Goal: Communication & Community: Connect with others

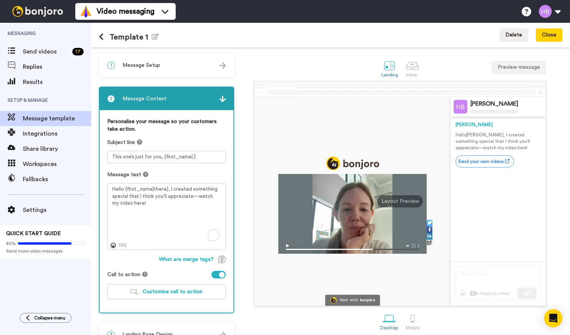
scroll to position [11, 0]
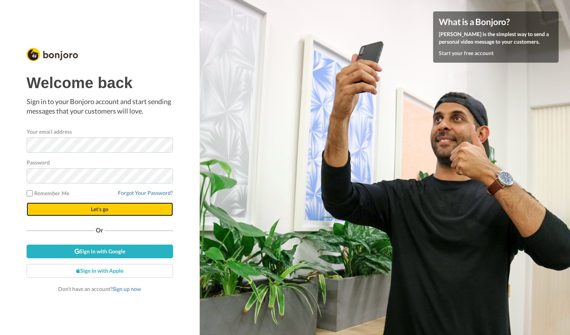
click at [117, 207] on button "Let's go" at bounding box center [100, 210] width 146 height 14
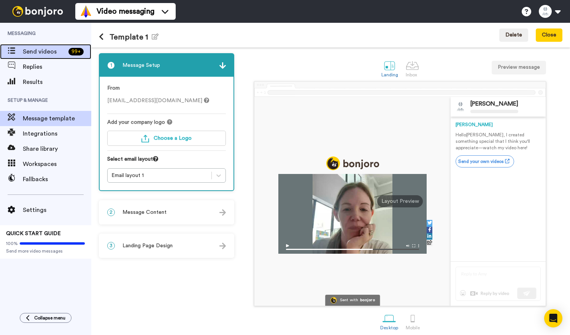
click at [45, 53] on span "Send videos" at bounding box center [44, 51] width 43 height 9
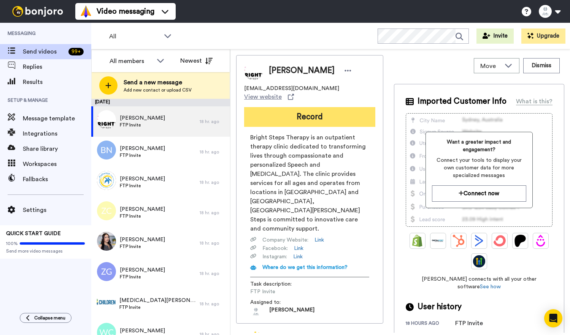
click at [281, 119] on button "Record" at bounding box center [309, 117] width 131 height 20
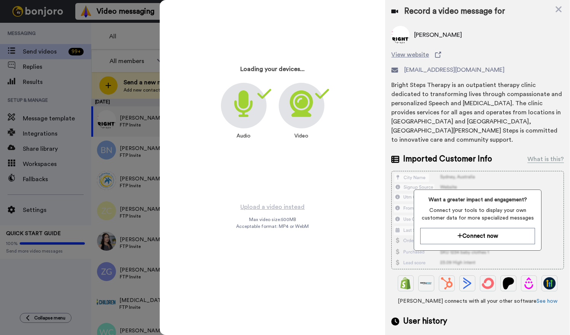
click at [145, 40] on div at bounding box center [285, 167] width 570 height 335
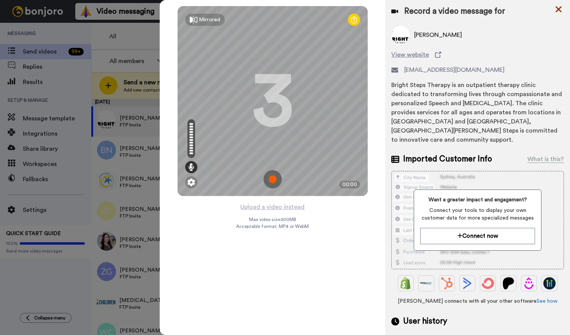
click at [562, 9] on icon at bounding box center [559, 10] width 8 height 10
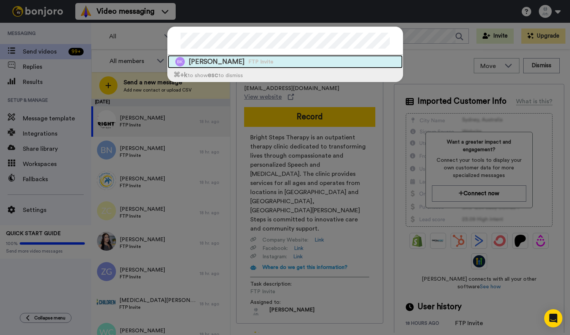
click at [328, 60] on div "Bailey Koshatka FTP Invite" at bounding box center [285, 61] width 235 height 13
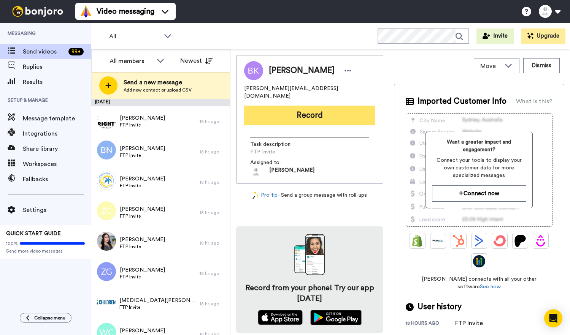
click at [274, 106] on button "Record" at bounding box center [309, 116] width 131 height 20
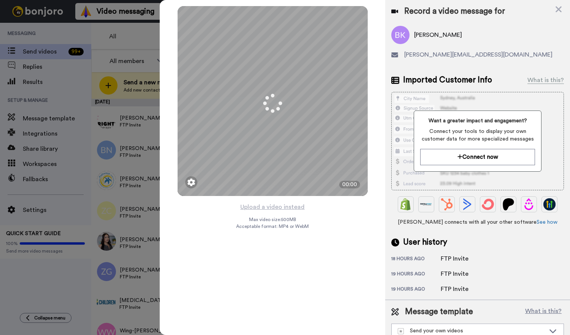
click at [144, 45] on div at bounding box center [285, 167] width 570 height 335
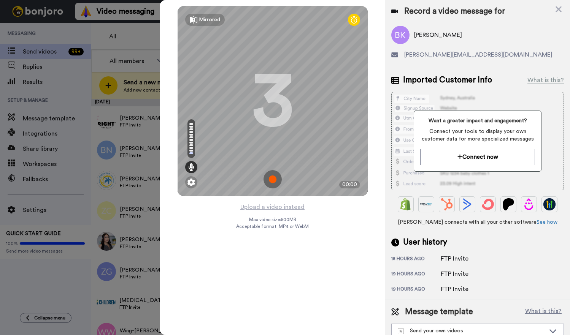
click at [148, 45] on div at bounding box center [285, 167] width 570 height 335
click at [559, 5] on icon at bounding box center [559, 10] width 8 height 10
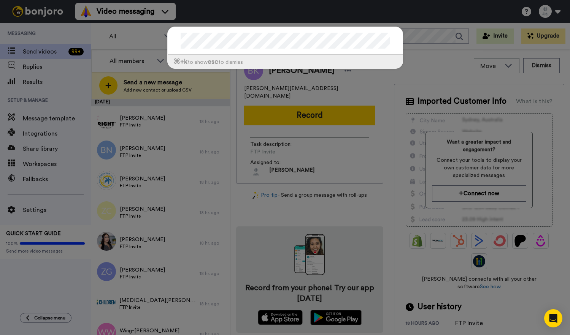
click at [150, 170] on div "⌘ +k to show esc to dismiss" at bounding box center [285, 167] width 570 height 335
click at [243, 139] on div "⌘ +k to show esc to dismiss" at bounding box center [285, 167] width 570 height 335
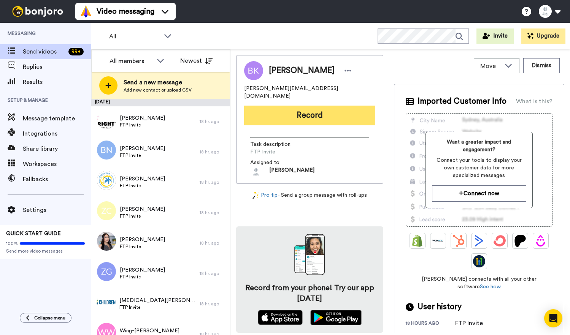
click at [290, 110] on button "Record" at bounding box center [309, 116] width 131 height 20
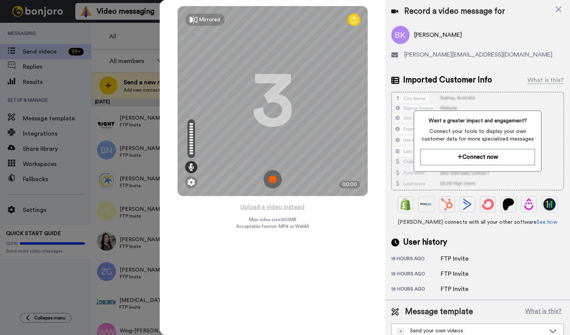
click at [271, 181] on img at bounding box center [273, 179] width 18 height 18
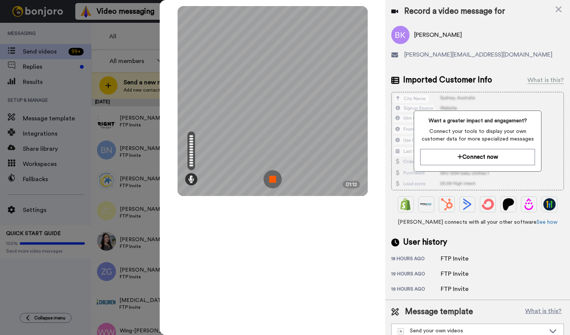
click at [276, 181] on img at bounding box center [273, 179] width 18 height 18
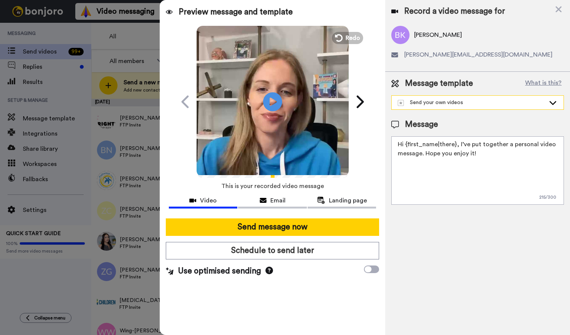
click at [446, 103] on div "Send your own videos" at bounding box center [472, 103] width 148 height 8
click at [440, 120] on li "Template 1" at bounding box center [477, 120] width 173 height 12
drag, startPoint x: 492, startPoint y: 145, endPoint x: 522, endPoint y: 157, distance: 32.4
click at [522, 157] on textarea "Hello {first_name|there}, I created something special that I think you'll appre…" at bounding box center [477, 171] width 173 height 68
click at [539, 146] on textarea "Hello {first_name|there}, I created a special surprise just for you!" at bounding box center [477, 171] width 173 height 68
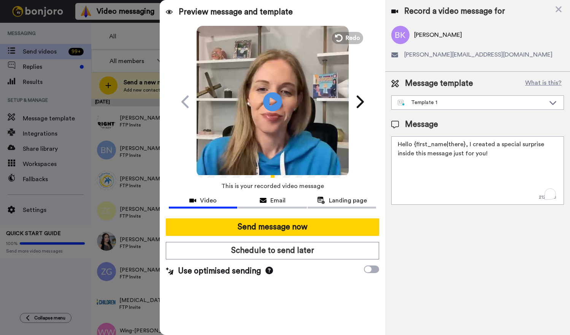
drag, startPoint x: 475, startPoint y: 156, endPoint x: 466, endPoint y: 146, distance: 12.9
click at [466, 146] on textarea "Hello {first_name|there}, I created a special surprise inside this message just…" at bounding box center [477, 171] width 173 height 68
paste textarea "recorded you a quick video with something special we’ve reserved just for you"
click at [270, 202] on div "Email" at bounding box center [272, 200] width 69 height 9
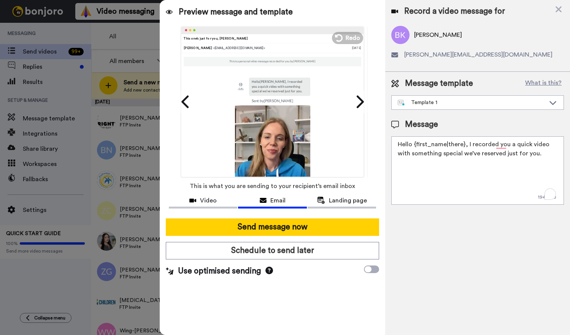
click at [404, 145] on textarea "Hello {first_name|there}, I recorded you a quick video with something special w…" at bounding box center [477, 171] width 173 height 68
click at [474, 155] on textarea "Hey {first_name|there}, I recorded you a quick video with something special we’…" at bounding box center [477, 171] width 173 height 68
click at [473, 155] on textarea "Hey {first_name|there}, I recorded you a quick video with something special we’…" at bounding box center [477, 171] width 173 height 68
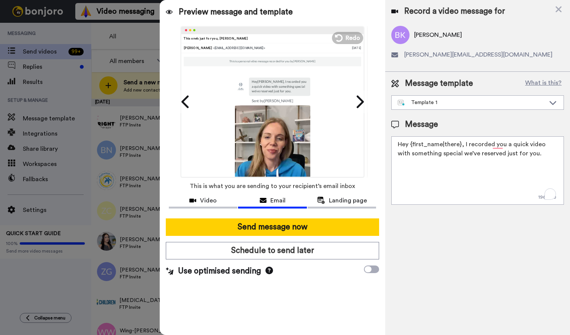
click at [473, 155] on textarea "Hey {first_name|there}, I recorded you a quick video with something special we’…" at bounding box center [477, 171] width 173 height 68
click at [531, 160] on textarea "Hey {first_name|there}, I recorded you a quick video with something special we’…" at bounding box center [477, 171] width 173 height 68
drag, startPoint x: 531, startPoint y: 156, endPoint x: 464, endPoint y: 147, distance: 67.6
click at [464, 147] on textarea "Hey {first_name|there}, I recorded you a quick video with something special we’…" at bounding box center [477, 171] width 173 height 68
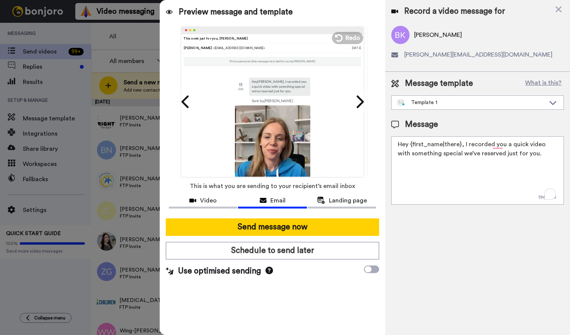
click at [464, 146] on textarea "Hey {first_name|there}, I recorded you a quick video with something special we’…" at bounding box center [477, 171] width 173 height 68
drag, startPoint x: 463, startPoint y: 144, endPoint x: 534, endPoint y: 156, distance: 72.5
click at [534, 156] on textarea "Hey {first_name|there}, I recorded you a quick video with something special we’…" at bounding box center [477, 171] width 173 height 68
paste textarea "— but only because of how fully you showed up last week"
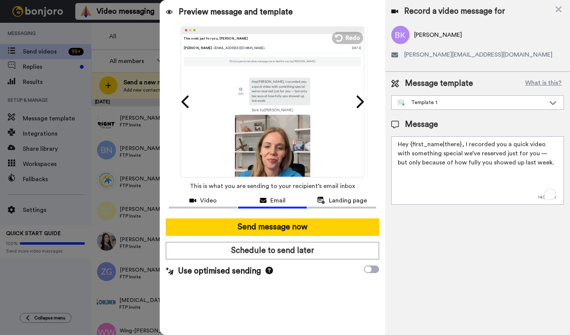
click at [534, 165] on textarea "Hey {first_name|there}, I recorded you a quick video with something special we’…" at bounding box center [477, 171] width 173 height 68
type textarea "Hey {first_name|there}, I recorded you a quick video with something special we’…"
click at [340, 198] on span "Landing page" at bounding box center [348, 200] width 38 height 9
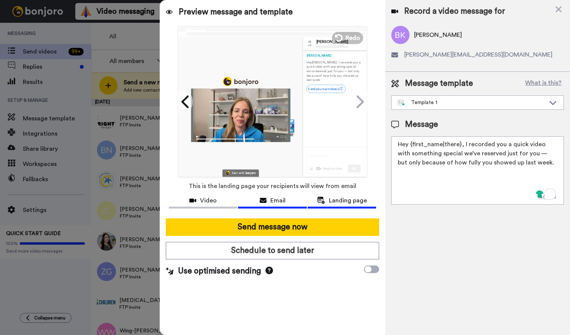
click at [278, 197] on span "Email" at bounding box center [277, 200] width 15 height 9
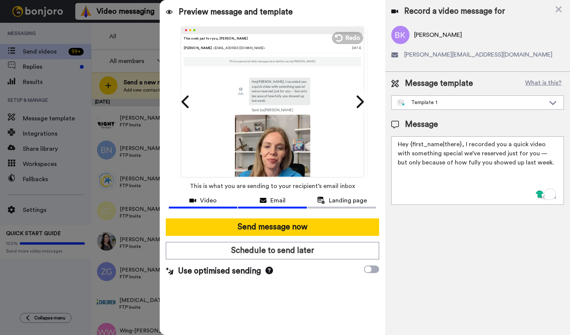
click at [198, 198] on div "Video" at bounding box center [203, 200] width 69 height 9
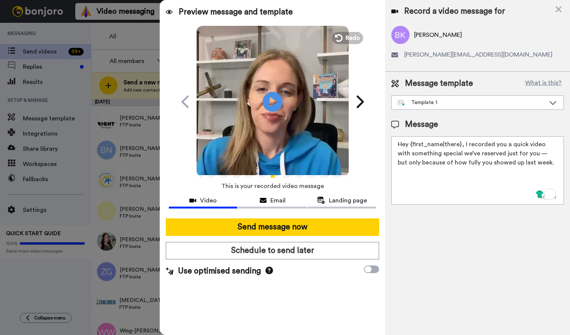
click at [269, 96] on icon at bounding box center [272, 102] width 20 height 20
click at [474, 163] on textarea "Hey {first_name|there}, I recorded you a quick video with something special we’…" at bounding box center [477, 171] width 173 height 68
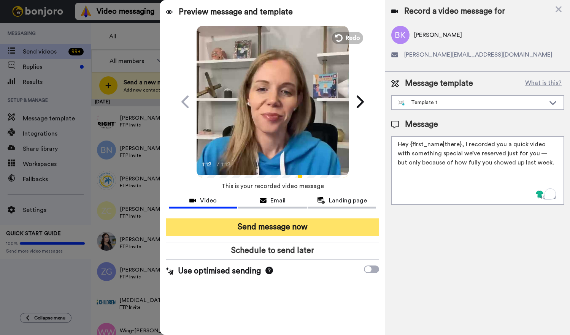
click at [308, 226] on button "Send message now" at bounding box center [273, 227] width 214 height 17
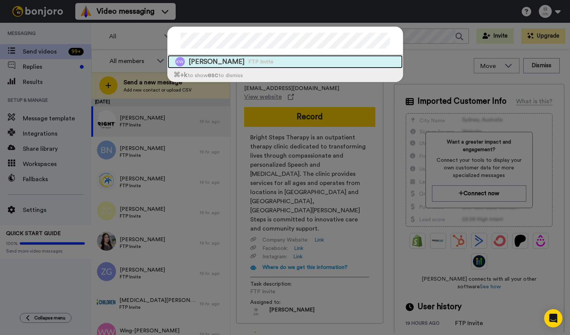
click at [314, 68] on div "[PERSON_NAME] FTP Invite" at bounding box center [285, 61] width 235 height 13
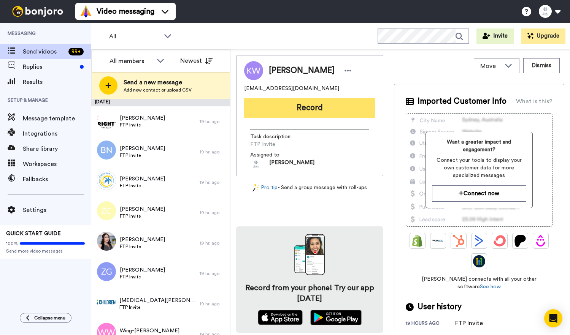
click at [297, 105] on button "Record" at bounding box center [309, 108] width 131 height 20
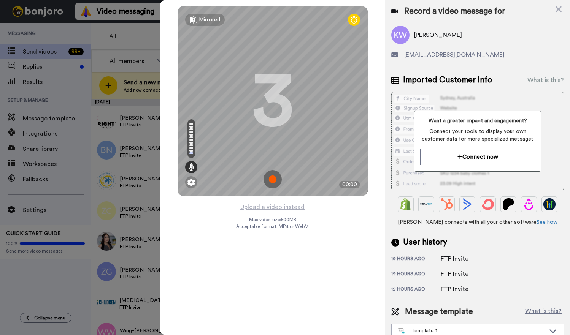
click at [273, 176] on img at bounding box center [273, 179] width 18 height 18
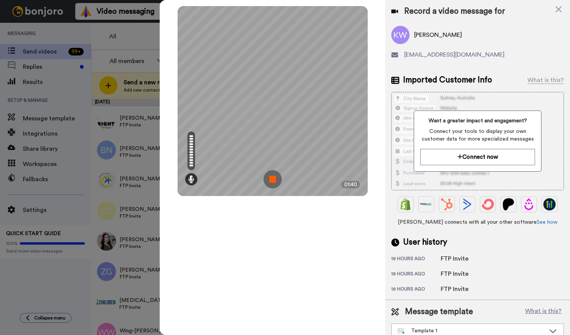
click at [270, 177] on img at bounding box center [273, 179] width 18 height 18
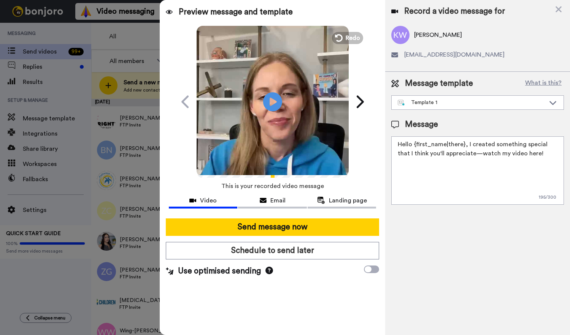
click at [427, 157] on textarea "Hello {first_name|there}, I created something special that I think you'll appre…" at bounding box center [477, 171] width 173 height 68
paste textarea "y {first_name|there}, I recorded you a quick video with something special we’ve…"
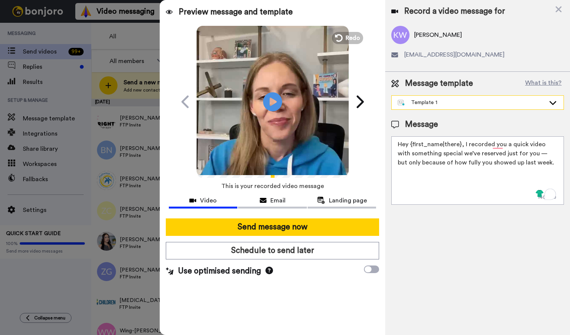
click at [418, 105] on div "Template 1" at bounding box center [472, 103] width 148 height 8
click at [420, 118] on div "Template 1" at bounding box center [416, 120] width 40 height 8
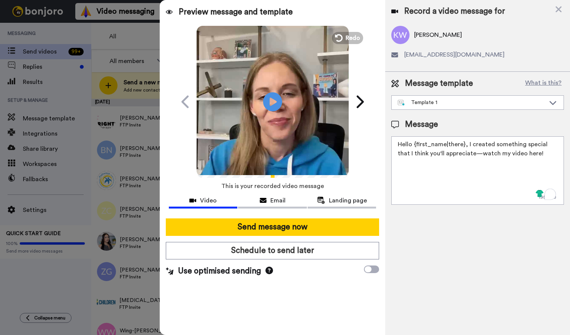
click at [425, 145] on textarea "Hello {first_name|there}, I created something special that I think you'll appre…" at bounding box center [477, 171] width 173 height 68
paste textarea "y {first_name|there}, I recorded you a quick video with something special we’ve…"
click at [432, 194] on textarea "Hey {first_name|there}, I recorded you a quick video with something special we’…" at bounding box center [477, 171] width 173 height 68
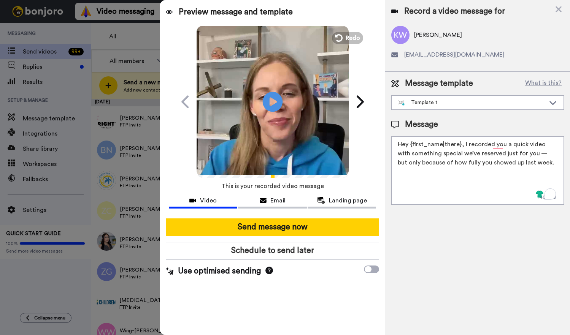
type textarea "Hey {first_name|there}, I recorded you a quick video with something special we’…"
click at [268, 107] on icon at bounding box center [272, 102] width 20 height 20
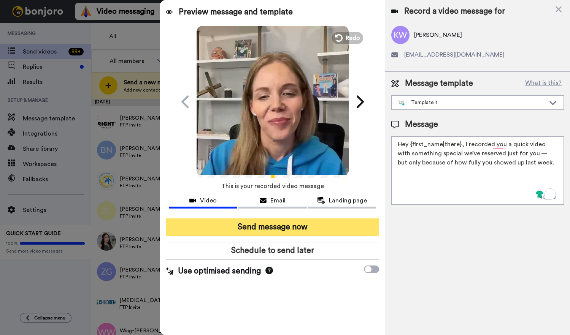
click at [292, 228] on button "Send message now" at bounding box center [273, 227] width 214 height 17
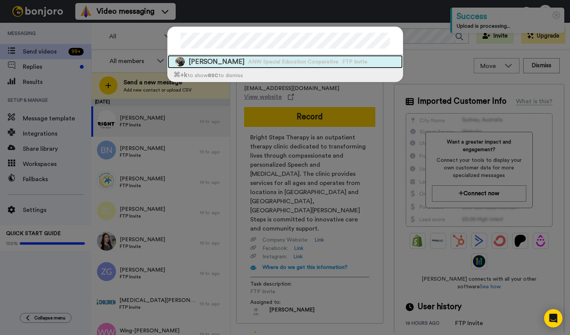
click at [357, 60] on span "FTP Invite" at bounding box center [354, 62] width 25 height 8
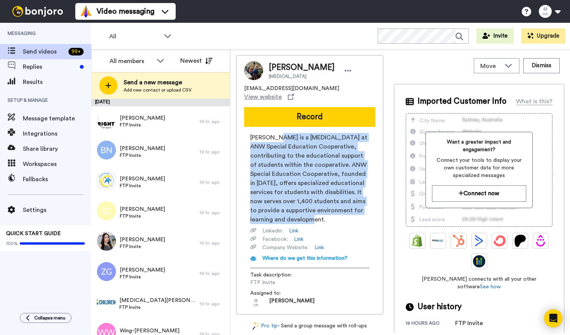
drag, startPoint x: 278, startPoint y: 129, endPoint x: 340, endPoint y: 212, distance: 104.1
click at [340, 212] on span "Andrea Holzmeister is a Speech Language Pathologist at ANW Special Education Co…" at bounding box center [309, 178] width 119 height 91
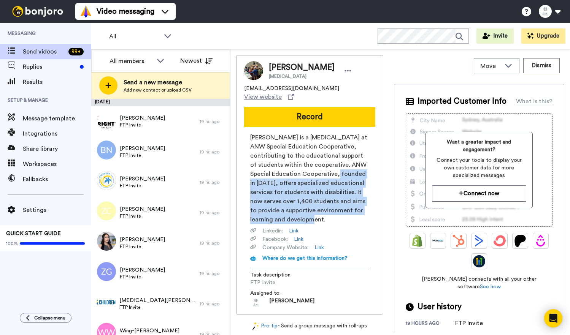
drag, startPoint x: 340, startPoint y: 215, endPoint x: 339, endPoint y: 168, distance: 47.2
click at [339, 168] on span "Andrea Holzmeister is a Speech Language Pathologist at ANW Special Education Co…" at bounding box center [309, 178] width 119 height 91
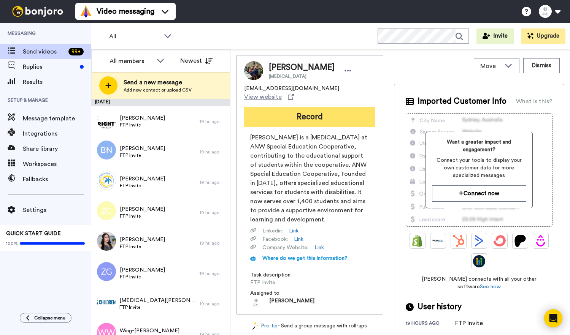
click at [315, 109] on button "Record" at bounding box center [309, 117] width 131 height 20
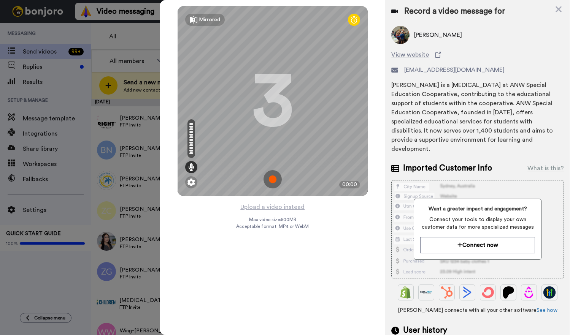
click at [270, 176] on img at bounding box center [273, 179] width 18 height 18
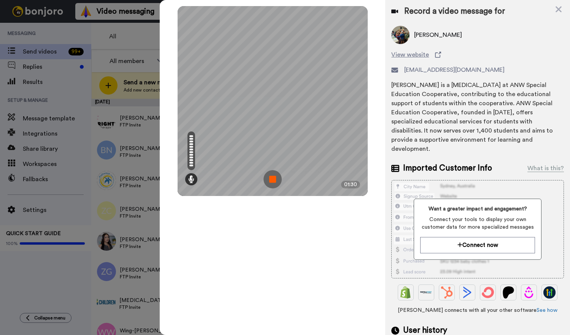
click at [275, 178] on img at bounding box center [273, 179] width 18 height 18
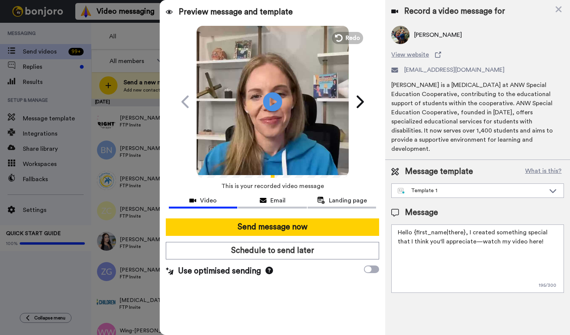
click at [444, 236] on textarea "Hello {first_name|there}, I created something special that I think you'll appre…" at bounding box center [477, 259] width 173 height 68
paste textarea "y {first_name|there}, I recorded you a quick video with something special we’ve…"
click at [470, 228] on textarea "Hello {first_name|there}, I created something special that I think you'll appre…" at bounding box center [477, 259] width 173 height 68
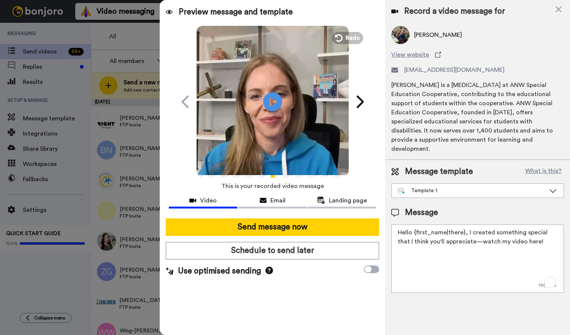
drag, startPoint x: 488, startPoint y: 234, endPoint x: 550, endPoint y: 261, distance: 68.1
click at [550, 261] on textarea "Hello {first_name|there}, I created something special that I think you'll appre…" at bounding box center [477, 259] width 173 height 68
paste textarea "Hey {first_name|there}, I recorded you a quick video with something special we’…"
drag, startPoint x: 466, startPoint y: 223, endPoint x: 532, endPoint y: 224, distance: 66.2
click at [532, 225] on textarea "Hello {first_name|there}, Hey {first_name|there}, I recorded you a quick video …" at bounding box center [477, 259] width 173 height 68
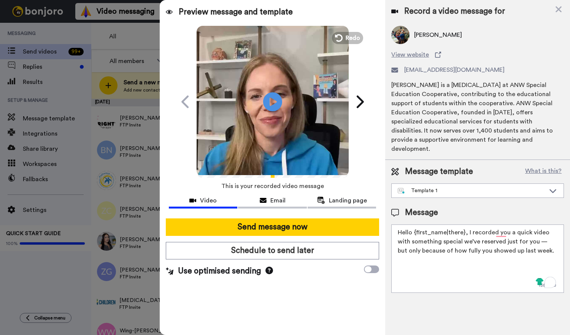
click at [412, 225] on textarea "Hello {first_name|there}, I recorded you a quick video with something special w…" at bounding box center [477, 259] width 173 height 68
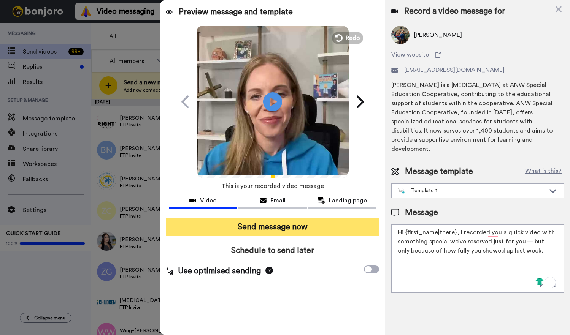
type textarea "Hi {first_name|there}, I recorded you a quick video with something special we’v…"
click at [307, 224] on button "Send message now" at bounding box center [273, 227] width 214 height 17
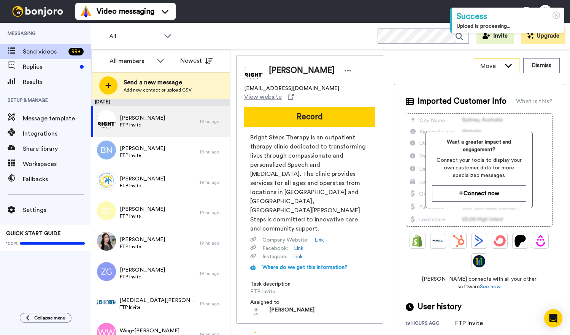
click at [505, 69] on div "Move" at bounding box center [496, 66] width 45 height 14
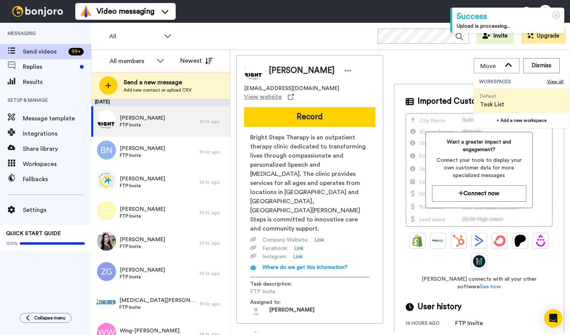
click at [426, 61] on div "Move WORKSPACES View all Default Task List + Add a new workspace Dismiss" at bounding box center [479, 65] width 170 height 21
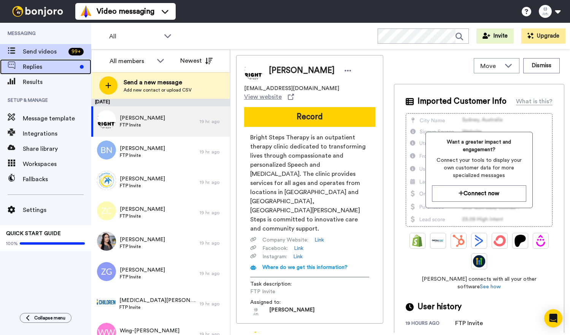
click at [51, 69] on span "Replies" at bounding box center [50, 66] width 54 height 9
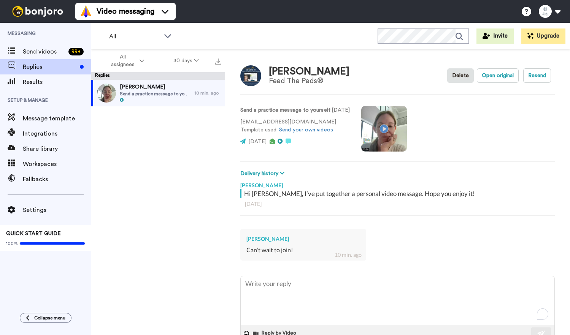
drag, startPoint x: 326, startPoint y: 186, endPoint x: 326, endPoint y: 200, distance: 14.5
click at [326, 200] on div "[PERSON_NAME] Hi [PERSON_NAME], I’ve put together a personal video message. Hop…" at bounding box center [397, 223] width 315 height 91
click at [332, 193] on div "Hi [PERSON_NAME], I’ve put together a personal video message. Hope you enjoy it!" at bounding box center [398, 193] width 309 height 9
click at [35, 54] on span "Send videos" at bounding box center [44, 51] width 43 height 9
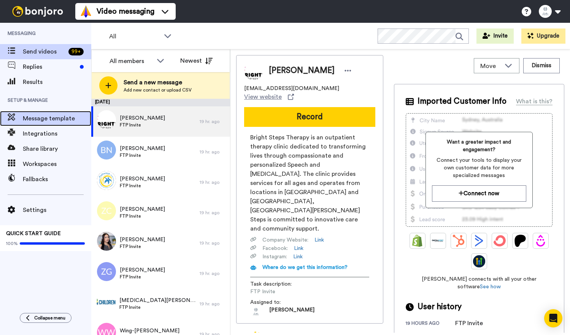
click at [21, 122] on span at bounding box center [11, 119] width 23 height 8
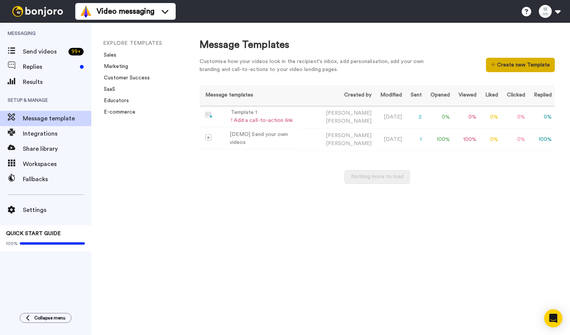
click at [501, 67] on button "Create new Template" at bounding box center [520, 65] width 69 height 14
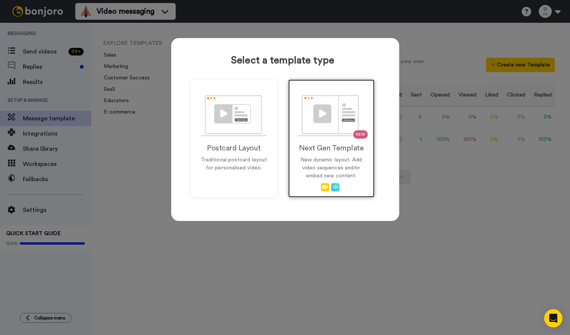
click at [307, 144] on h2 "Next Gen Template" at bounding box center [331, 148] width 70 height 8
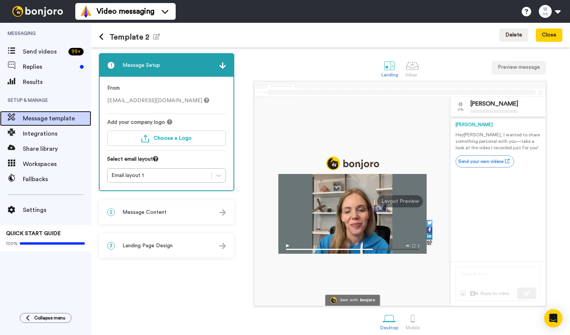
click at [43, 116] on span "Message template" at bounding box center [57, 118] width 68 height 9
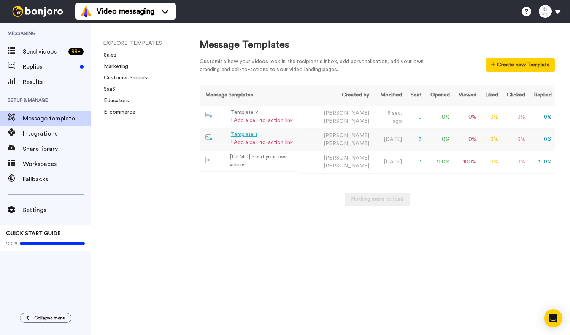
click at [266, 136] on div "Template 1" at bounding box center [262, 135] width 62 height 8
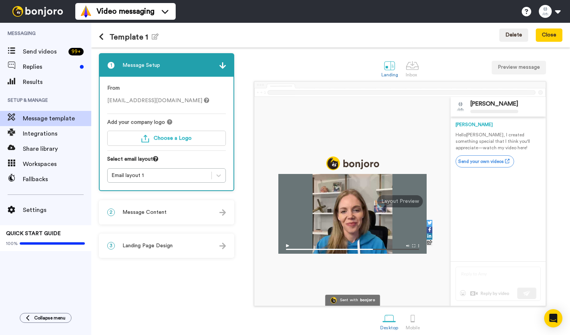
click at [222, 215] on img at bounding box center [222, 213] width 6 height 6
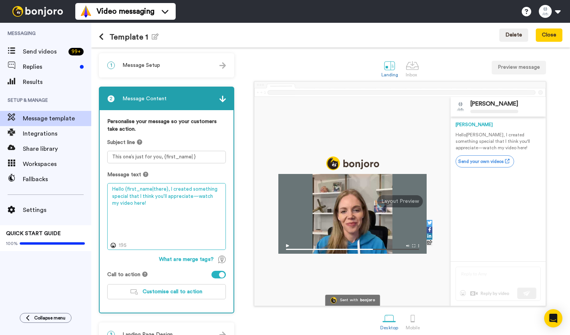
click at [177, 191] on textarea "Hello {first_name|there}, I created something special that I think you'll appre…" at bounding box center [166, 216] width 119 height 67
paste textarea "y {first_name|there}, I recorded you a quick video with something special we’ve…"
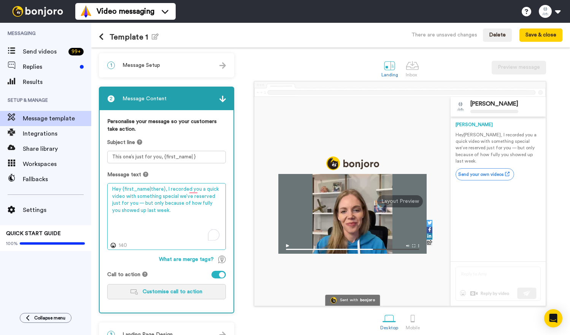
type textarea "Hey {first_name|there}, I recorded you a quick video with something special we’…"
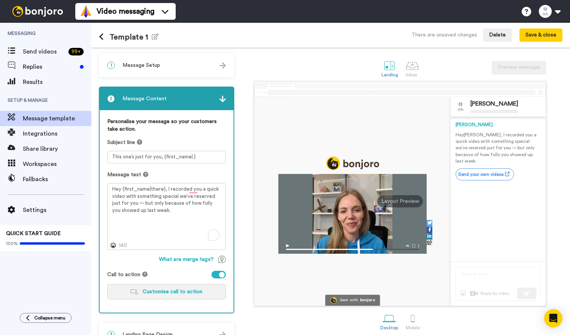
click at [167, 289] on span "Customise call to action" at bounding box center [173, 291] width 60 height 5
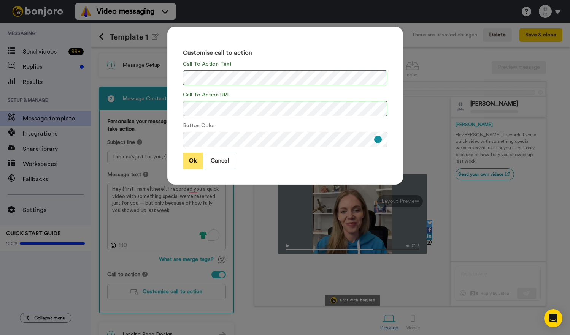
click at [191, 160] on button "Ok" at bounding box center [193, 161] width 20 height 16
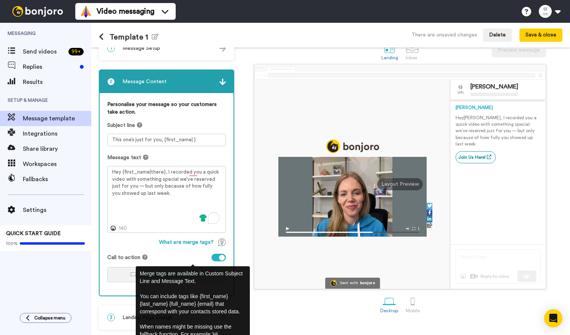
scroll to position [17, 0]
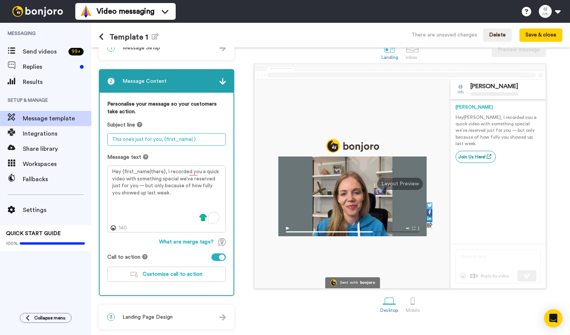
click at [156, 140] on textarea "This one’s just for you, {first_name| }" at bounding box center [166, 140] width 119 height 13
click at [161, 142] on textarea "This one’s just for you, {first_name| }" at bounding box center [166, 140] width 119 height 13
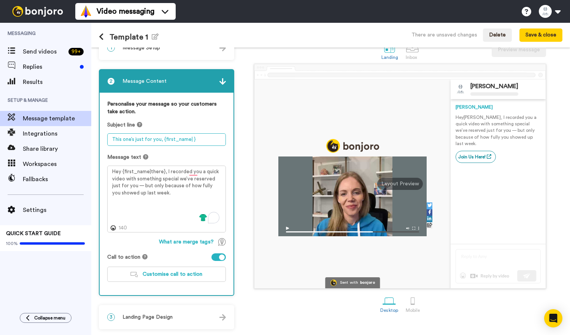
drag, startPoint x: 162, startPoint y: 142, endPoint x: 111, endPoint y: 133, distance: 51.0
click at [111, 133] on div "Subject line This one’s just for you, {first_name| }" at bounding box center [166, 133] width 119 height 25
paste textarea "You stood out last week — this is for you ❤️"
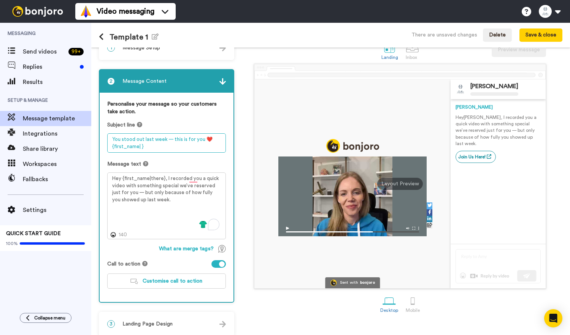
drag, startPoint x: 146, startPoint y: 145, endPoint x: 108, endPoint y: 148, distance: 38.9
click at [108, 148] on textarea "You stood out last week — this is for you ❤️ {first_name| }" at bounding box center [166, 143] width 119 height 19
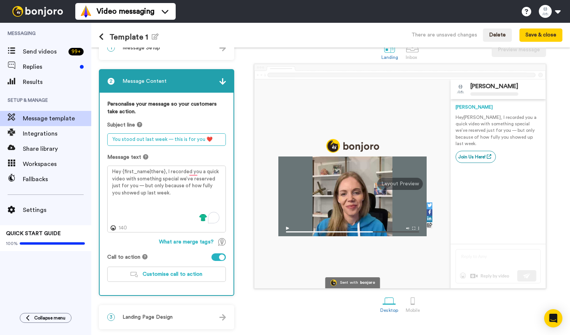
click at [167, 140] on textarea "You stood out last week — this is for you ❤️" at bounding box center [166, 140] width 119 height 13
paste textarea "{first_name| }"
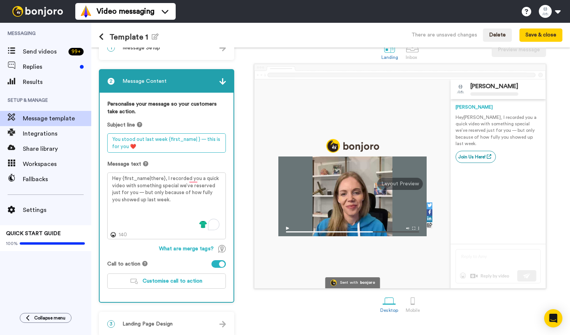
click at [164, 149] on textarea "You stood out last week {first_name| } — this is for you ❤️" at bounding box center [166, 143] width 119 height 19
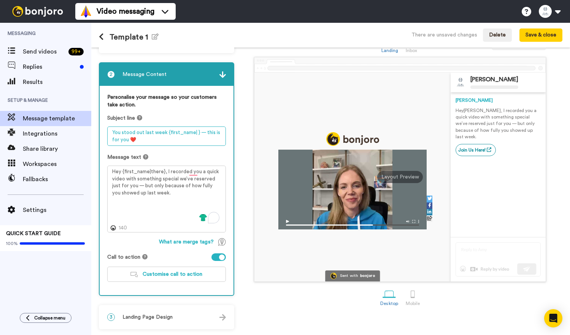
scroll to position [0, 0]
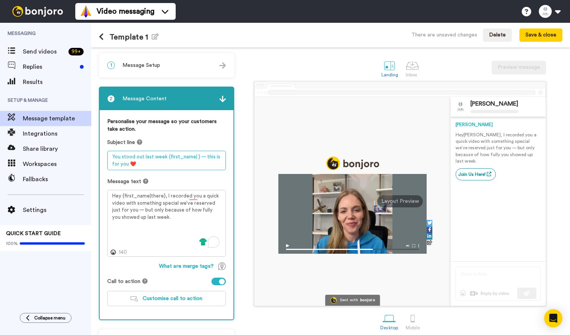
type textarea "You stood out last week {first_name| } — this is for you ❤️"
click at [224, 62] on div at bounding box center [222, 66] width 6 height 8
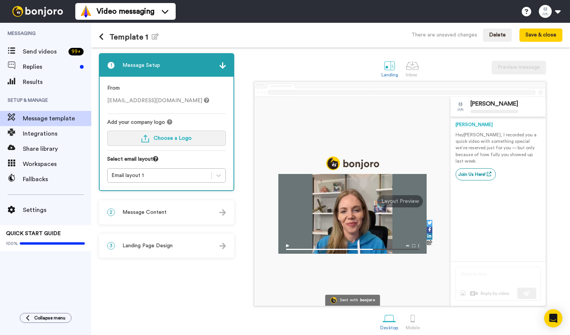
click at [162, 139] on span "Choose a Logo" at bounding box center [173, 138] width 38 height 5
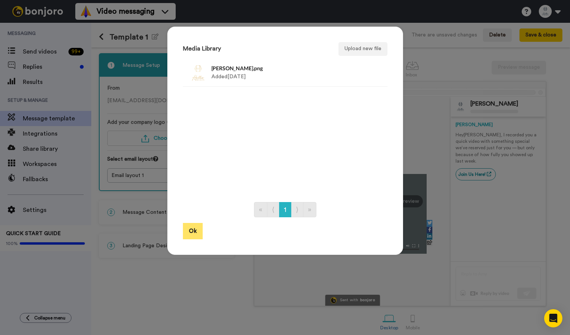
click at [191, 231] on button "Ok" at bounding box center [193, 231] width 20 height 16
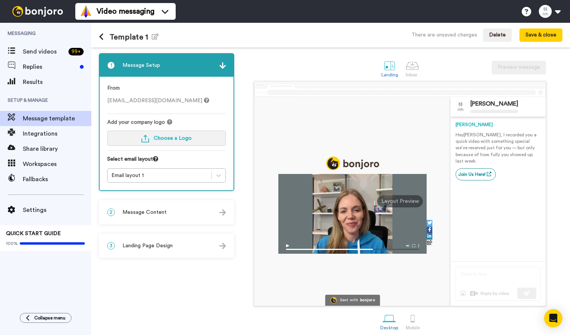
scroll to position [6, 0]
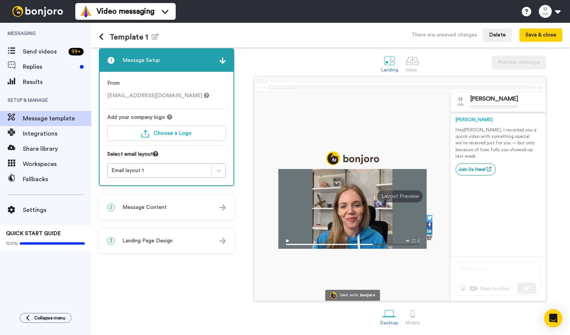
click at [216, 240] on div "3 Landing Page Design" at bounding box center [167, 241] width 134 height 23
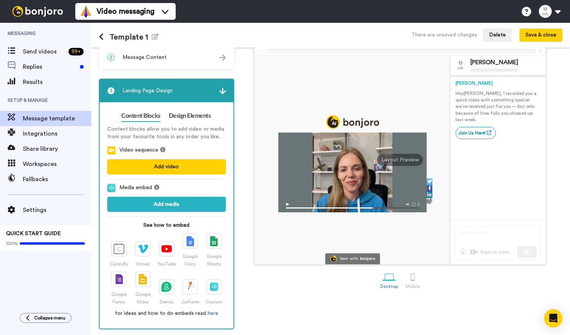
scroll to position [41, 0]
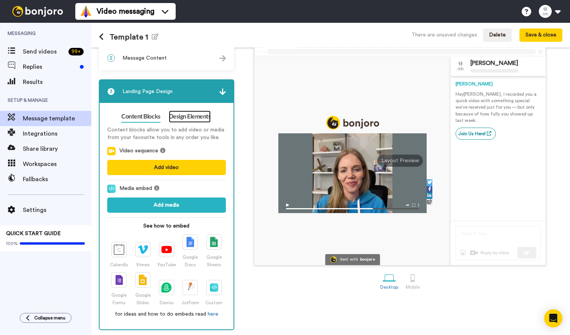
click at [197, 119] on link "Design Elements" at bounding box center [190, 117] width 42 height 12
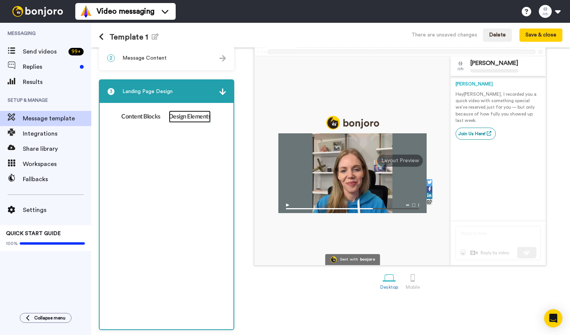
scroll to position [6, 0]
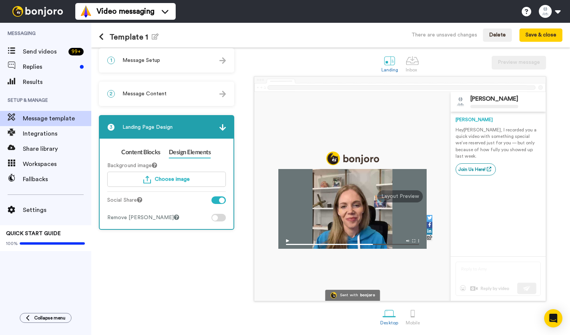
click at [223, 202] on div at bounding box center [222, 201] width 6 height 6
click at [221, 200] on div at bounding box center [218, 201] width 14 height 8
click at [221, 200] on div at bounding box center [222, 201] width 6 height 6
click at [221, 218] on div at bounding box center [218, 218] width 14 height 8
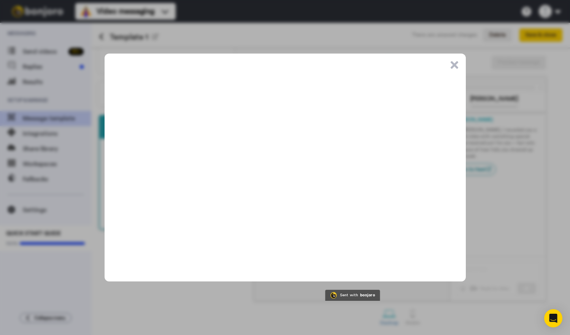
click at [451, 65] on button ".cls-1{stroke-width:0px;}" at bounding box center [455, 65] width 8 height 8
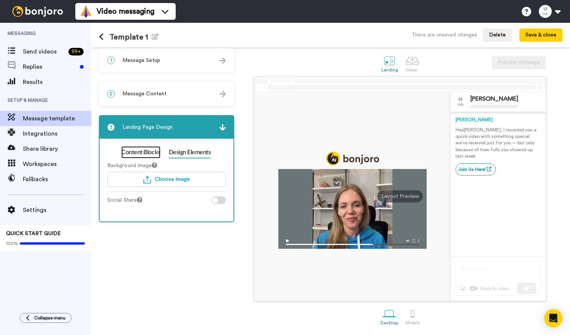
click at [145, 152] on link "Content Blocks" at bounding box center [140, 152] width 39 height 12
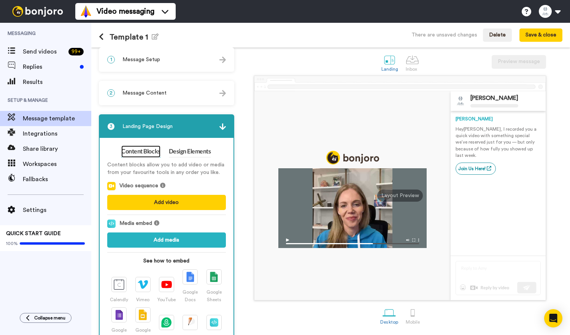
scroll to position [41, 0]
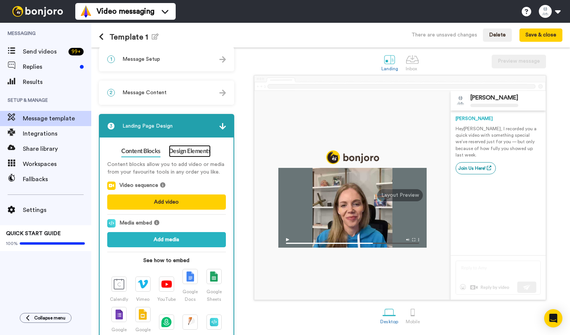
click at [184, 151] on link "Design Elements" at bounding box center [190, 151] width 42 height 12
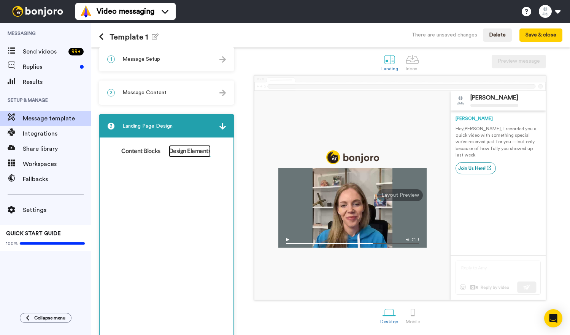
scroll to position [6, 0]
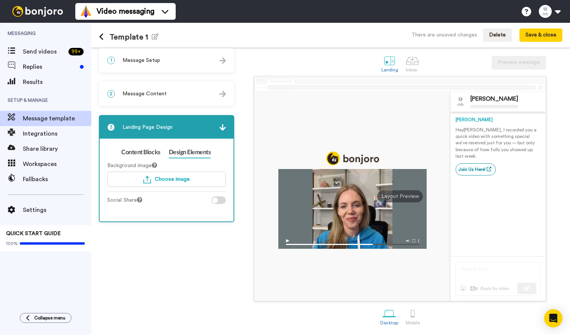
click at [222, 128] on img at bounding box center [222, 127] width 6 height 6
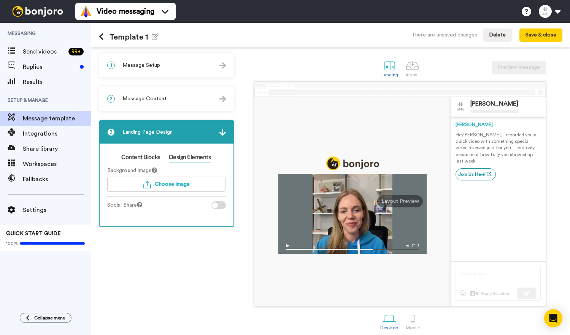
click at [218, 103] on div "2 Message Content" at bounding box center [167, 98] width 134 height 23
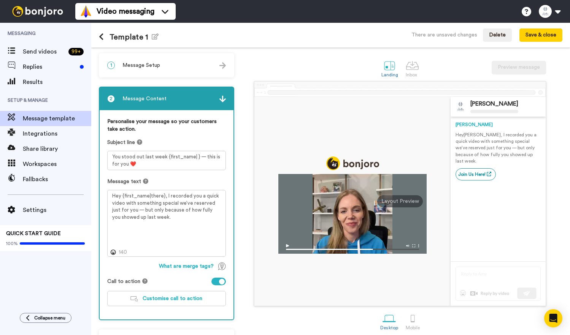
click at [218, 103] on div "2 Message Content" at bounding box center [167, 98] width 134 height 23
click at [224, 100] on img at bounding box center [222, 99] width 6 height 6
click at [532, 38] on button "Save & close" at bounding box center [541, 36] width 43 height 14
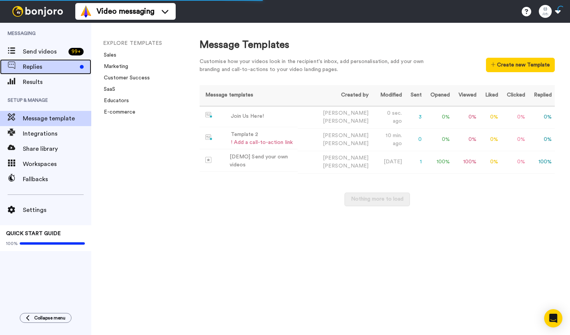
click at [54, 64] on span "Replies" at bounding box center [50, 66] width 54 height 9
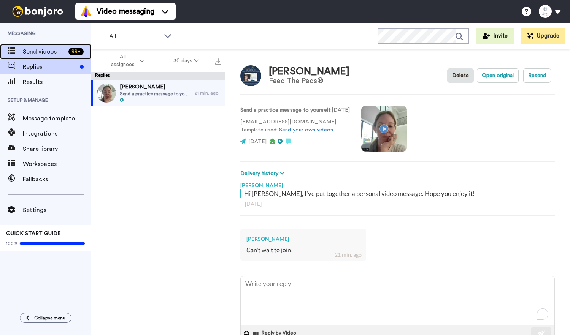
click at [41, 54] on span "Send videos" at bounding box center [44, 51] width 43 height 9
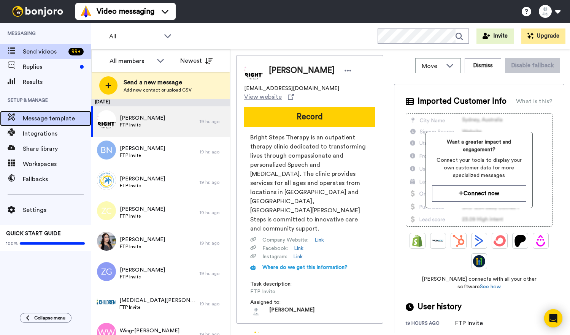
click at [32, 120] on span "Message template" at bounding box center [57, 118] width 68 height 9
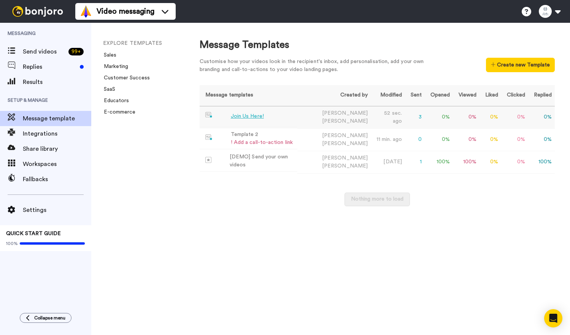
click at [255, 118] on div "Join Us Here!" at bounding box center [247, 117] width 33 height 8
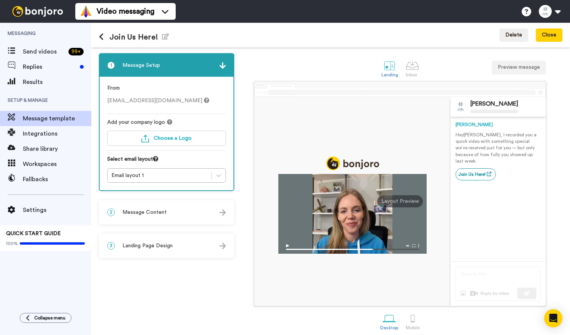
click at [144, 217] on div "2 Message Content" at bounding box center [167, 212] width 134 height 23
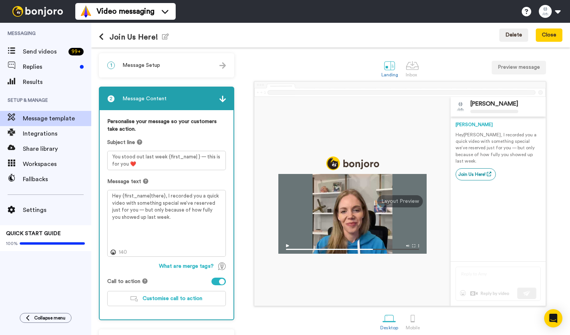
scroll to position [24, 0]
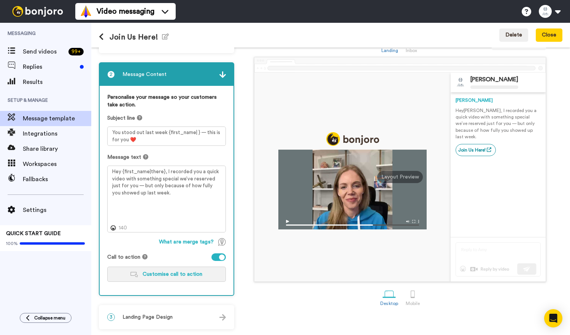
click at [153, 277] on span "Customise call to action" at bounding box center [173, 274] width 60 height 5
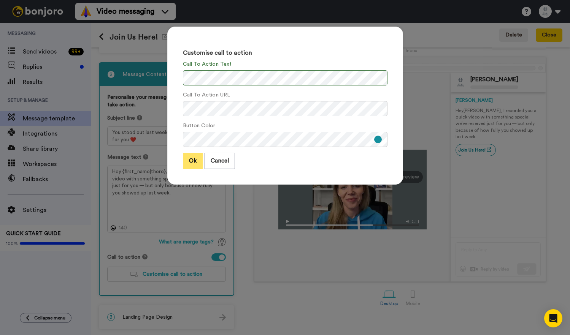
click at [191, 160] on button "Ok" at bounding box center [193, 161] width 20 height 16
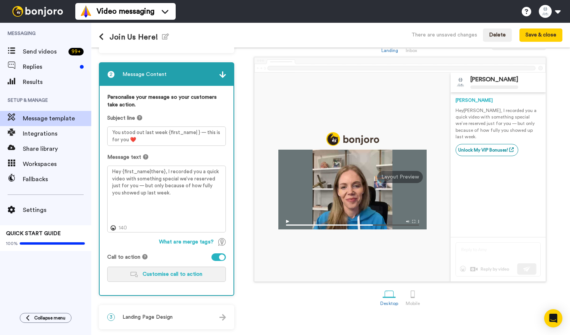
click at [170, 273] on span "Customise call to action" at bounding box center [173, 274] width 60 height 5
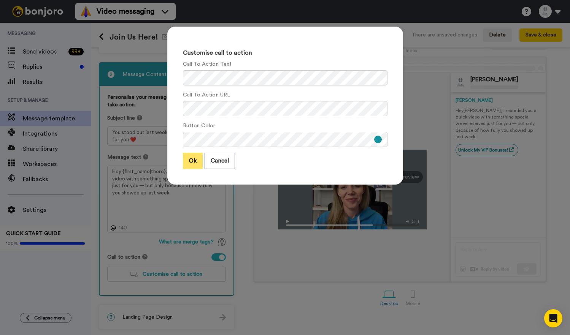
click at [189, 164] on button "Ok" at bounding box center [193, 161] width 20 height 16
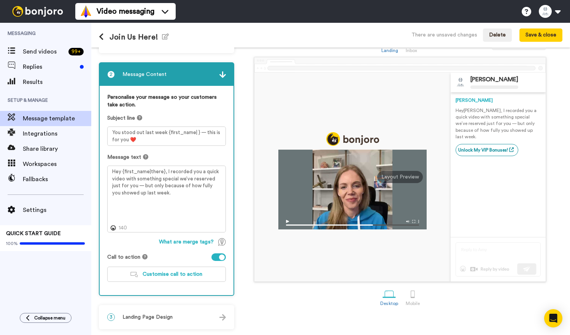
click at [153, 312] on div "3 Landing Page Design" at bounding box center [167, 317] width 134 height 23
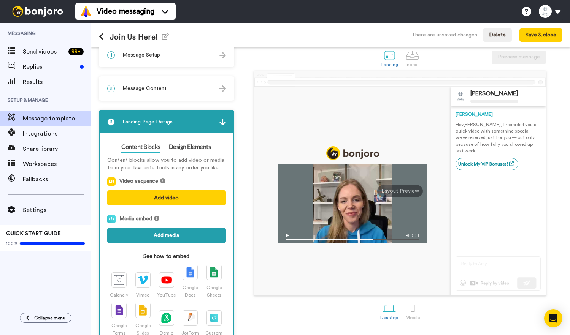
scroll to position [0, 0]
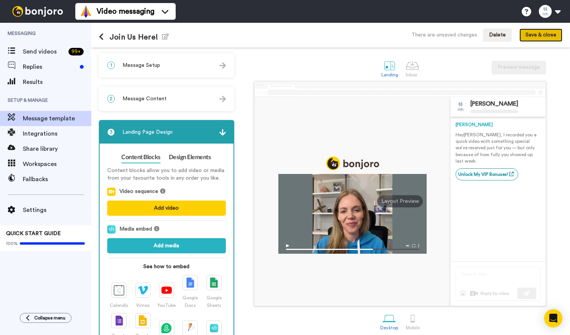
click at [531, 34] on button "Save & close" at bounding box center [541, 36] width 43 height 14
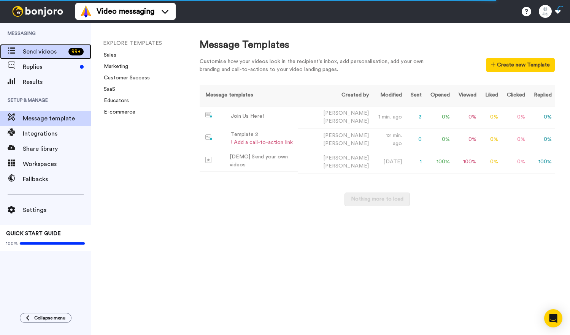
click at [51, 49] on span "Send videos" at bounding box center [44, 51] width 43 height 9
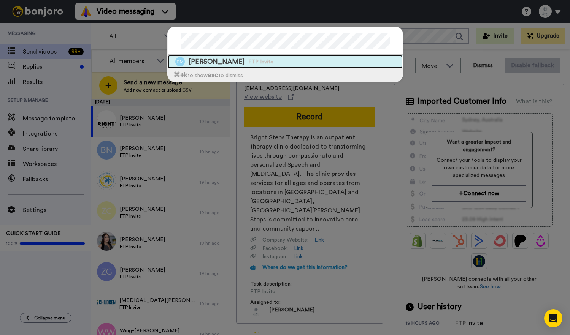
click at [253, 62] on span "FTP Invite" at bounding box center [260, 62] width 25 height 8
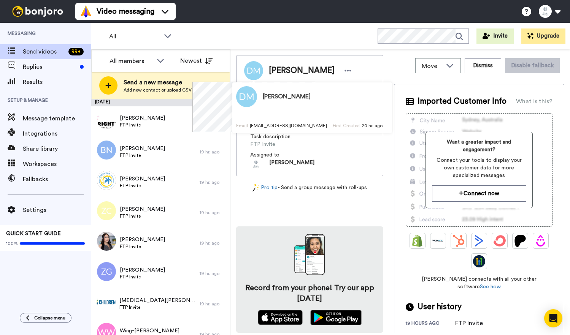
click at [364, 107] on button "Record" at bounding box center [309, 108] width 131 height 20
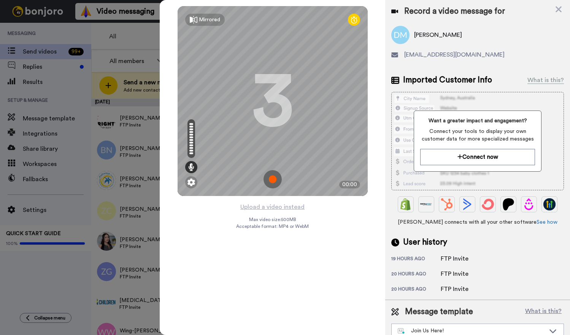
click at [275, 180] on img at bounding box center [273, 179] width 18 height 18
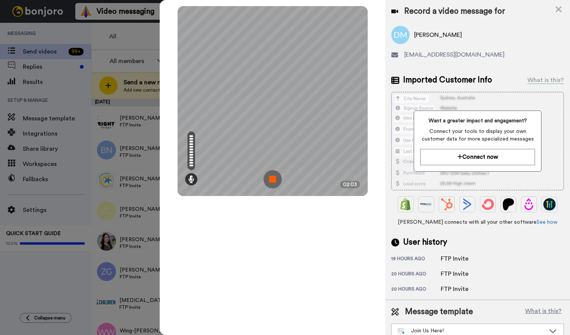
click at [272, 177] on img at bounding box center [273, 179] width 18 height 18
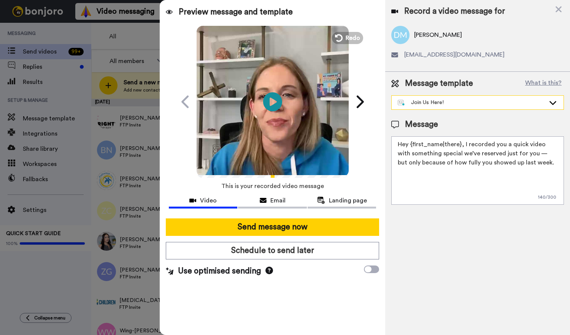
click at [492, 104] on div "Join Us Here!" at bounding box center [472, 103] width 148 height 8
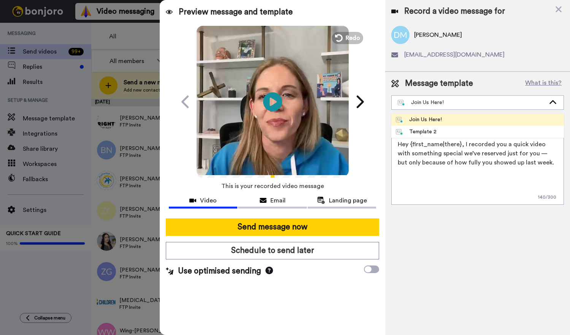
click at [486, 119] on li "Join Us Here!" at bounding box center [477, 120] width 173 height 12
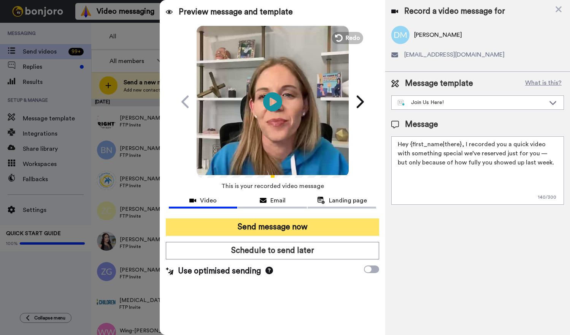
click at [284, 224] on button "Send message now" at bounding box center [273, 227] width 214 height 17
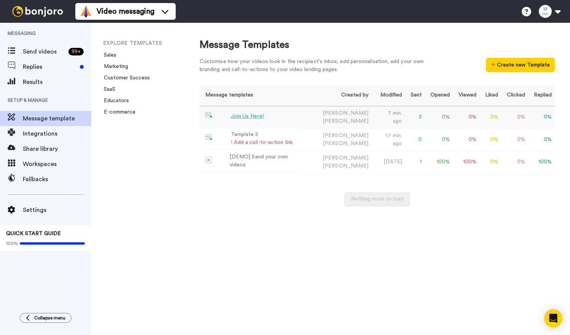
click at [252, 116] on div "Join Us Here!" at bounding box center [247, 117] width 33 height 8
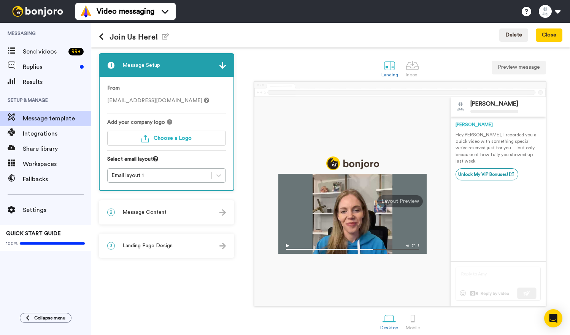
click at [140, 219] on div "2 Message Content" at bounding box center [167, 212] width 134 height 23
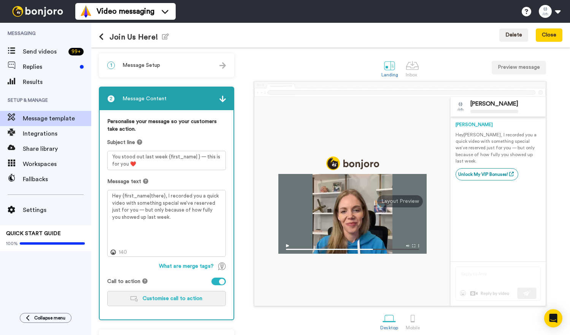
click at [152, 302] on span "Customise call to action" at bounding box center [173, 298] width 60 height 5
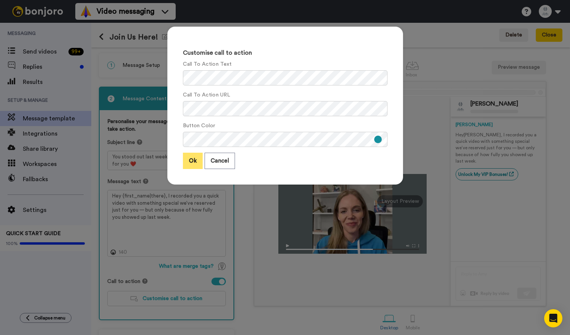
click at [194, 162] on button "Ok" at bounding box center [193, 161] width 20 height 16
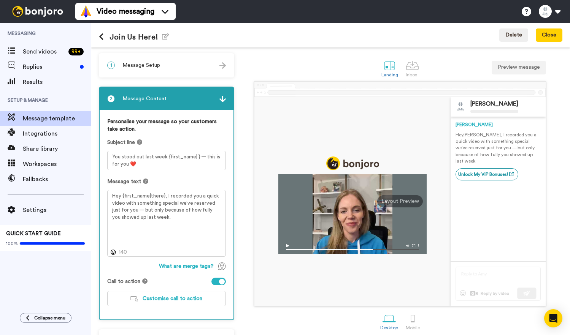
click at [98, 35] on div "Join Us Here! Edit name Delete Close" at bounding box center [330, 35] width 479 height 25
click at [102, 38] on icon at bounding box center [101, 37] width 5 height 8
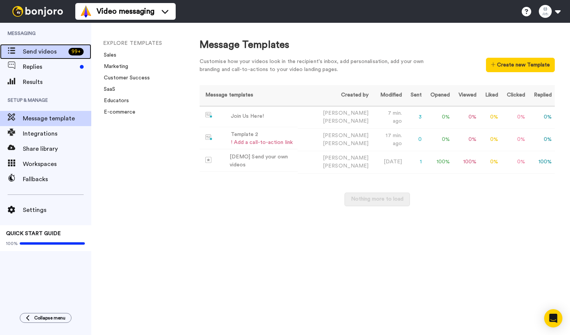
click at [37, 52] on span "Send videos" at bounding box center [44, 51] width 43 height 9
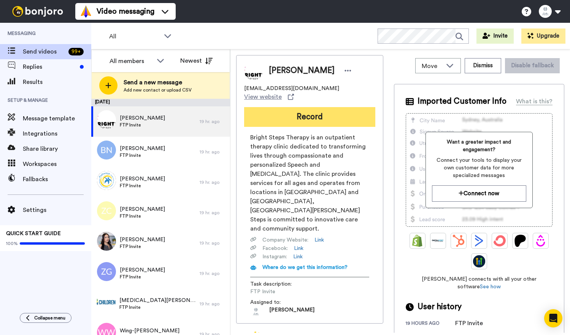
click at [278, 123] on button "Record" at bounding box center [309, 117] width 131 height 20
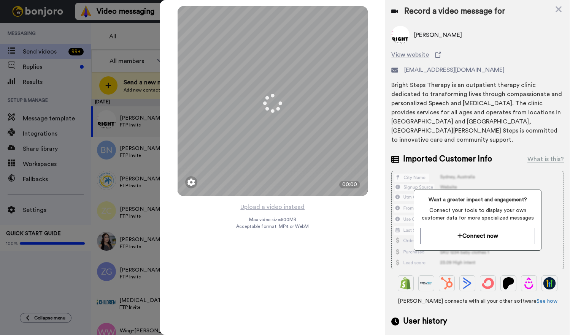
click at [129, 34] on div at bounding box center [285, 167] width 570 height 335
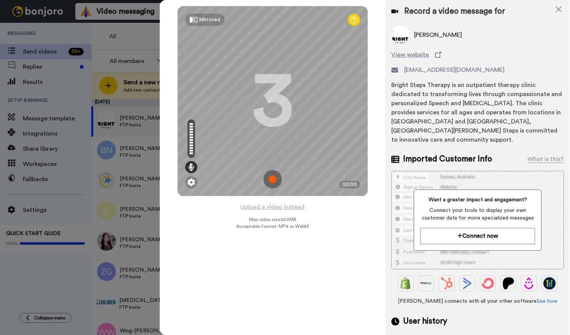
click at [134, 42] on div at bounding box center [285, 167] width 570 height 335
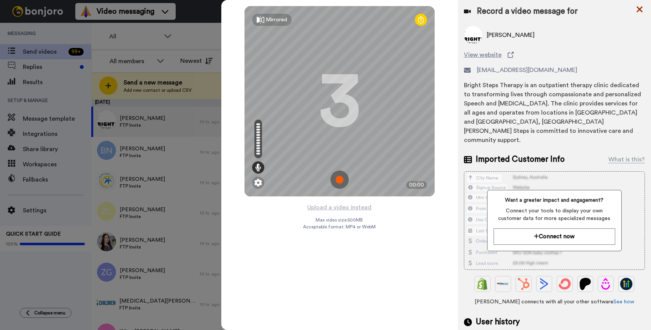
click at [570, 11] on icon at bounding box center [640, 9] width 6 height 6
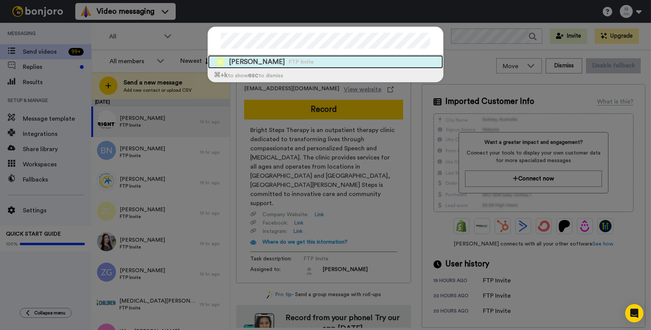
click at [279, 60] on span "Jhenny Rivera-Villano" at bounding box center [257, 62] width 56 height 10
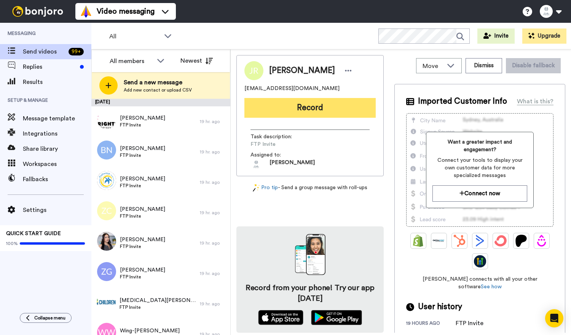
click at [276, 110] on button "Record" at bounding box center [309, 108] width 131 height 20
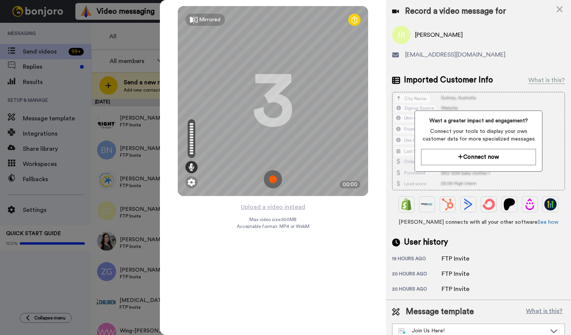
click at [274, 183] on img at bounding box center [273, 179] width 18 height 18
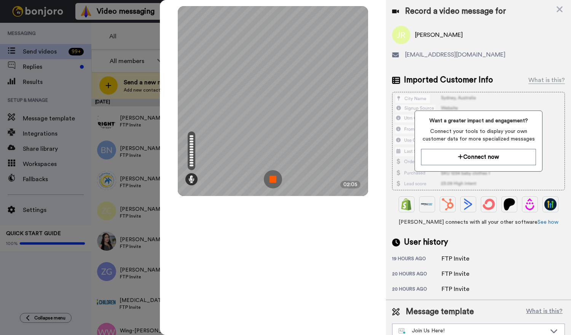
click at [274, 177] on img at bounding box center [273, 179] width 18 height 18
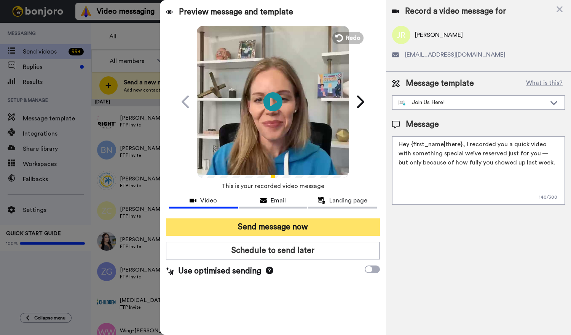
click at [320, 227] on button "Send message now" at bounding box center [273, 227] width 214 height 17
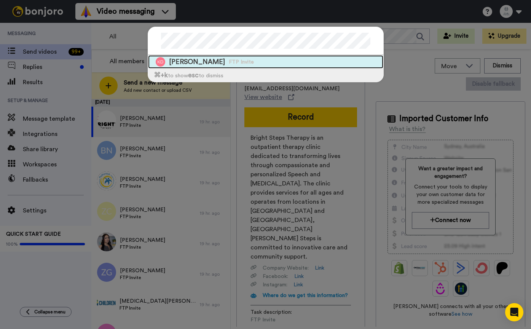
click at [264, 66] on div "[PERSON_NAME] FTP Invite" at bounding box center [265, 61] width 235 height 13
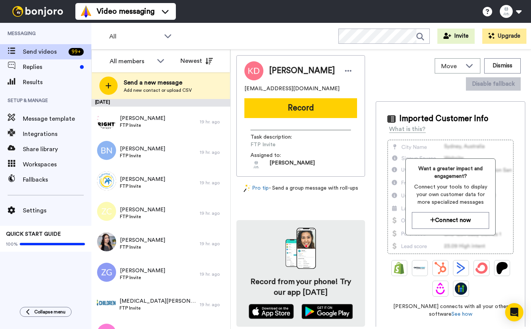
click at [275, 105] on button "Record" at bounding box center [300, 108] width 113 height 20
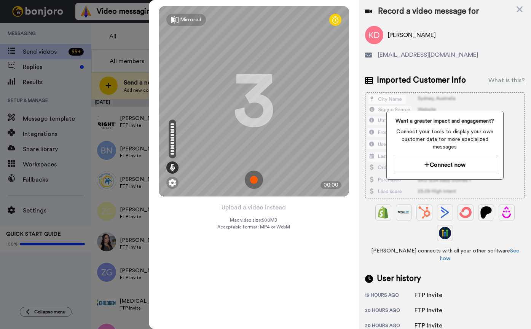
click at [253, 178] on img at bounding box center [254, 179] width 18 height 18
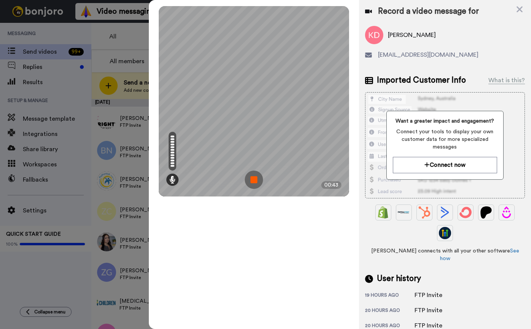
click at [254, 177] on img at bounding box center [254, 179] width 18 height 18
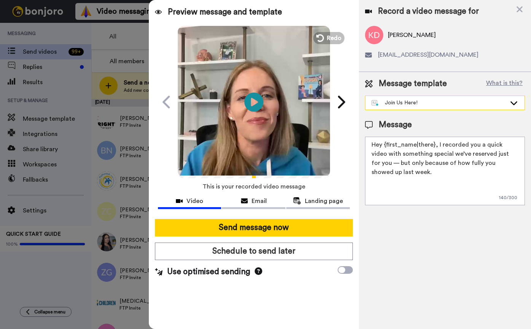
click at [421, 109] on div "Join Us Here!" at bounding box center [444, 103] width 159 height 14
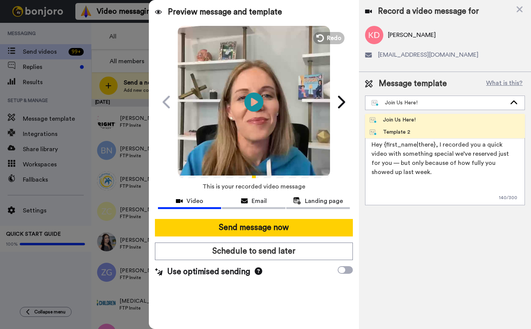
click at [413, 129] on li "Template 2" at bounding box center [445, 132] width 160 height 12
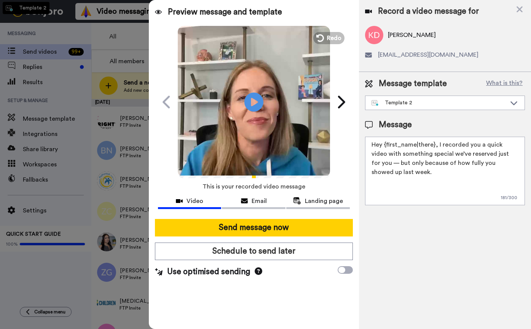
type textarea "Hey {first_name|there}, I wanted to share something personal with you—take a lo…"
click at [440, 167] on textarea "Hey {first_name|there}, I wanted to share something personal with you—take a lo…" at bounding box center [445, 171] width 160 height 68
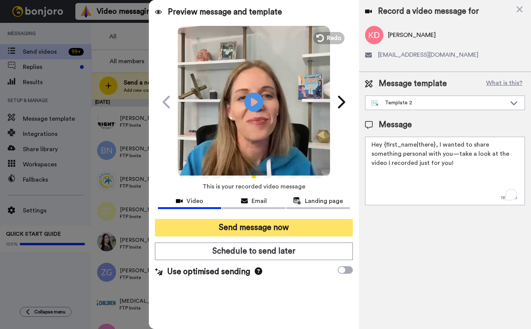
click at [265, 229] on button "Send message now" at bounding box center [254, 227] width 198 height 17
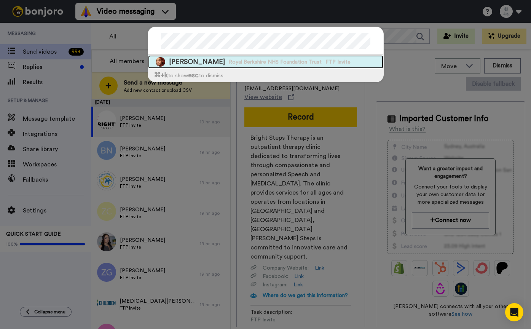
click at [253, 62] on span "Royal Berkshire NHS Foundation Trust" at bounding box center [275, 62] width 93 height 8
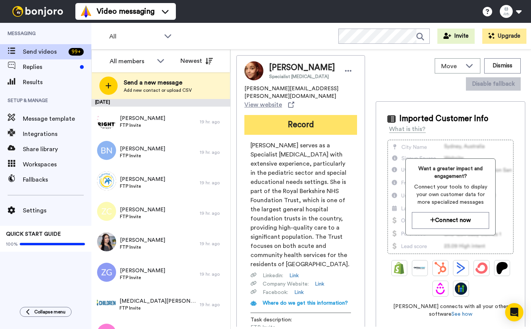
click at [277, 119] on button "Record" at bounding box center [300, 125] width 113 height 20
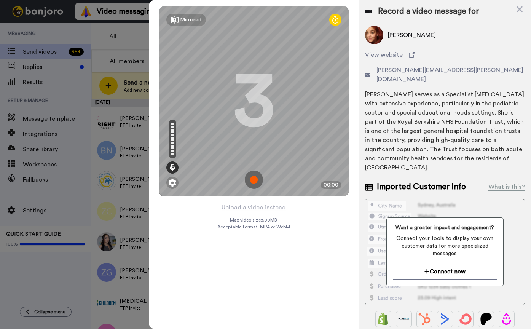
click at [252, 178] on img at bounding box center [254, 179] width 18 height 18
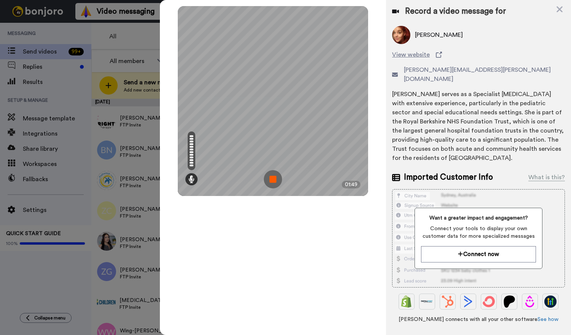
click at [269, 178] on img at bounding box center [273, 179] width 18 height 18
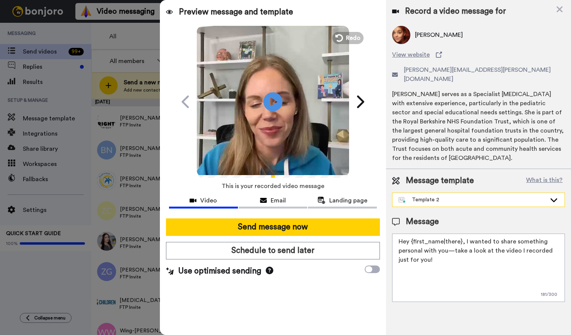
click at [432, 195] on div "Template 2" at bounding box center [478, 200] width 172 height 14
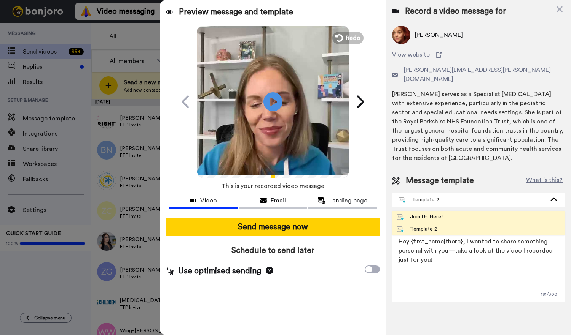
click at [430, 213] on div "Join Us Here!" at bounding box center [419, 217] width 46 height 8
type textarea "Hey {first_name|there}, I recorded you a quick video with something special we’…"
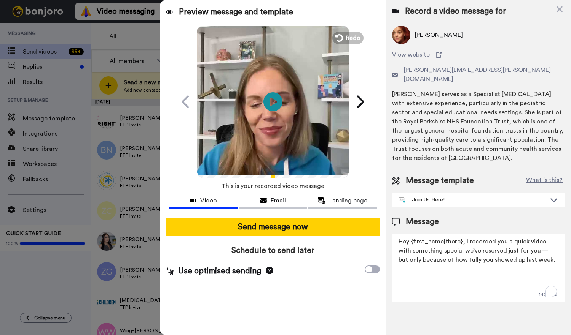
drag, startPoint x: 442, startPoint y: 238, endPoint x: 444, endPoint y: 257, distance: 19.2
click at [444, 257] on textarea "Hey {first_name|there}, I recorded you a quick video with something special we’…" at bounding box center [478, 268] width 173 height 68
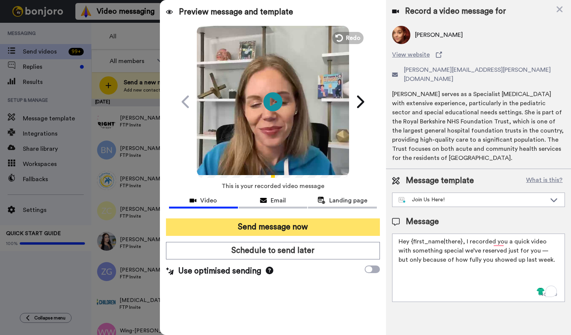
click at [332, 226] on button "Send message now" at bounding box center [273, 227] width 214 height 17
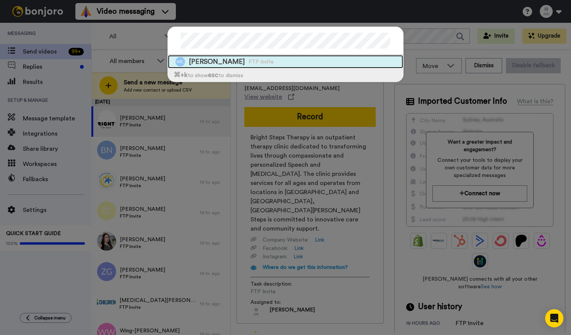
click at [268, 59] on div "[PERSON_NAME] FTP Invite" at bounding box center [285, 61] width 235 height 13
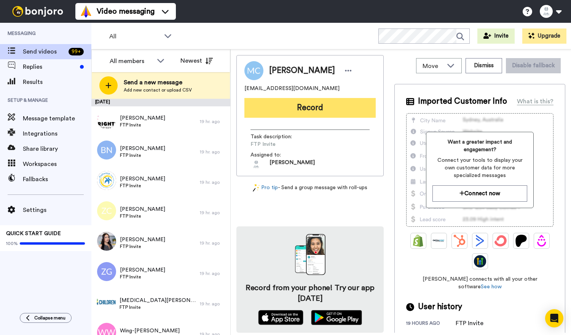
click at [312, 106] on button "Record" at bounding box center [309, 108] width 131 height 20
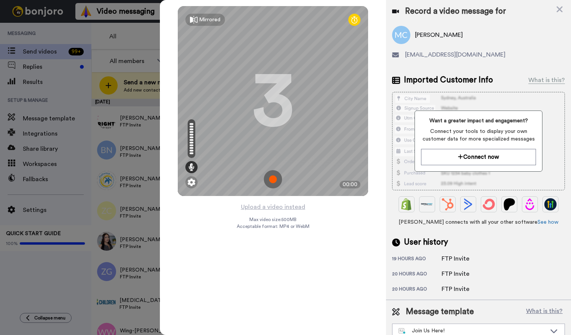
click at [276, 186] on img at bounding box center [273, 179] width 18 height 18
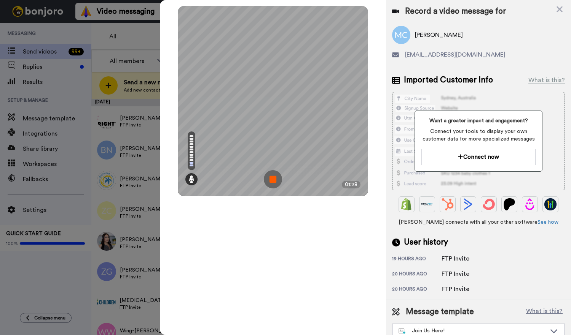
click at [273, 177] on img at bounding box center [273, 179] width 18 height 18
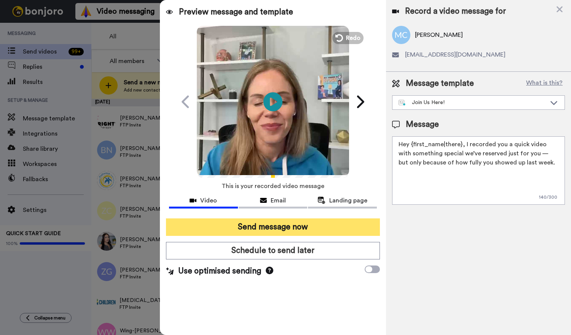
click at [296, 224] on button "Send message now" at bounding box center [273, 227] width 214 height 17
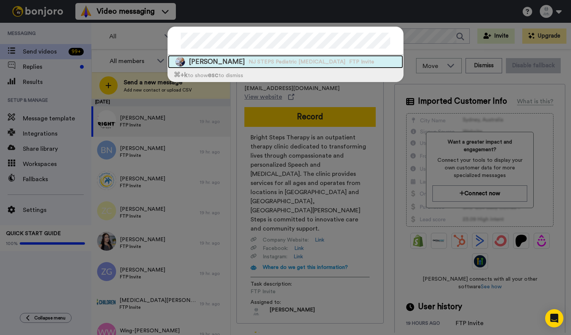
click at [211, 60] on span "Shery Seewald" at bounding box center [217, 62] width 56 height 10
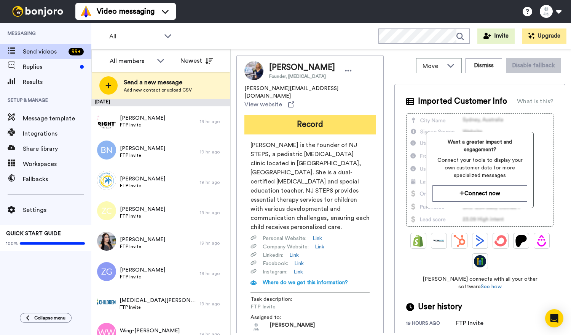
click at [282, 118] on button "Record" at bounding box center [309, 125] width 131 height 20
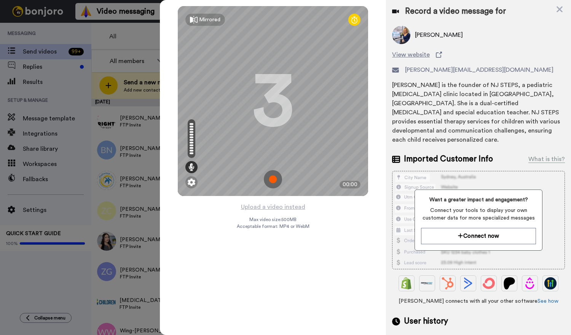
click at [276, 181] on img at bounding box center [273, 179] width 18 height 18
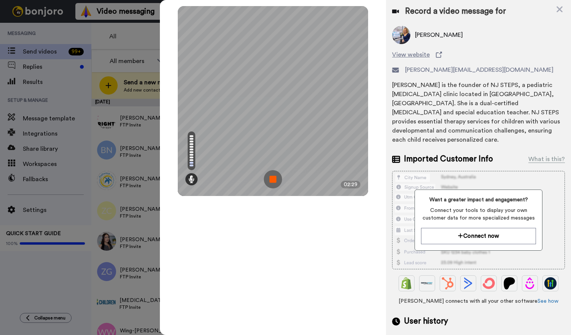
click at [271, 178] on img at bounding box center [273, 179] width 18 height 18
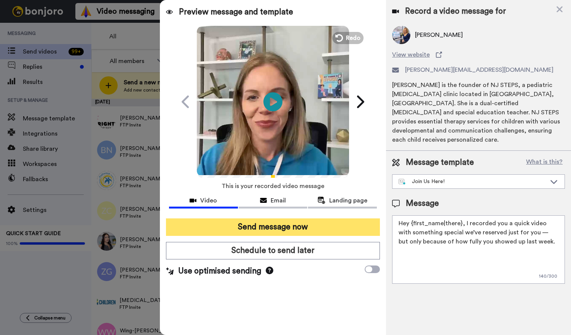
click at [267, 227] on button "Send message now" at bounding box center [273, 227] width 214 height 17
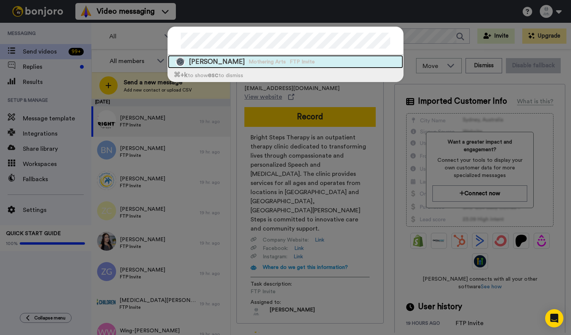
click at [321, 63] on div "Stephanie Nicholson Mothering Arts FTP Invite" at bounding box center [285, 61] width 235 height 13
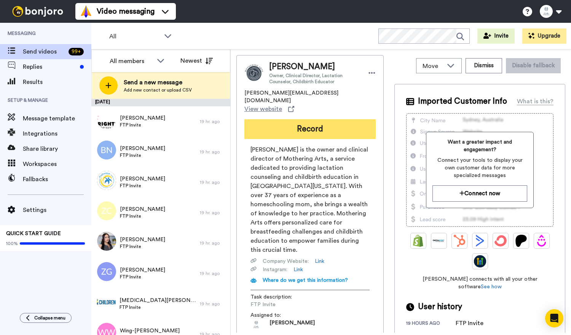
click at [291, 119] on button "Record" at bounding box center [309, 129] width 131 height 20
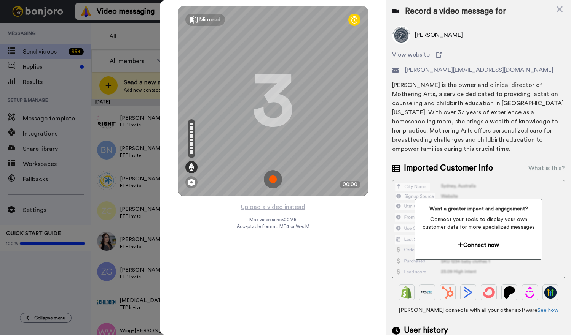
click at [272, 178] on img at bounding box center [273, 179] width 18 height 18
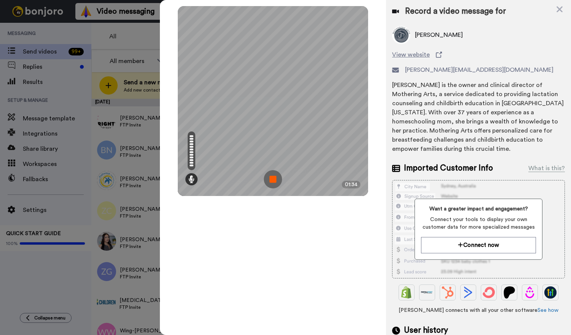
click at [275, 180] on img at bounding box center [273, 179] width 18 height 18
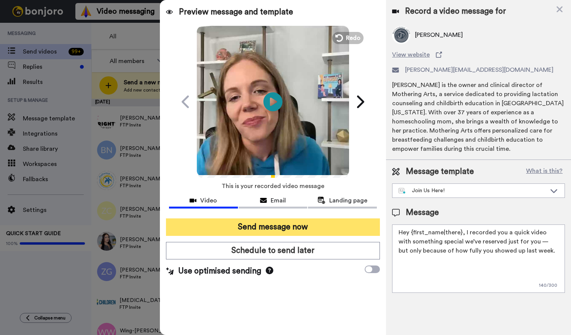
click at [267, 229] on button "Send message now" at bounding box center [273, 227] width 214 height 17
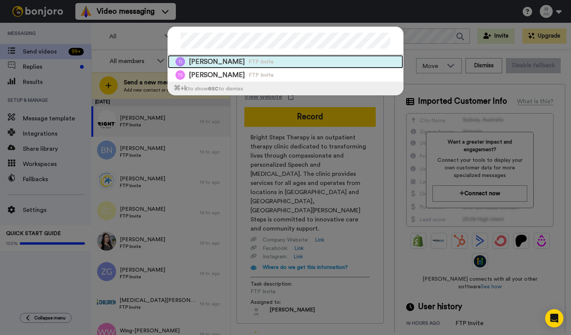
click at [361, 55] on div "[PERSON_NAME] FTP Invite" at bounding box center [285, 61] width 235 height 13
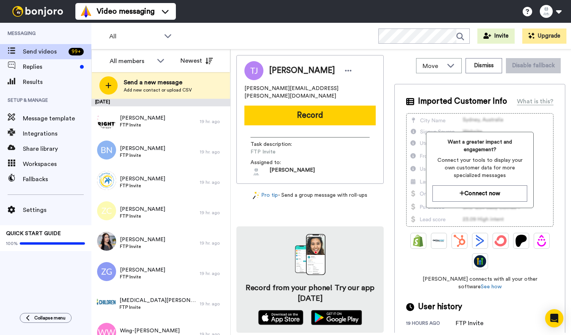
click at [297, 122] on div "[PERSON_NAME]-Opie [EMAIL_ADDRESS][PERSON_NAME][DOMAIN_NAME] Record Task descri…" at bounding box center [309, 119] width 147 height 129
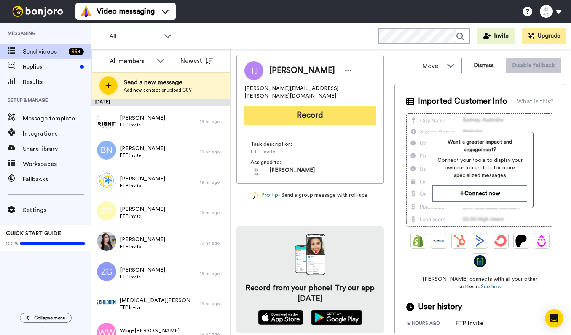
click at [296, 111] on button "Record" at bounding box center [309, 116] width 131 height 20
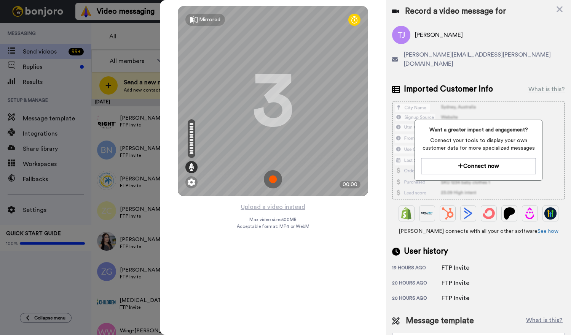
click at [280, 102] on div "3" at bounding box center [273, 101] width 42 height 57
click at [272, 175] on img at bounding box center [273, 179] width 18 height 18
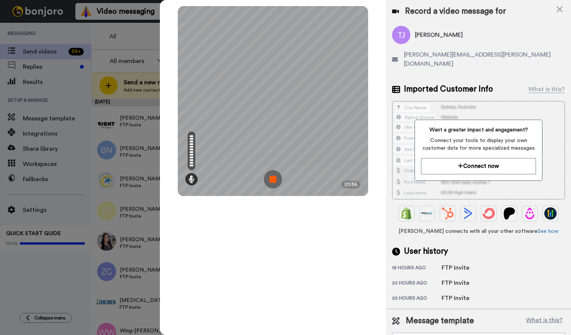
click at [268, 180] on img at bounding box center [273, 179] width 18 height 18
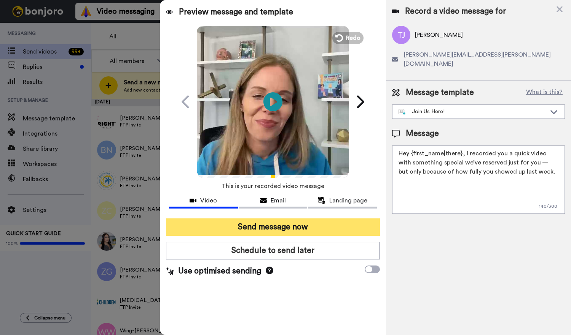
click at [315, 224] on button "Send message now" at bounding box center [273, 227] width 214 height 17
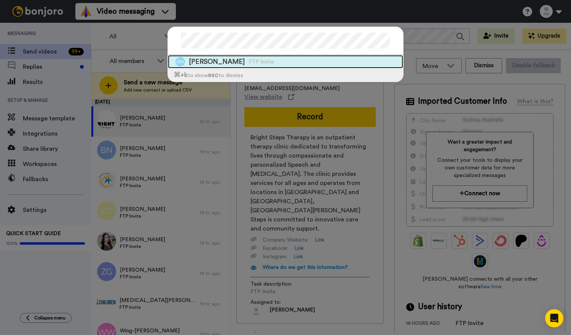
click at [292, 63] on div "[PERSON_NAME] FTP Invite" at bounding box center [285, 61] width 235 height 13
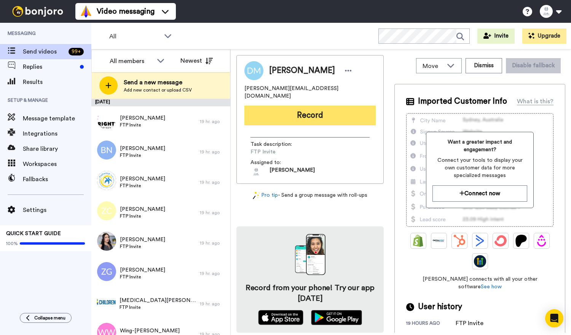
click at [310, 113] on button "Record" at bounding box center [309, 116] width 131 height 20
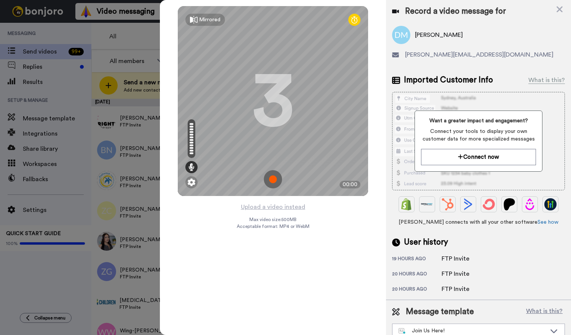
click at [274, 178] on img at bounding box center [273, 179] width 18 height 18
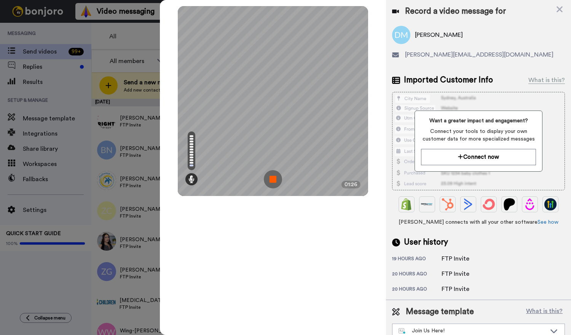
click at [271, 174] on img at bounding box center [273, 179] width 18 height 18
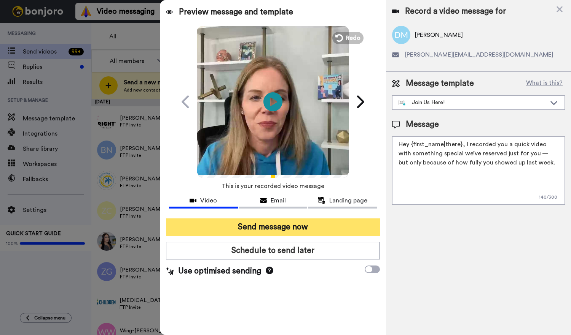
click at [327, 228] on button "Send message now" at bounding box center [273, 227] width 214 height 17
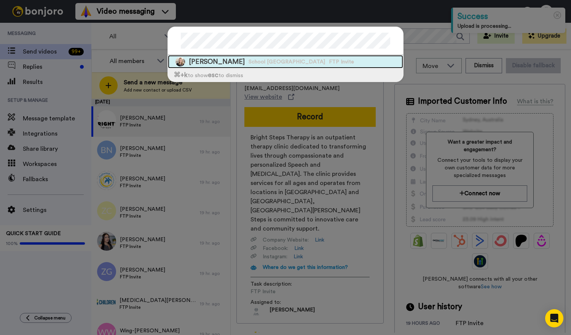
click at [339, 60] on div "Jennifer Fafinski School District of Lodi FTP Invite" at bounding box center [285, 61] width 235 height 13
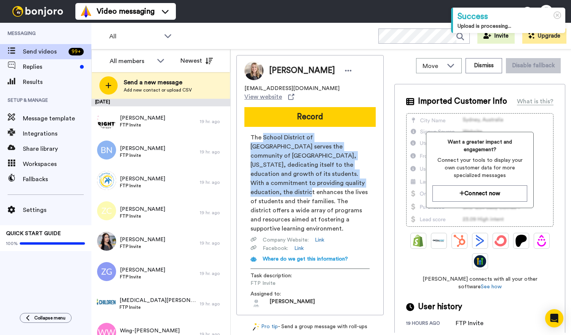
drag, startPoint x: 262, startPoint y: 129, endPoint x: 280, endPoint y: 175, distance: 49.7
click at [280, 175] on span "The School District of Lodi serves the community of Lodi, Wisconsin, dedicating…" at bounding box center [309, 183] width 119 height 100
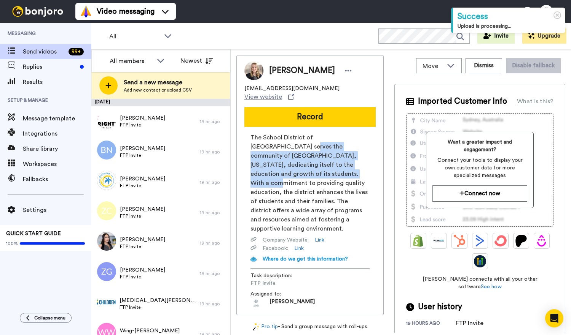
drag, startPoint x: 265, startPoint y: 142, endPoint x: 265, endPoint y: 169, distance: 27.0
click at [265, 169] on span "The School District of Lodi serves the community of Lodi, Wisconsin, dedicating…" at bounding box center [309, 183] width 119 height 100
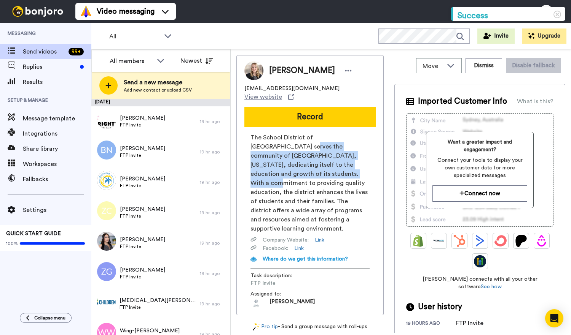
click at [265, 168] on span "The School District of Lodi serves the community of Lodi, Wisconsin, dedicating…" at bounding box center [309, 183] width 119 height 100
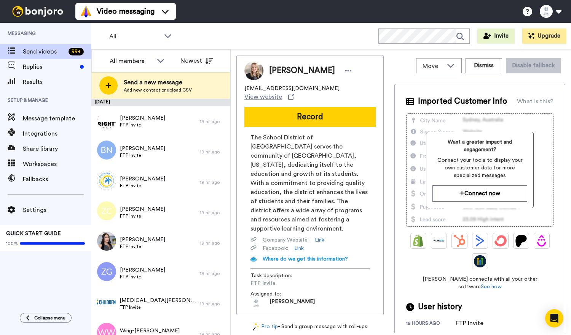
click at [270, 170] on span "The School District of Lodi serves the community of Lodi, Wisconsin, dedicating…" at bounding box center [309, 183] width 119 height 100
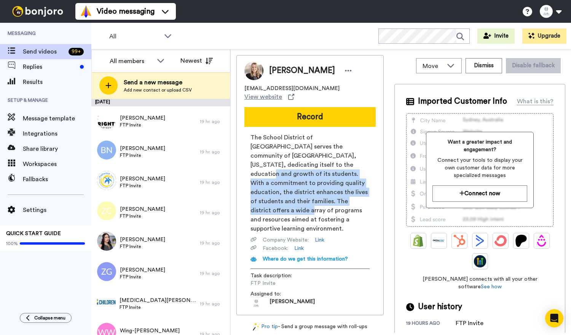
drag, startPoint x: 271, startPoint y: 153, endPoint x: 268, endPoint y: 191, distance: 38.2
click at [268, 191] on span "The School District of Lodi serves the community of Lodi, Wisconsin, dedicating…" at bounding box center [309, 183] width 119 height 100
drag, startPoint x: 270, startPoint y: 198, endPoint x: 271, endPoint y: 153, distance: 44.5
click at [271, 154] on span "The School District of Lodi serves the community of Lodi, Wisconsin, dedicating…" at bounding box center [309, 183] width 119 height 100
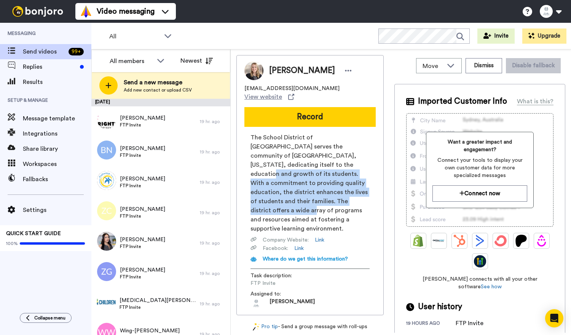
click at [271, 153] on span "The School District of Lodi serves the community of Lodi, Wisconsin, dedicating…" at bounding box center [309, 183] width 119 height 100
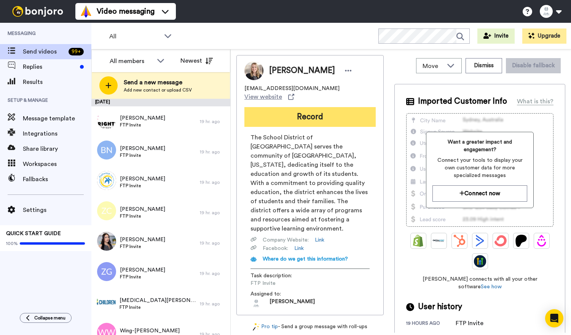
click at [278, 108] on button "Record" at bounding box center [309, 117] width 131 height 20
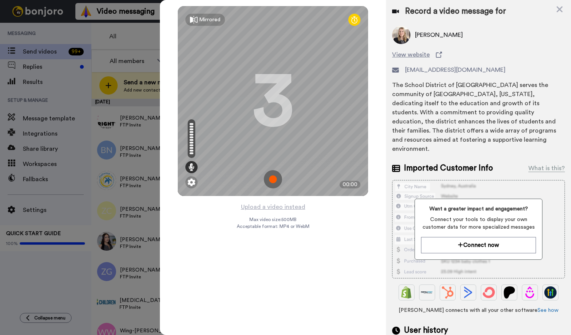
click at [272, 178] on img at bounding box center [273, 179] width 18 height 18
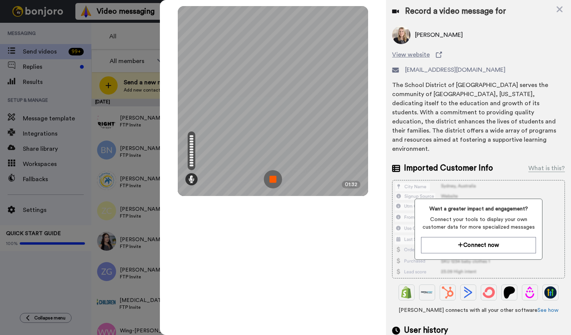
click at [272, 181] on img at bounding box center [273, 179] width 18 height 18
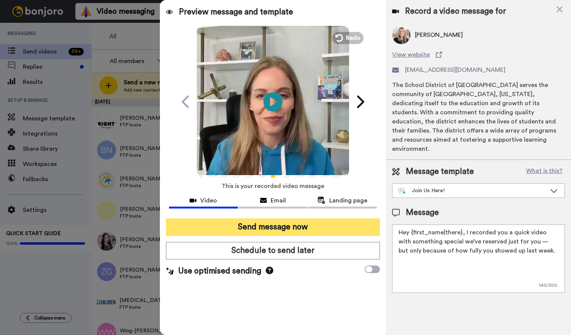
click at [323, 229] on button "Send message now" at bounding box center [273, 227] width 214 height 17
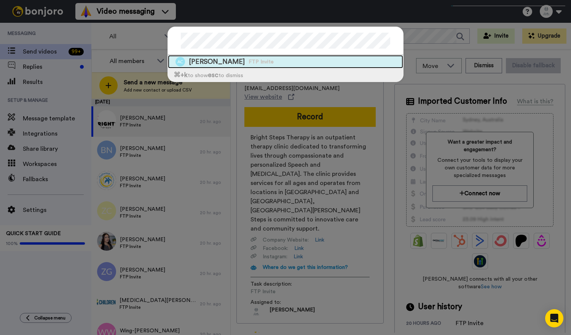
click at [359, 58] on div "[PERSON_NAME] FTP Invite" at bounding box center [285, 61] width 235 height 13
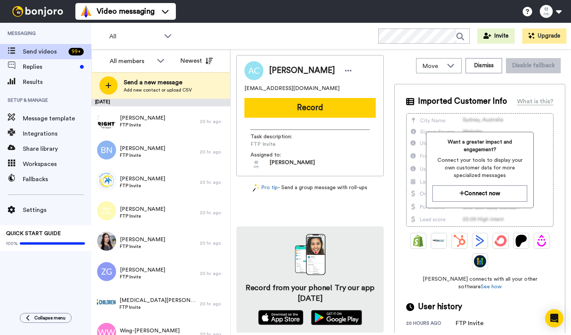
click at [288, 119] on div "[PERSON_NAME] [EMAIL_ADDRESS][DOMAIN_NAME] Record Task description : FTP Invite…" at bounding box center [309, 115] width 147 height 121
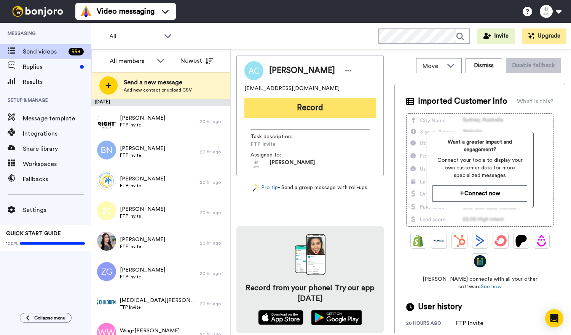
click at [285, 112] on button "Record" at bounding box center [309, 108] width 131 height 20
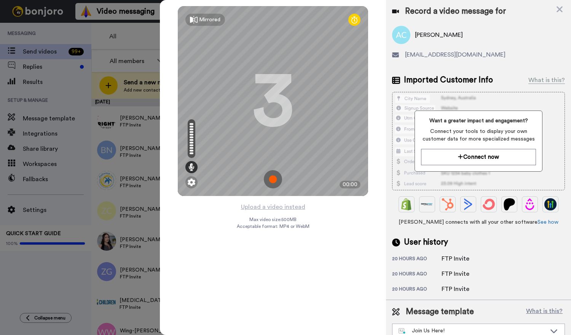
click at [272, 175] on img at bounding box center [273, 179] width 18 height 18
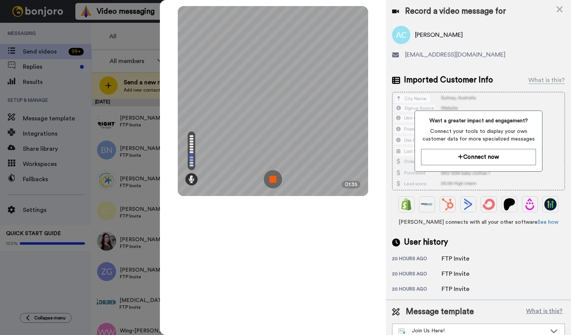
click at [272, 181] on img at bounding box center [273, 179] width 18 height 18
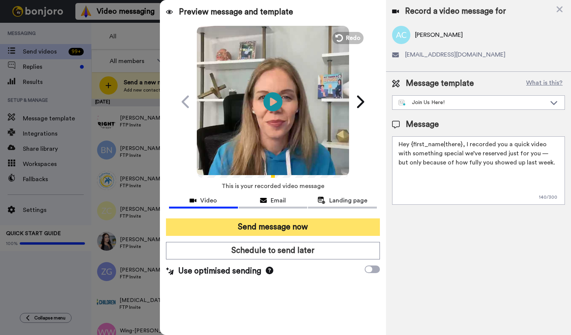
click at [289, 224] on button "Send message now" at bounding box center [273, 227] width 214 height 17
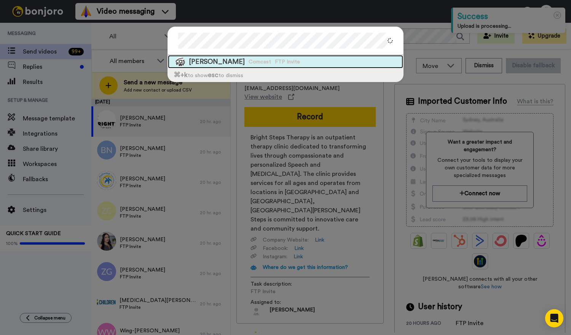
click at [355, 56] on div "[PERSON_NAME] Comcast FTP Invite" at bounding box center [285, 61] width 235 height 13
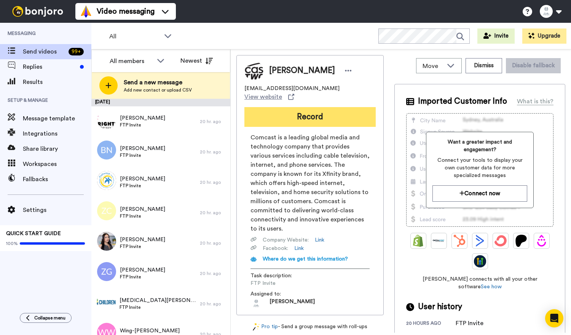
click at [268, 112] on button "Record" at bounding box center [309, 117] width 131 height 20
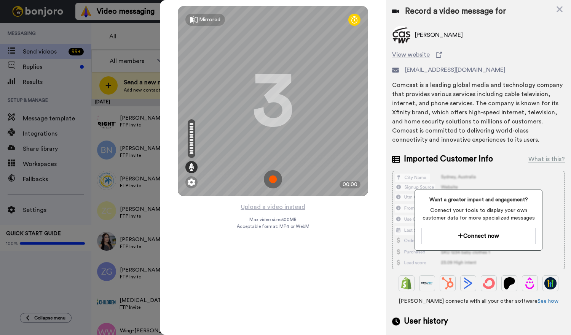
click at [269, 180] on img at bounding box center [273, 179] width 18 height 18
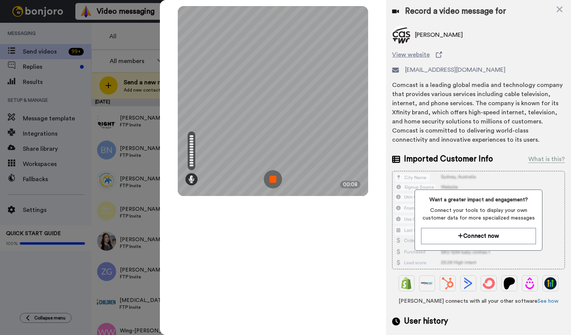
click at [274, 178] on img at bounding box center [273, 179] width 18 height 18
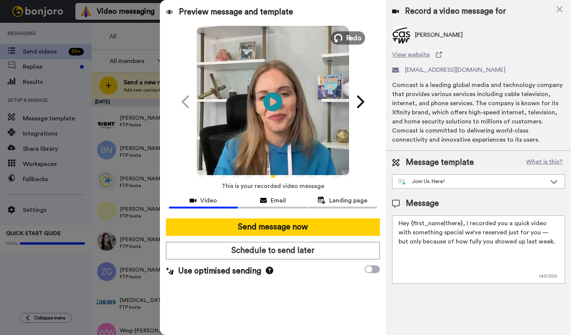
click at [353, 36] on span "Redo" at bounding box center [354, 38] width 16 height 10
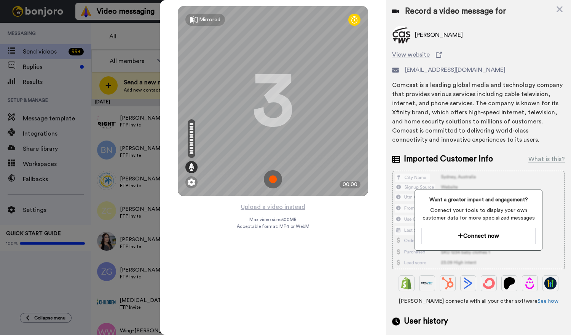
click at [270, 178] on img at bounding box center [273, 179] width 18 height 18
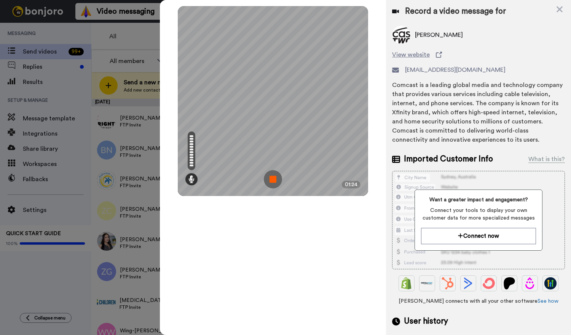
click at [272, 178] on img at bounding box center [273, 179] width 18 height 18
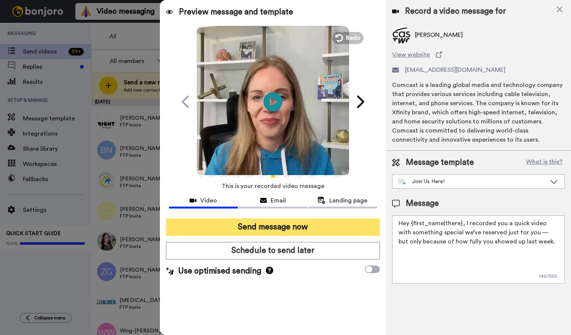
click at [261, 228] on button "Send message now" at bounding box center [273, 227] width 214 height 17
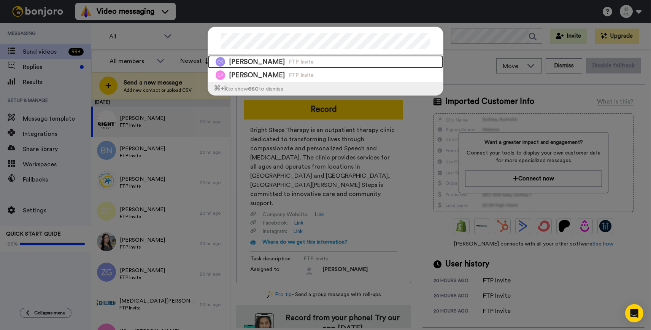
click at [285, 61] on span "Catherine Keyes-Gracia" at bounding box center [257, 62] width 56 height 10
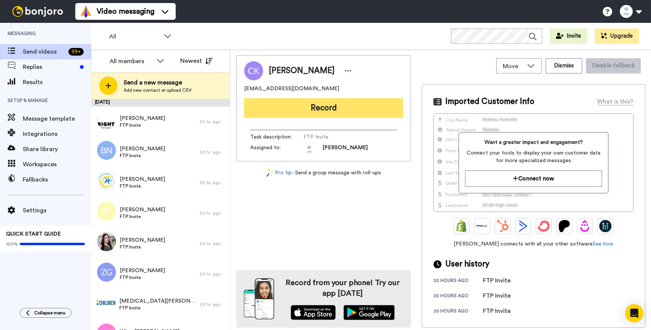
click at [300, 108] on button "Record" at bounding box center [323, 108] width 159 height 20
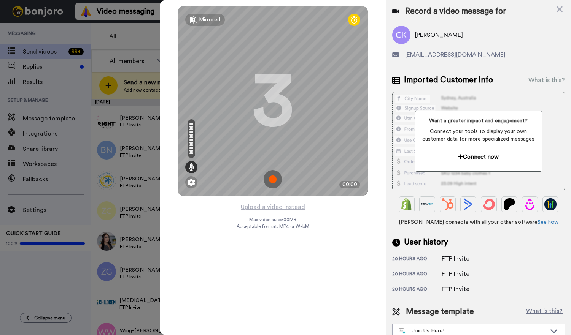
click at [271, 178] on img at bounding box center [273, 179] width 18 height 18
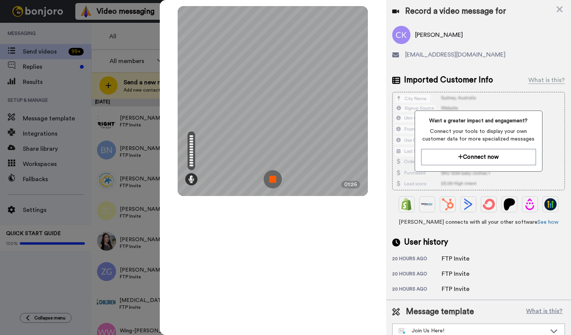
click at [273, 182] on img at bounding box center [273, 179] width 18 height 18
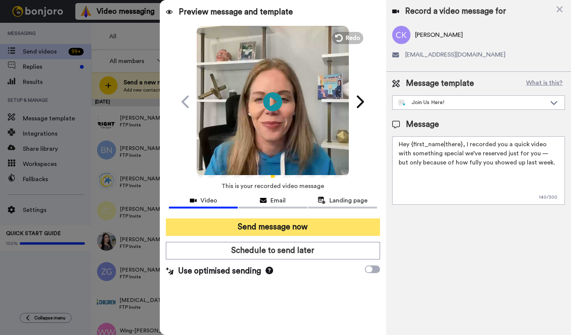
click at [271, 227] on button "Send message now" at bounding box center [273, 227] width 214 height 17
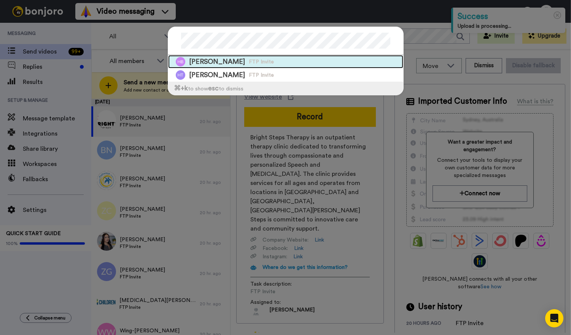
click at [337, 62] on div "Hannah Beasley FTP Invite" at bounding box center [285, 61] width 235 height 13
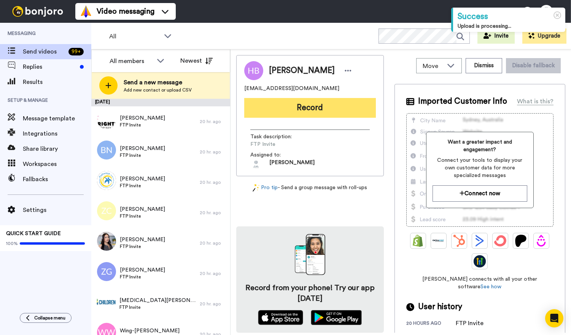
click at [273, 111] on button "Record" at bounding box center [310, 108] width 132 height 20
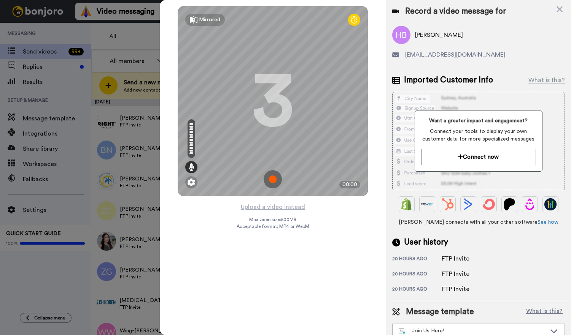
click at [273, 175] on img at bounding box center [273, 179] width 18 height 18
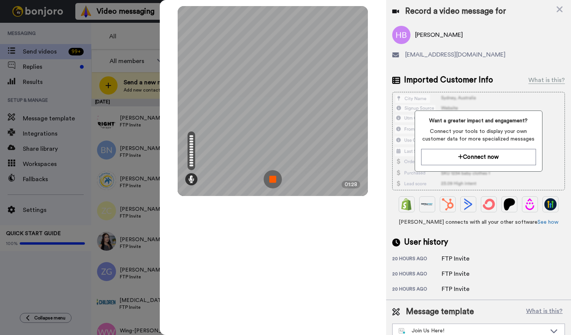
click at [272, 182] on img at bounding box center [273, 179] width 18 height 18
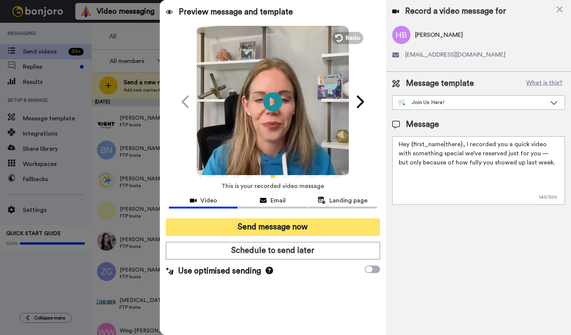
click at [256, 235] on button "Send message now" at bounding box center [273, 227] width 214 height 17
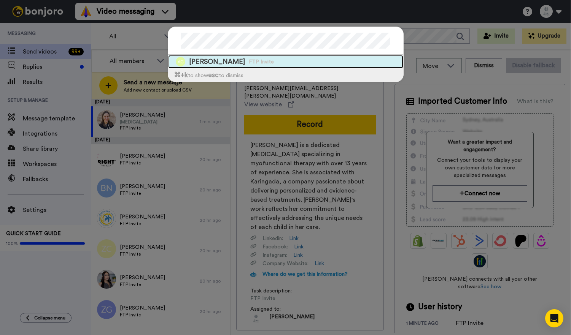
click at [280, 62] on div "[PERSON_NAME] FTP Invite" at bounding box center [285, 61] width 235 height 13
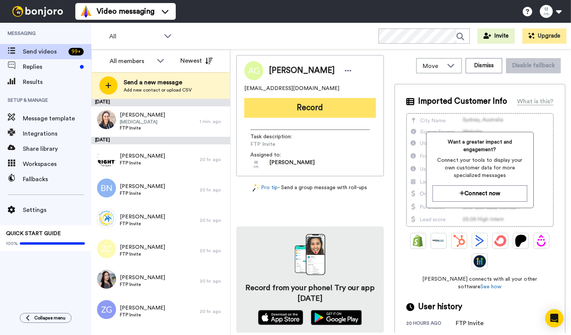
click at [269, 113] on button "Record" at bounding box center [310, 108] width 132 height 20
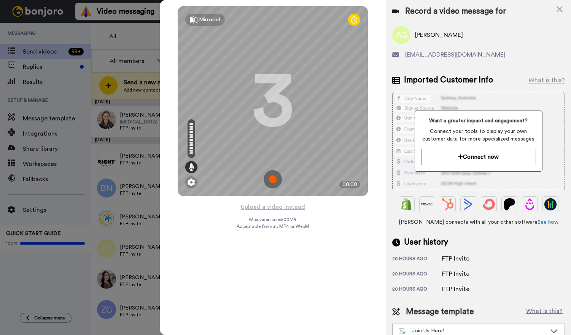
click at [275, 179] on img at bounding box center [273, 179] width 18 height 18
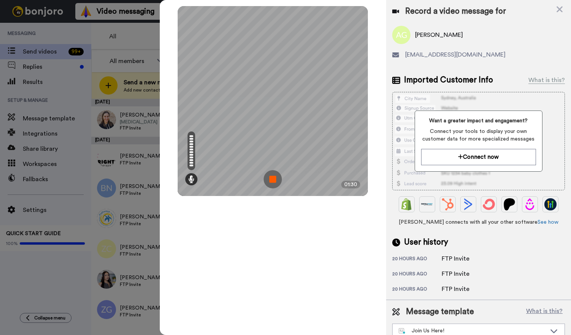
click at [268, 175] on img at bounding box center [273, 179] width 18 height 18
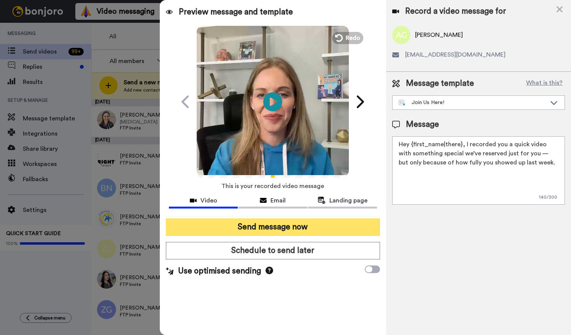
click at [291, 227] on button "Send message now" at bounding box center [273, 227] width 214 height 17
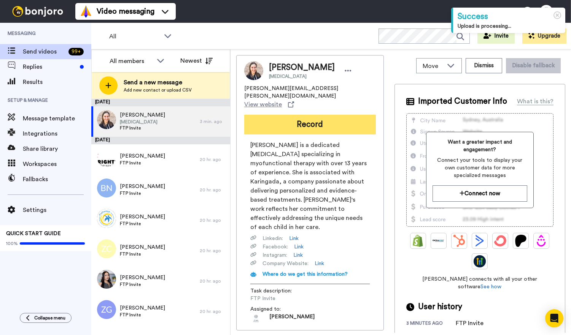
click at [280, 115] on button "Record" at bounding box center [310, 125] width 132 height 20
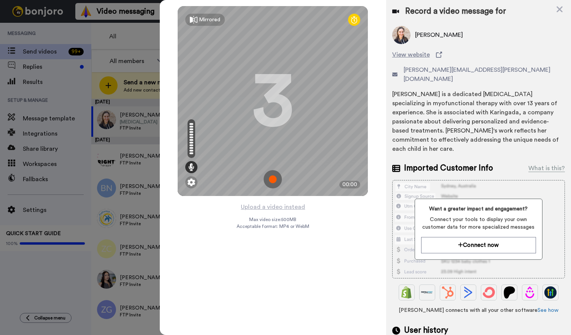
click at [272, 175] on img at bounding box center [273, 179] width 18 height 18
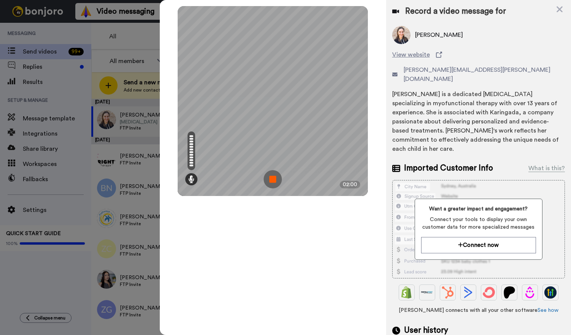
click at [274, 176] on img at bounding box center [273, 179] width 18 height 18
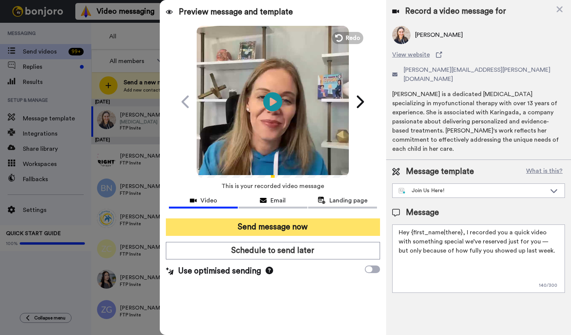
click at [326, 227] on button "Send message now" at bounding box center [273, 227] width 214 height 17
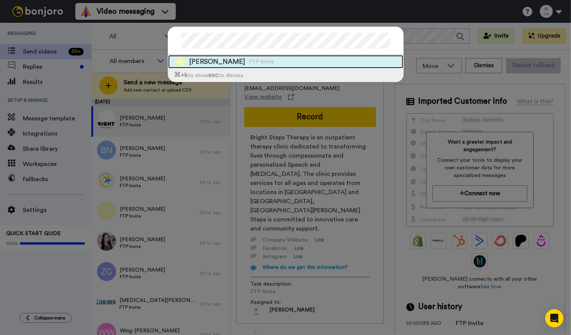
click at [354, 58] on div "Emma Daoust FTP Invite" at bounding box center [285, 61] width 235 height 13
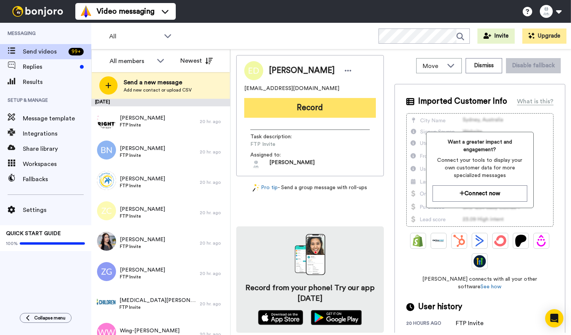
click at [299, 110] on button "Record" at bounding box center [310, 108] width 132 height 20
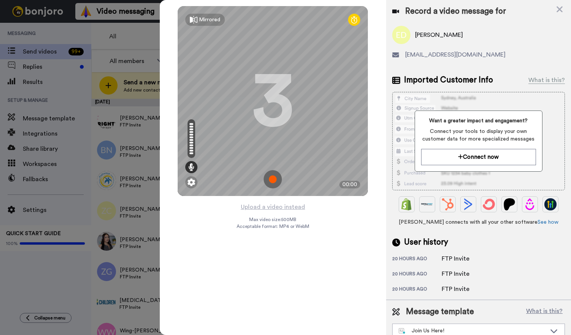
click at [273, 178] on img at bounding box center [273, 179] width 18 height 18
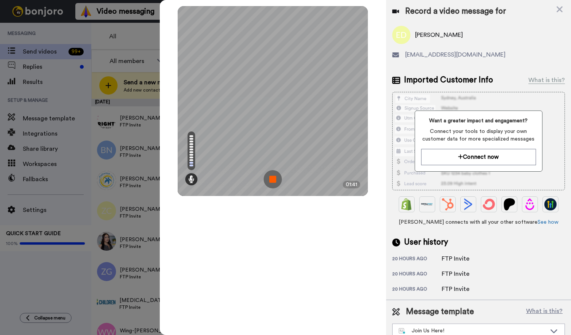
click at [274, 180] on img at bounding box center [273, 179] width 18 height 18
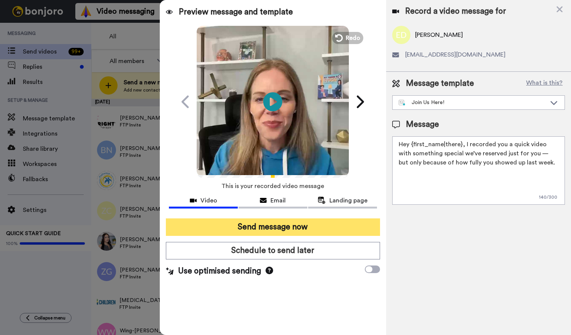
click at [309, 227] on button "Send message now" at bounding box center [273, 227] width 214 height 17
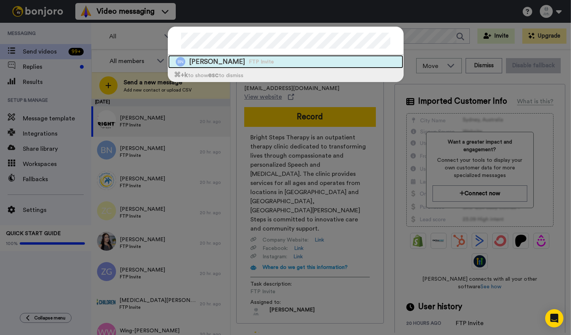
click at [249, 59] on span "FTP Invite" at bounding box center [261, 62] width 25 height 8
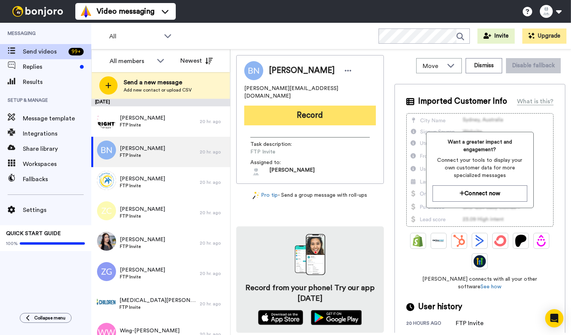
click at [281, 113] on button "Record" at bounding box center [310, 116] width 132 height 20
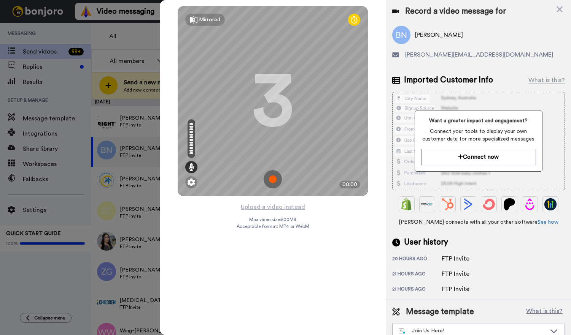
click at [274, 176] on img at bounding box center [273, 179] width 18 height 18
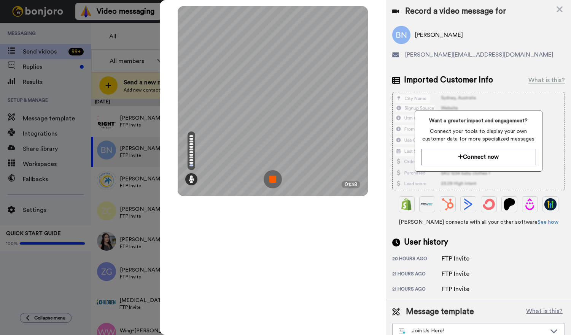
click at [277, 183] on img at bounding box center [273, 179] width 18 height 18
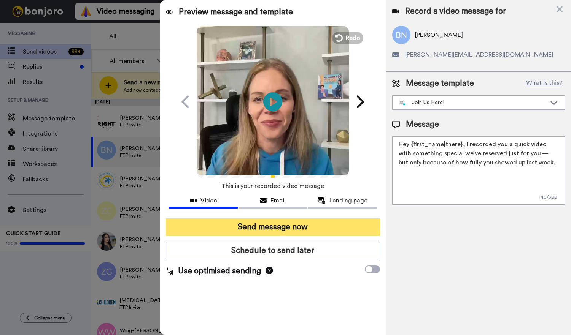
click at [291, 222] on button "Send message now" at bounding box center [273, 227] width 214 height 17
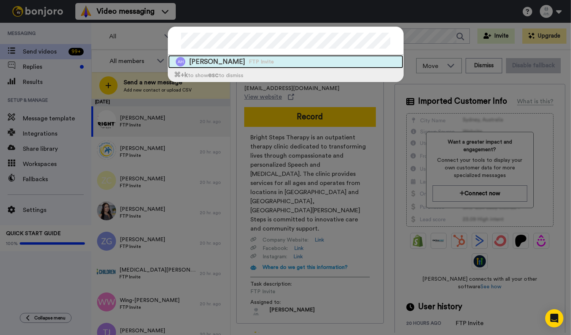
click at [288, 59] on div "[PERSON_NAME] FTP Invite" at bounding box center [285, 61] width 235 height 13
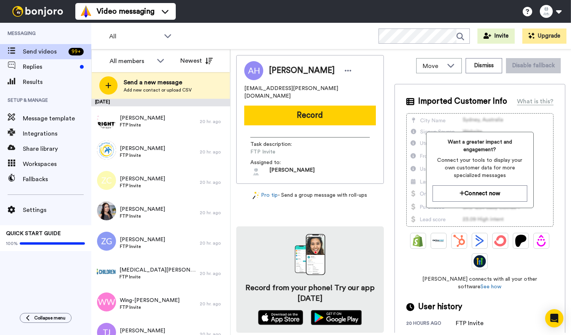
click at [296, 110] on button "Record" at bounding box center [310, 116] width 132 height 20
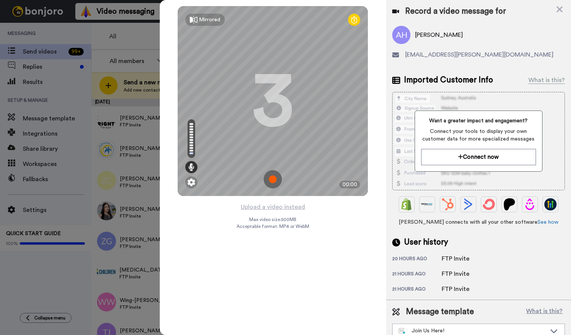
click at [273, 183] on img at bounding box center [273, 179] width 18 height 18
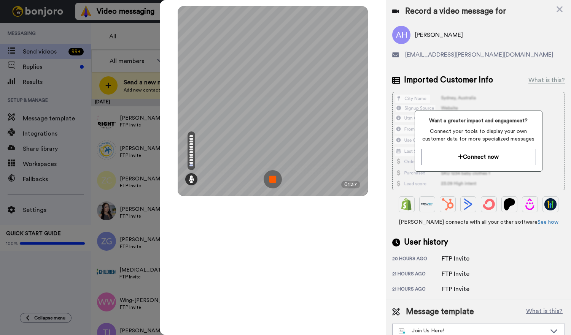
click at [273, 175] on img at bounding box center [273, 179] width 18 height 18
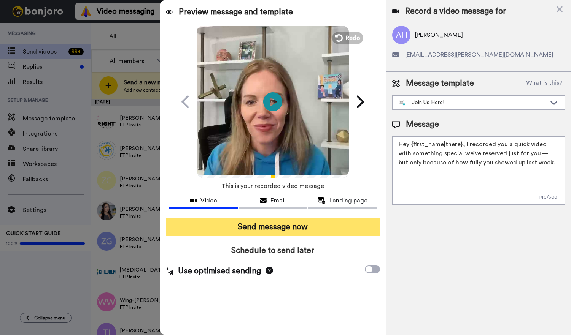
click at [278, 229] on button "Send message now" at bounding box center [273, 227] width 214 height 17
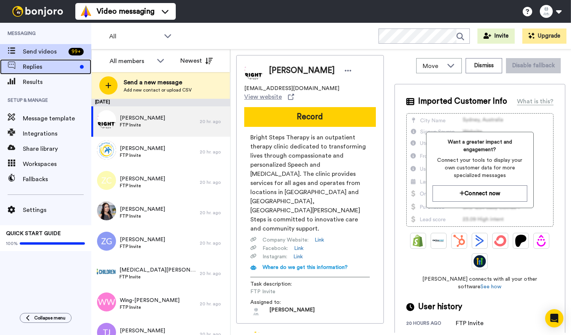
click at [59, 65] on span "Replies" at bounding box center [50, 66] width 54 height 9
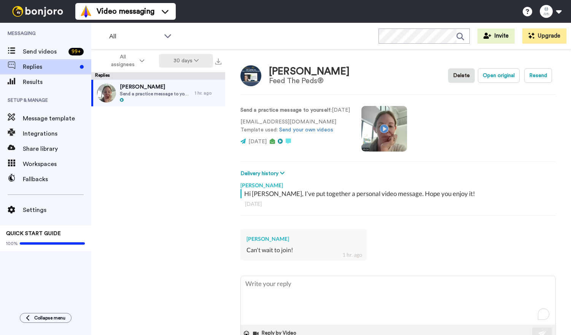
click at [186, 61] on button "30 days" at bounding box center [186, 61] width 54 height 14
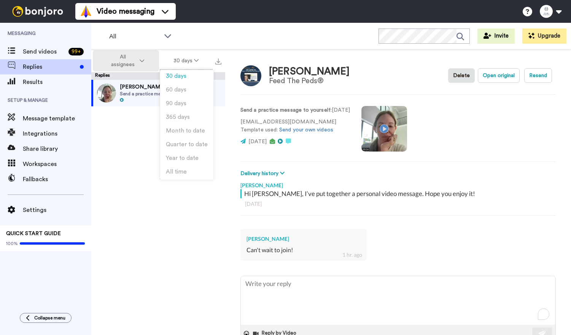
click at [138, 64] on button "All assignees" at bounding box center [126, 60] width 66 height 21
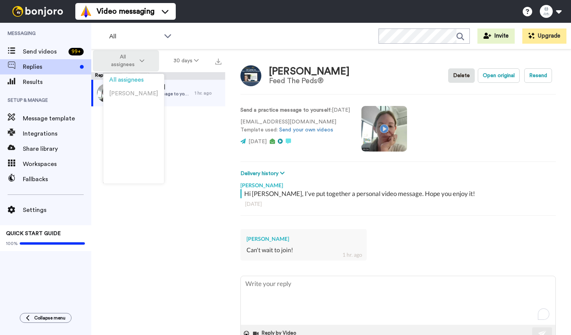
click at [138, 64] on button "All assignees" at bounding box center [126, 60] width 66 height 21
click at [109, 67] on span "All assignees" at bounding box center [122, 60] width 31 height 15
click at [120, 95] on span "[PERSON_NAME]" at bounding box center [133, 94] width 49 height 6
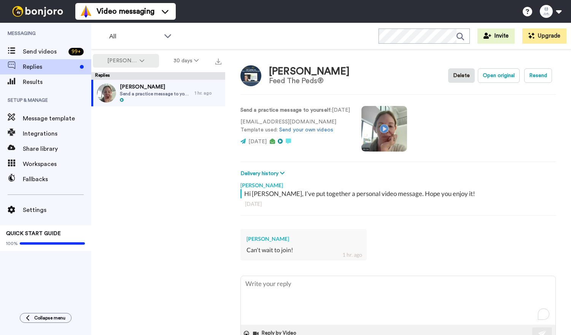
click at [125, 65] on button "[PERSON_NAME]" at bounding box center [126, 61] width 66 height 14
click at [127, 81] on li "All assignees" at bounding box center [133, 77] width 60 height 14
type textarea "x"
click at [58, 48] on span "Send videos" at bounding box center [44, 51] width 43 height 9
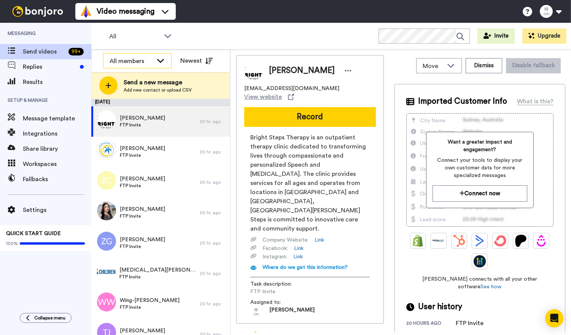
click at [161, 59] on icon at bounding box center [160, 61] width 9 height 8
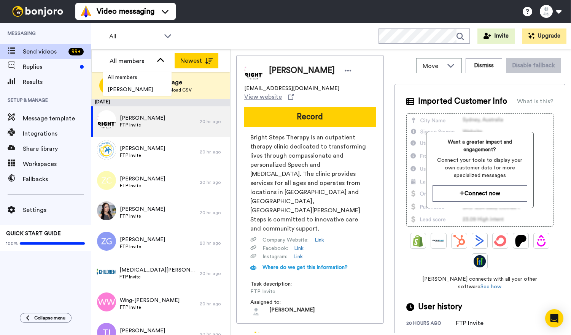
click at [192, 58] on button "Newest" at bounding box center [197, 60] width 44 height 15
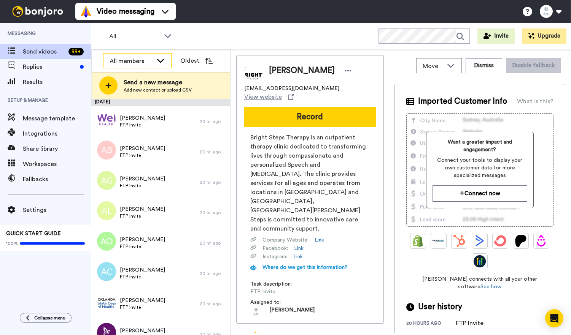
click at [147, 64] on div "All members" at bounding box center [131, 61] width 43 height 9
click at [133, 80] on span "All members" at bounding box center [122, 78] width 39 height 8
click at [455, 67] on icon at bounding box center [450, 66] width 9 height 8
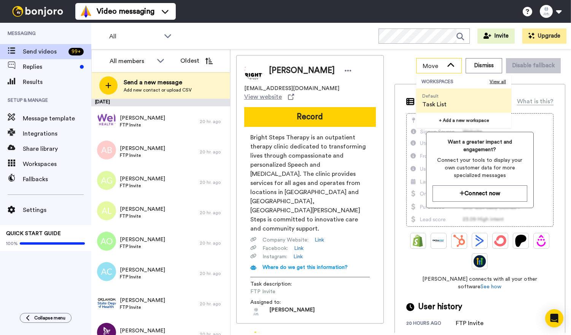
click at [455, 67] on icon at bounding box center [450, 66] width 9 height 8
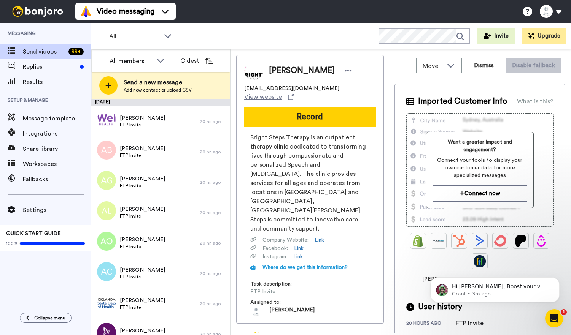
click at [106, 81] on div at bounding box center [108, 85] width 18 height 18
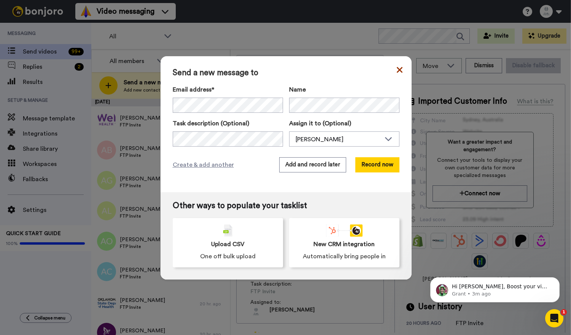
click at [397, 72] on icon at bounding box center [400, 69] width 6 height 9
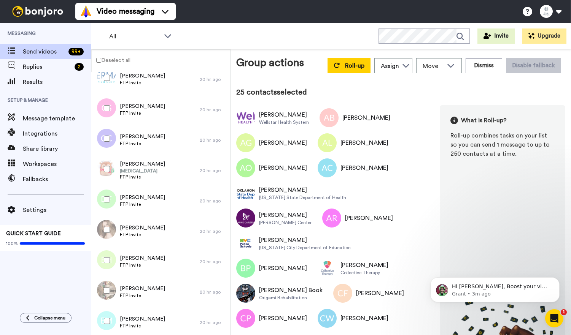
scroll to position [505, 0]
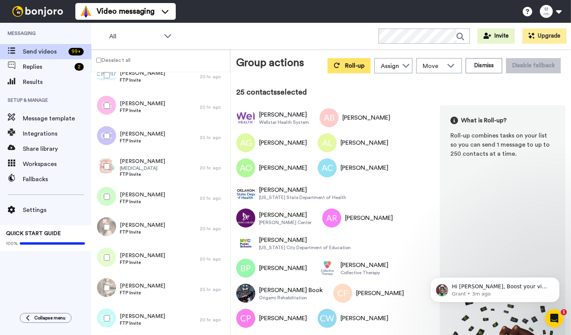
click at [354, 63] on span "Roll-up" at bounding box center [354, 66] width 19 height 6
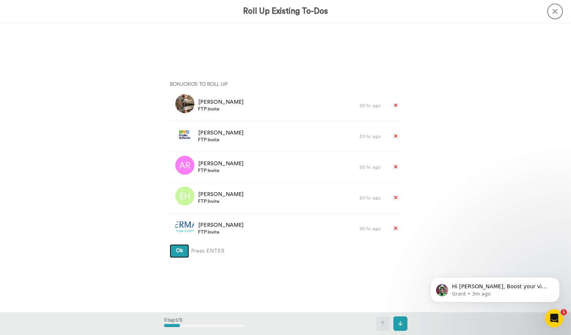
click at [179, 256] on button "Ok" at bounding box center [179, 252] width 19 height 14
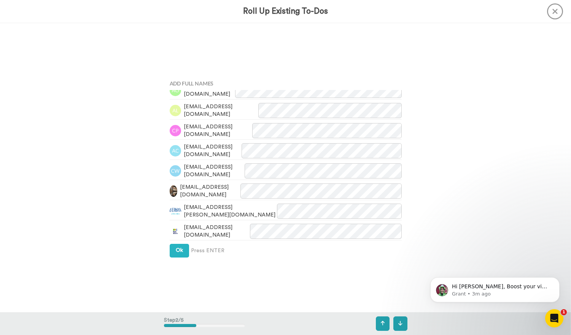
scroll to position [352, 0]
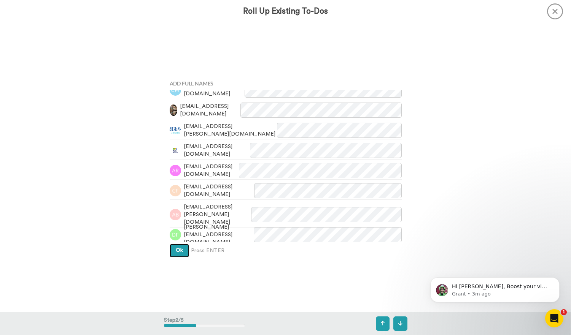
click at [176, 251] on span "Ok" at bounding box center [179, 250] width 7 height 5
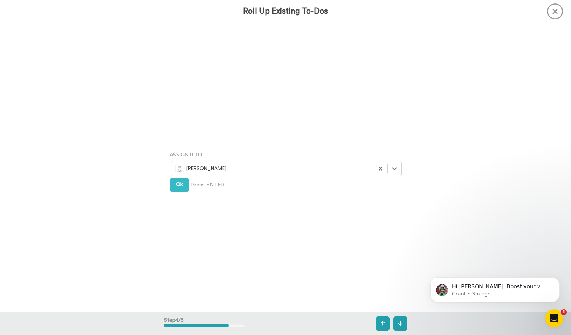
scroll to position [869, 0]
click at [182, 181] on span "Ok" at bounding box center [179, 182] width 7 height 5
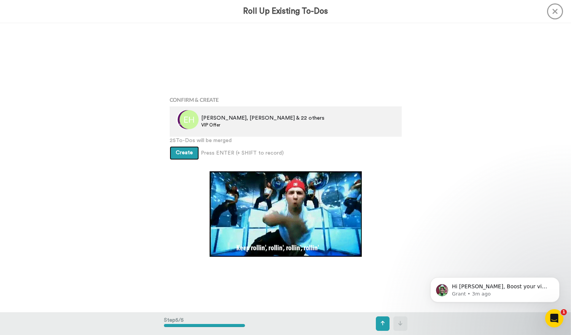
scroll to position [1158, 0]
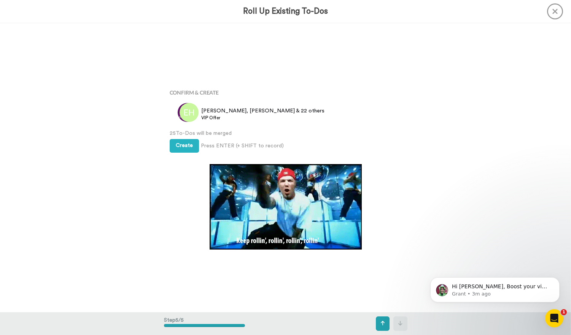
click at [553, 11] on icon at bounding box center [555, 11] width 16 height 16
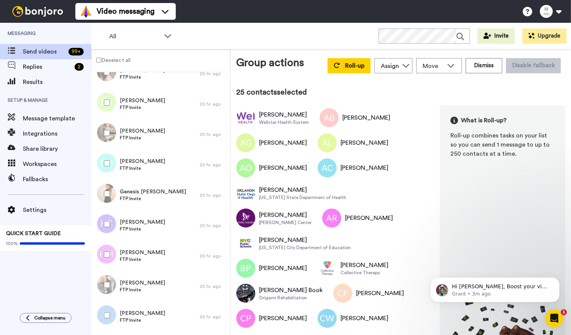
scroll to position [674, 0]
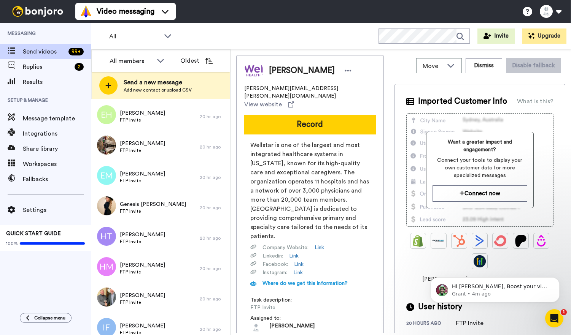
click at [102, 63] on div "All members Oldest" at bounding box center [161, 60] width 138 height 23
click at [115, 60] on div "All members" at bounding box center [131, 61] width 43 height 9
click at [118, 76] on span "All members" at bounding box center [122, 78] width 39 height 8
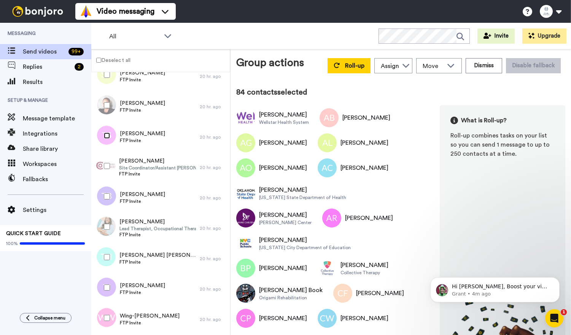
scroll to position [2784, 0]
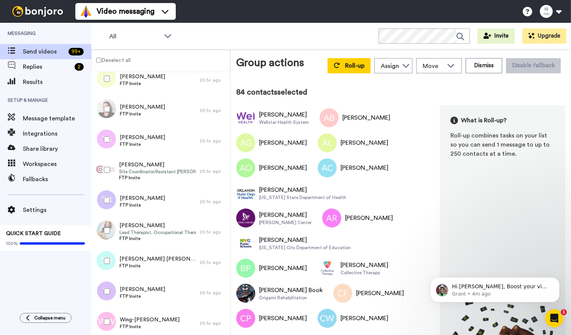
click at [106, 106] on div at bounding box center [105, 109] width 27 height 27
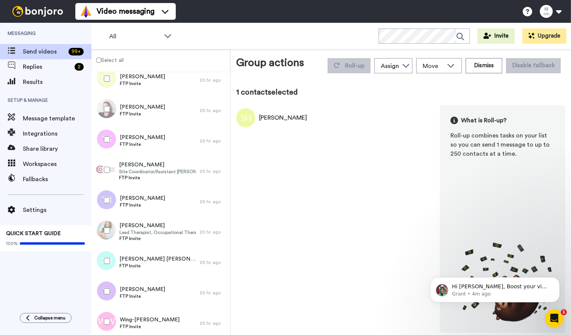
click at [100, 63] on label "Select all" at bounding box center [108, 60] width 32 height 9
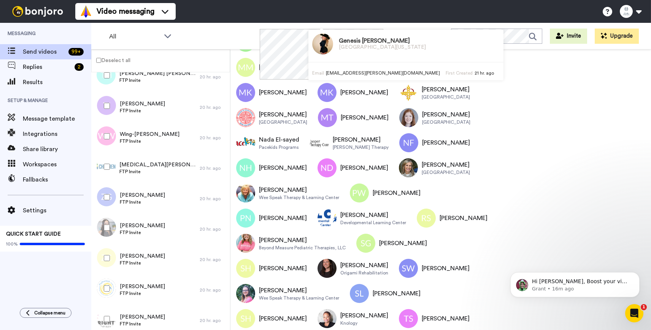
scroll to position [704, 0]
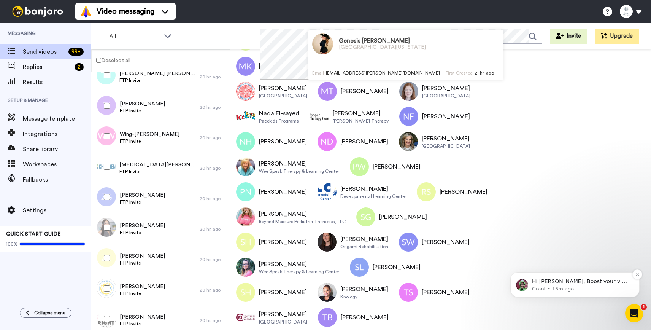
click at [547, 278] on p "Hi Hallie, Boost your view rates with automatic re-sends of unviewed messages! …" at bounding box center [581, 282] width 98 height 8
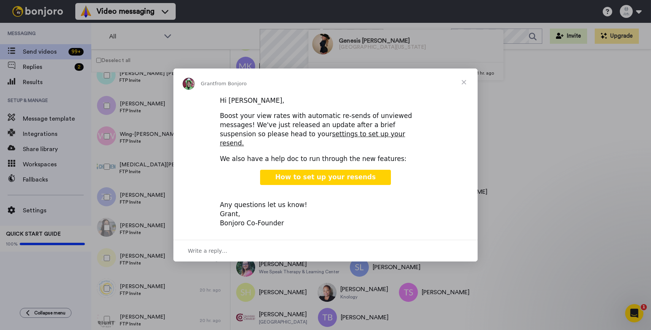
scroll to position [0, 0]
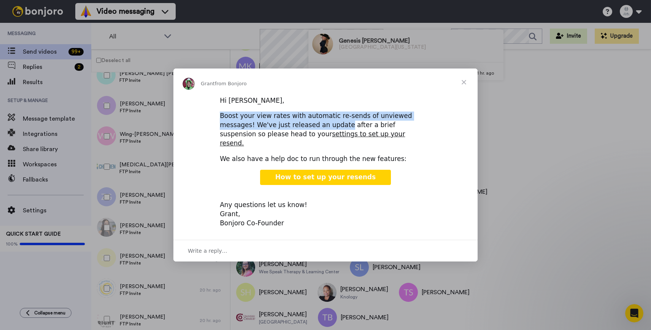
drag, startPoint x: 282, startPoint y: 116, endPoint x: 305, endPoint y: 130, distance: 26.8
click at [305, 130] on div "Boost your view rates with automatic re-sends of unviewed messages! We've just …" at bounding box center [325, 129] width 211 height 36
click at [305, 139] on link "settings to set up your resend." at bounding box center [312, 138] width 185 height 17
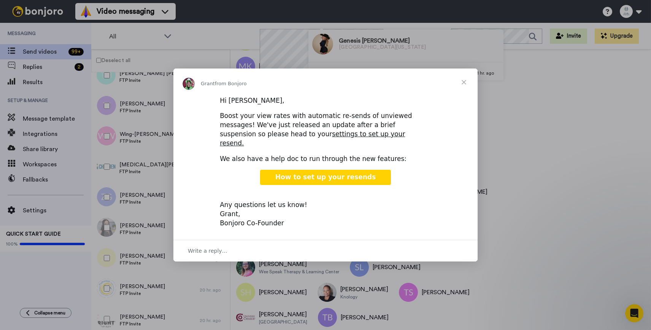
click at [464, 86] on span "Close" at bounding box center [463, 81] width 27 height 27
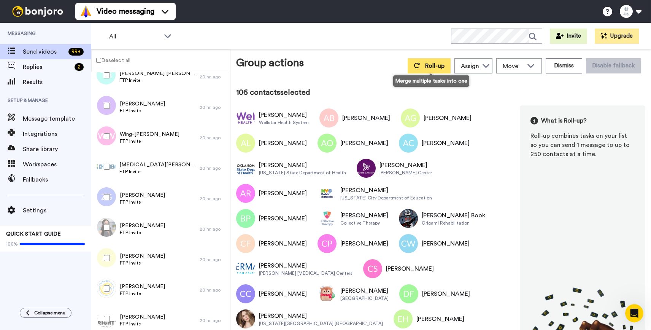
click at [442, 67] on span "Roll-up" at bounding box center [434, 66] width 19 height 6
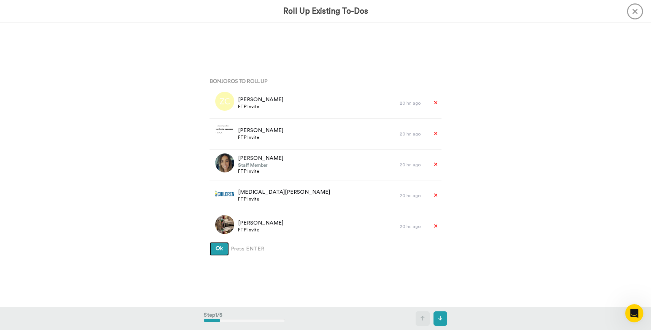
click at [218, 248] on span "Ok" at bounding box center [219, 248] width 7 height 5
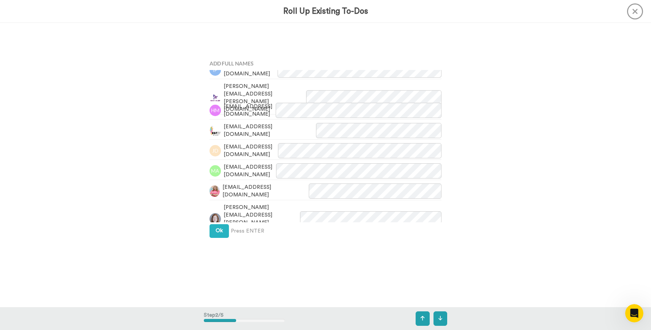
scroll to position [312, 0]
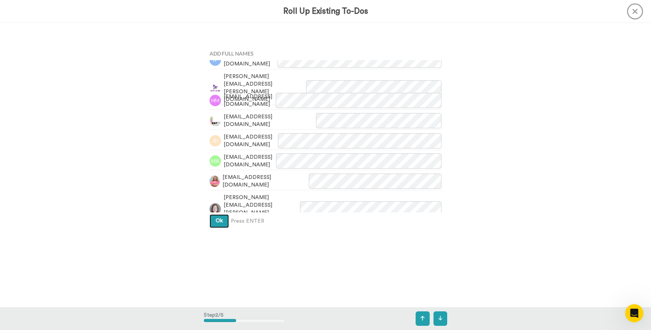
click at [221, 223] on span "Ok" at bounding box center [219, 220] width 7 height 5
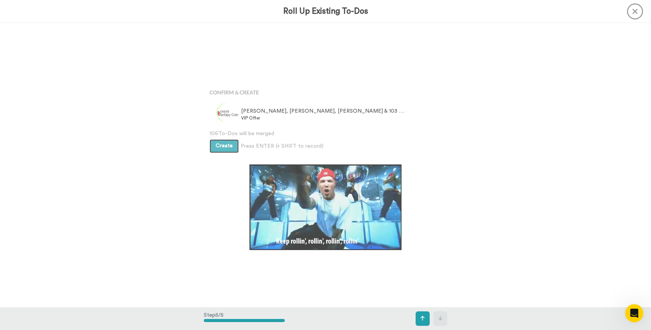
scroll to position [1135, 0]
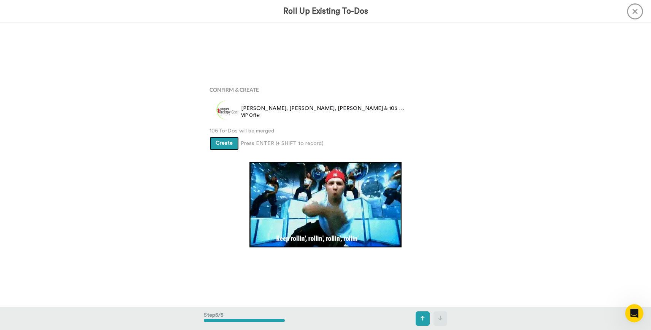
click at [224, 142] on span "Create" at bounding box center [224, 142] width 17 height 5
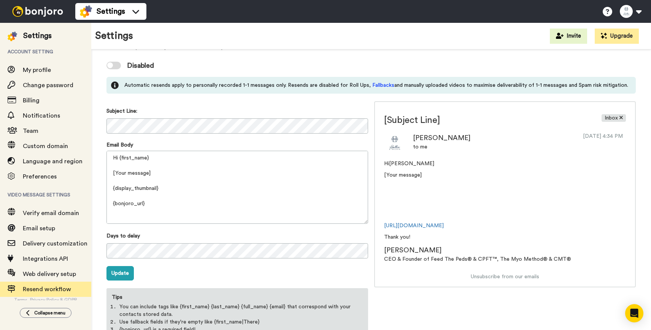
scroll to position [60, 0]
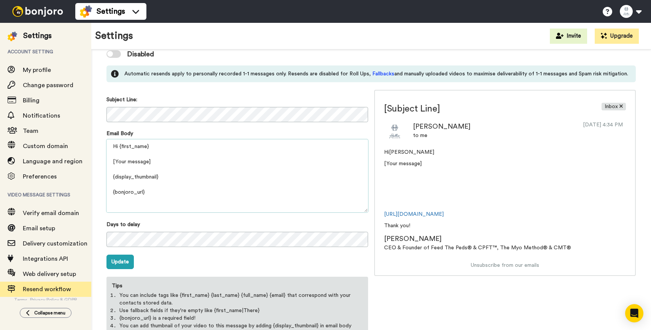
click at [159, 191] on textarea "Hi {first_name} [Your message] {display_thumbnail} {bonjoro_url} Thank you! {pr…" at bounding box center [237, 175] width 262 height 73
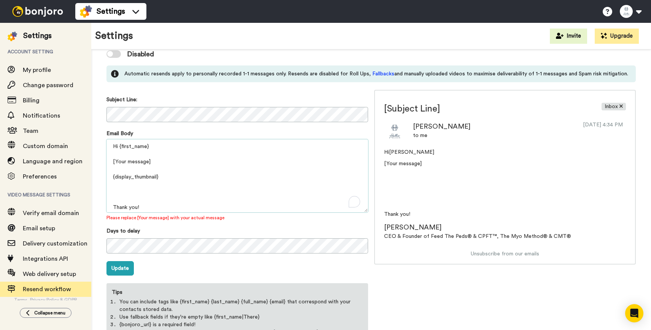
click at [131, 207] on textarea "Hi {first_name} [Your message] {display_thumbnail} Thank you! {profile_informat…" at bounding box center [237, 175] width 262 height 73
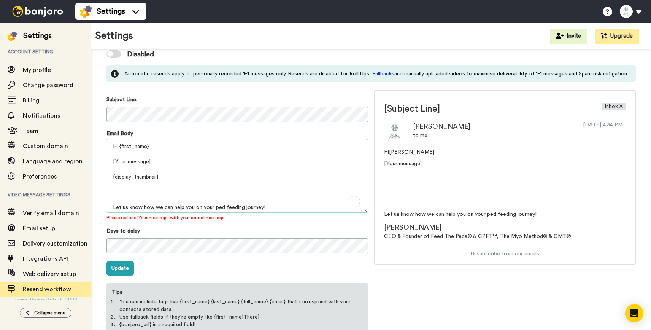
click at [157, 199] on textarea "Hi {first_name} [Your message] {display_thumbnail} Let us know how we can help …" at bounding box center [237, 175] width 262 height 73
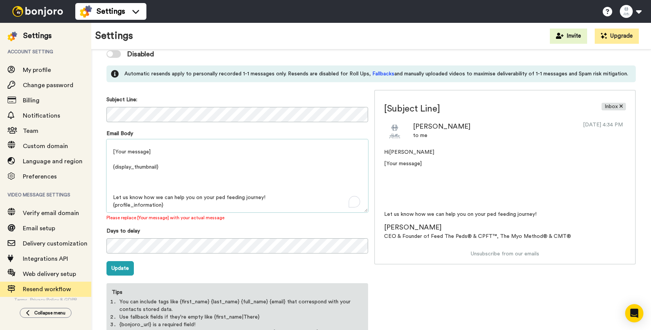
drag, startPoint x: 211, startPoint y: 199, endPoint x: 111, endPoint y: 197, distance: 99.7
click at [111, 197] on textarea "Hi {first_name} [Your message] {display_thumbnail} Let us know how we can help …" at bounding box center [237, 175] width 262 height 73
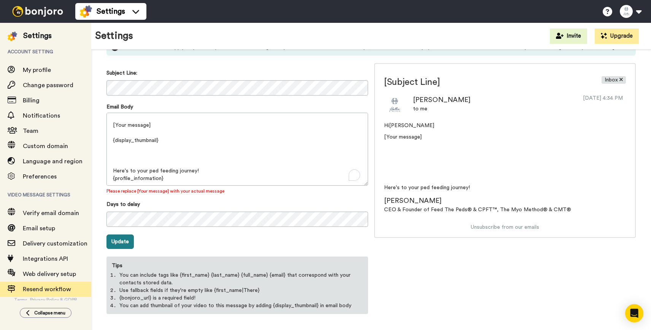
click at [119, 242] on button "Update" at bounding box center [119, 241] width 27 height 14
click at [118, 244] on button "Update" at bounding box center [119, 241] width 27 height 14
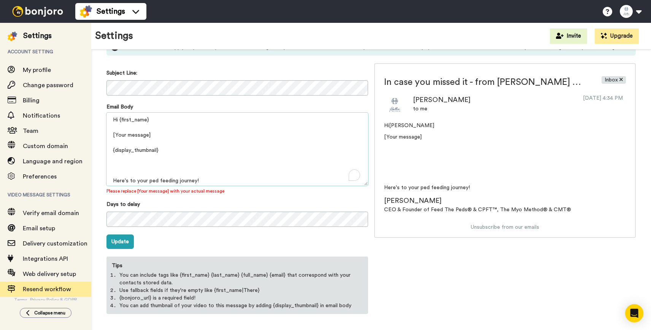
click at [133, 135] on textarea "Hi {first_name} [Your message] {display_thumbnail} Here's to your ped feeding j…" at bounding box center [237, 149] width 262 height 73
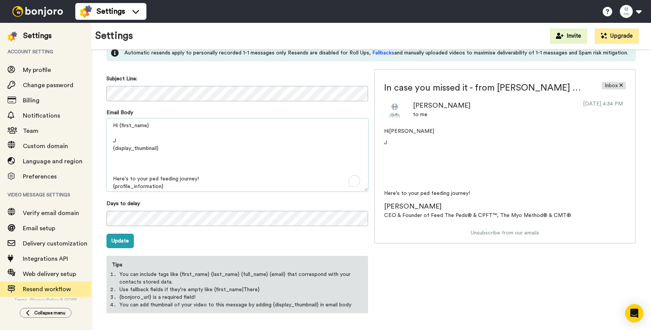
scroll to position [81, 0]
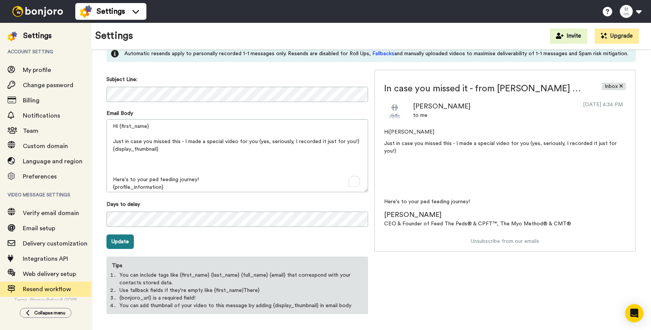
click at [118, 237] on button "Update" at bounding box center [119, 241] width 27 height 14
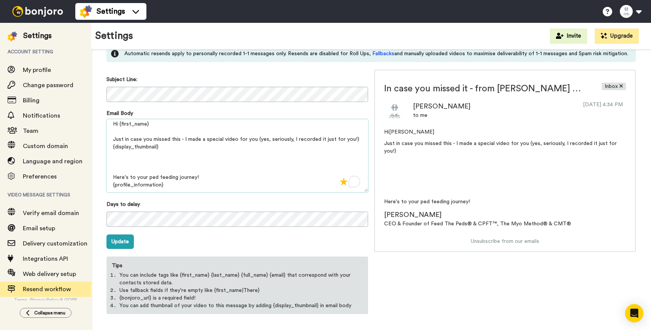
click at [175, 184] on textarea "Hi {first_name} Just in case you missed this - I made a special video for you (…" at bounding box center [237, 155] width 262 height 73
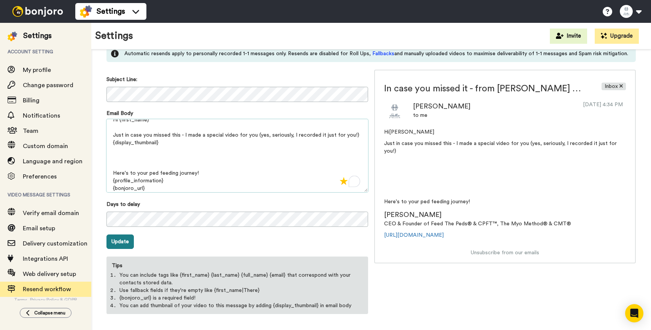
type textarea "Hi {first_name} Just in case you missed this - I made a special video for you (…"
click at [130, 242] on button "Update" at bounding box center [119, 241] width 27 height 14
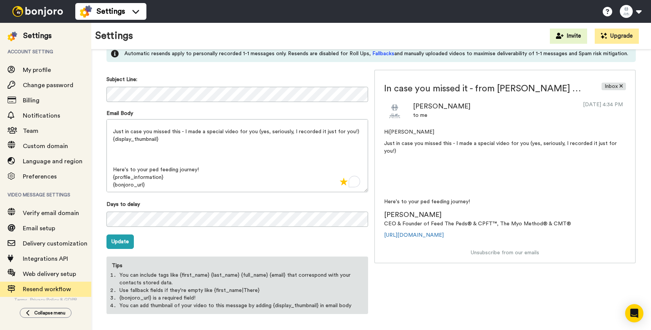
scroll to position [0, 0]
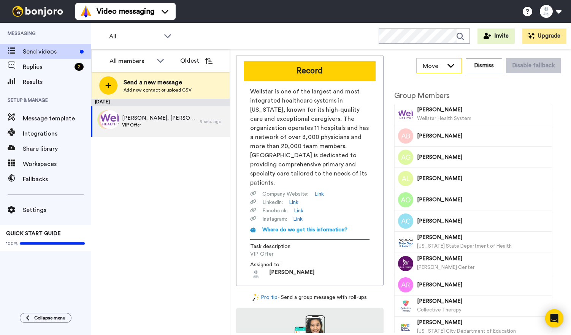
click at [456, 69] on icon at bounding box center [451, 66] width 9 height 8
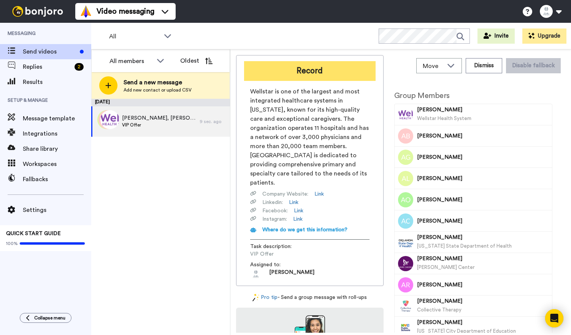
click at [325, 70] on button "Record" at bounding box center [310, 71] width 132 height 20
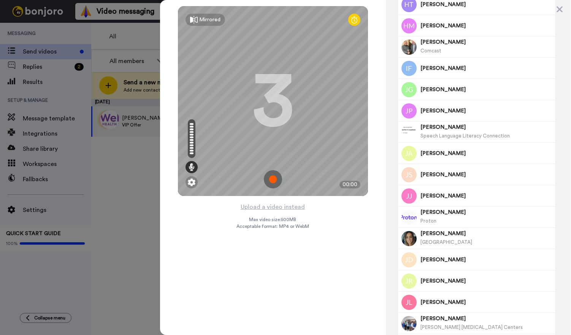
scroll to position [627, 0]
click at [275, 181] on img at bounding box center [273, 179] width 18 height 18
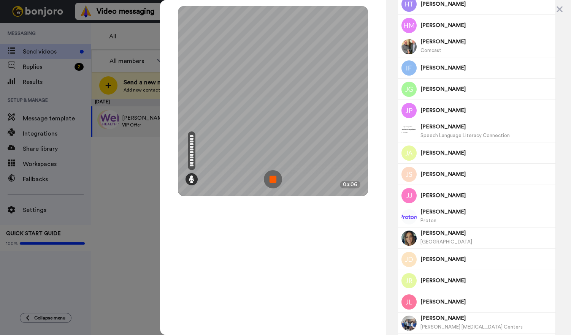
click at [275, 178] on img at bounding box center [273, 179] width 18 height 18
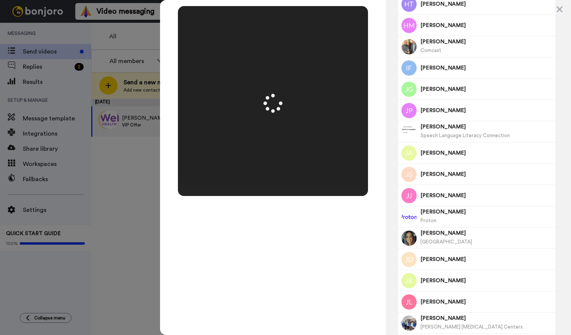
scroll to position [0, 0]
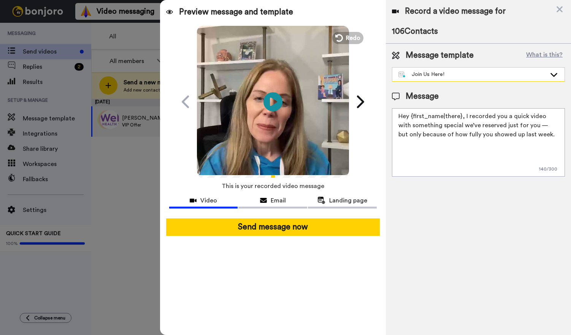
click at [437, 78] on div "Join Us Here!" at bounding box center [479, 75] width 172 height 14
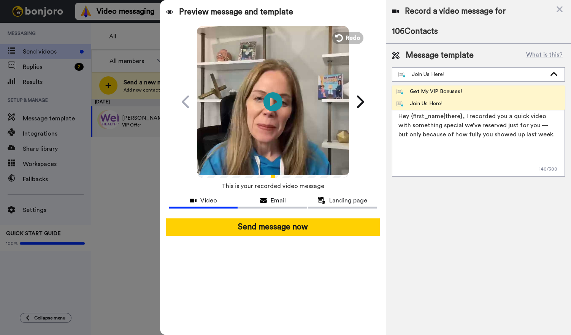
click at [435, 91] on div "Get My VIP Bonuses!" at bounding box center [429, 92] width 65 height 8
type textarea "Hey {first_name|there}, I recorded you a quick video with something special we’…"
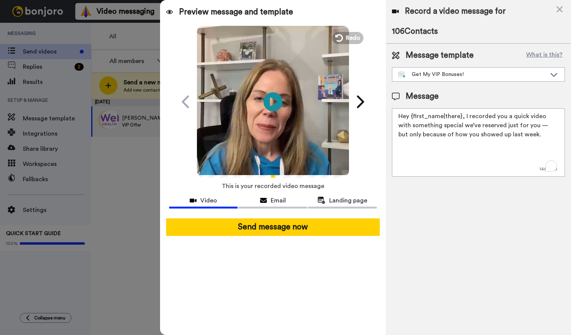
drag, startPoint x: 442, startPoint y: 116, endPoint x: 442, endPoint y: 137, distance: 20.5
click at [442, 137] on textarea "Hey {first_name|there}, I recorded you a quick video with something special we’…" at bounding box center [478, 142] width 173 height 68
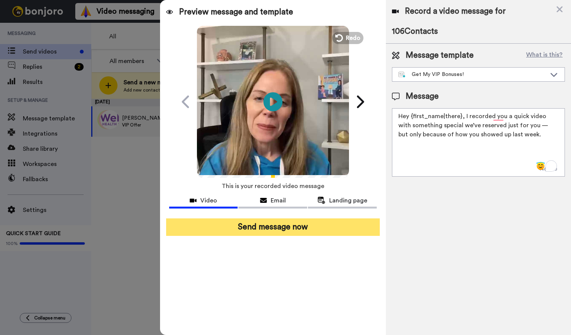
click at [317, 229] on button "Send message now" at bounding box center [273, 227] width 214 height 17
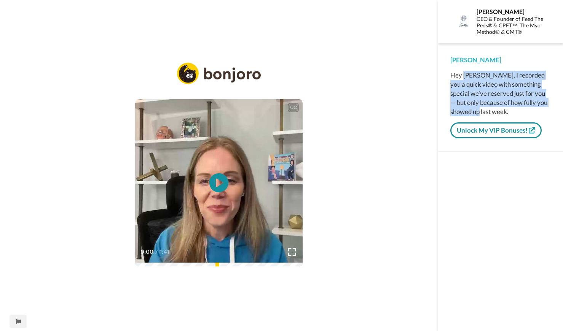
drag, startPoint x: 464, startPoint y: 73, endPoint x: 473, endPoint y: 114, distance: 41.3
click at [473, 114] on div "Hey [PERSON_NAME], I recorded you a quick video with something special we’ve re…" at bounding box center [500, 94] width 100 height 46
drag, startPoint x: 485, startPoint y: 114, endPoint x: 456, endPoint y: 65, distance: 56.3
click at [456, 65] on div "[PERSON_NAME] Hey [PERSON_NAME], I recorded you a quick video with something sp…" at bounding box center [500, 98] width 100 height 84
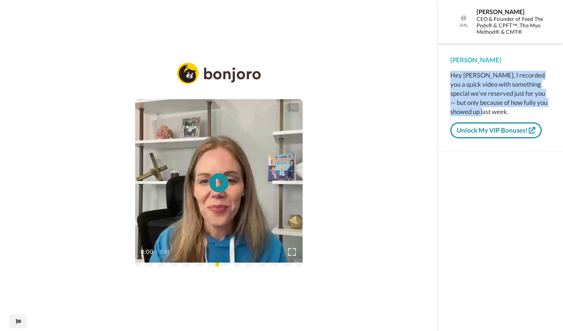
click at [456, 66] on div "[PERSON_NAME] Hey [PERSON_NAME], I recorded you a quick video with something sp…" at bounding box center [500, 98] width 100 height 84
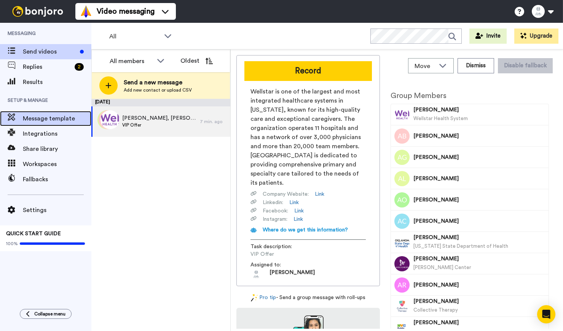
click at [51, 118] on span "Message template" at bounding box center [57, 118] width 68 height 9
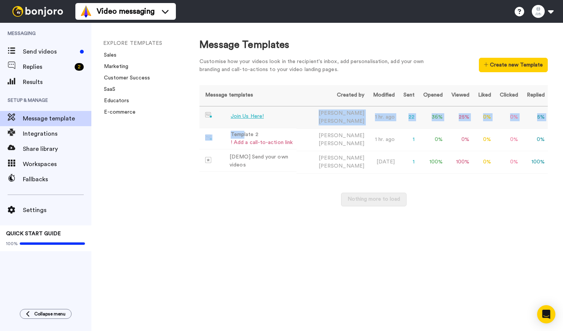
drag, startPoint x: 244, startPoint y: 137, endPoint x: 244, endPoint y: 125, distance: 11.8
click at [244, 125] on tbody "Join Us Here! [PERSON_NAME] 1 hr. ago 22 36 % 25 % 0 % 0 % 5 % Template 2 ! Add…" at bounding box center [373, 139] width 348 height 67
click at [244, 117] on div "Join Us Here!" at bounding box center [246, 117] width 33 height 8
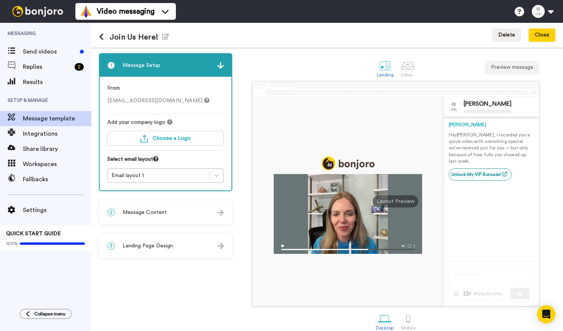
click at [181, 216] on div "2 Message Content" at bounding box center [166, 212] width 132 height 23
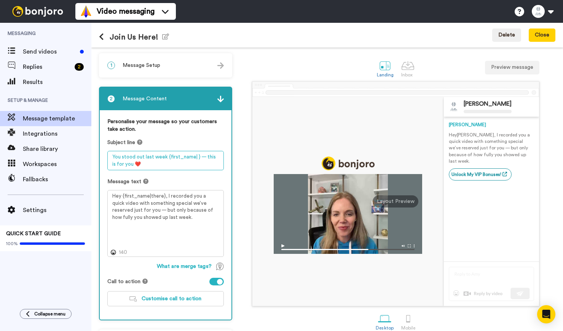
click at [175, 161] on textarea "You stood out last week {first_name| } — this is for you ❤️" at bounding box center [165, 160] width 116 height 19
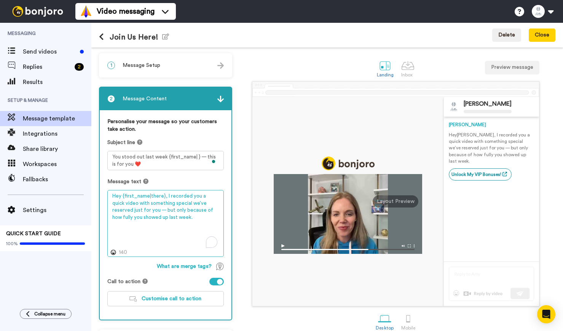
click at [181, 220] on textarea "Hey {first_name|there}, I recorded you a quick video with something special we’…" at bounding box center [165, 223] width 116 height 67
click at [111, 195] on textarea "Hey {first_name|there}, I recorded you a quick video with something special we’…" at bounding box center [165, 223] width 116 height 67
paste textarea "You stood out last week {first_name| } — this is for you ❤️"
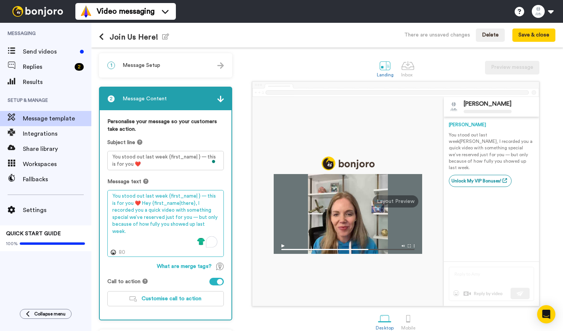
drag, startPoint x: 201, startPoint y: 233, endPoint x: 102, endPoint y: 184, distance: 109.9
click at [102, 184] on div "Personalise your message so your customers take action. Subject line You stood …" at bounding box center [166, 215] width 132 height 210
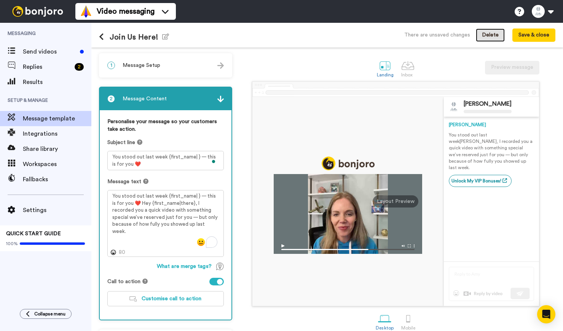
click at [482, 33] on button "Delete" at bounding box center [489, 36] width 29 height 14
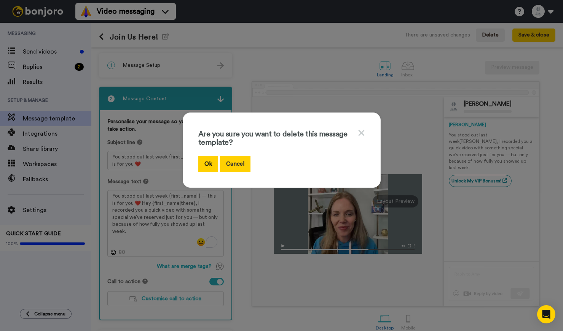
click at [240, 163] on button "Cancel" at bounding box center [235, 164] width 30 height 16
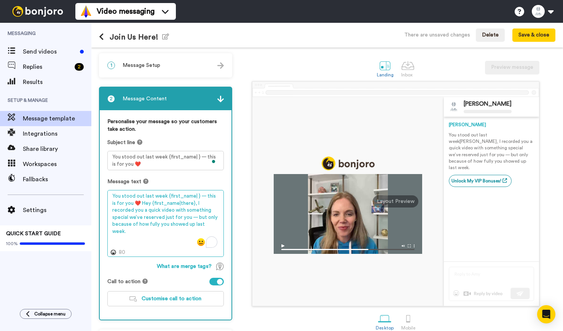
drag, startPoint x: 136, startPoint y: 203, endPoint x: 97, endPoint y: 184, distance: 42.9
click at [97, 184] on div "1 Message Setup From [EMAIL_ADDRESS][DOMAIN_NAME] Add your company logo Choose …" at bounding box center [326, 190] width 471 height 284
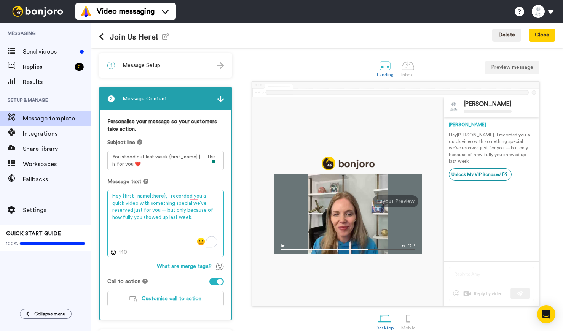
click at [194, 216] on textarea "Hey {first_name|there}, I recorded you a quick video with something special we’…" at bounding box center [165, 223] width 116 height 67
type textarea "Hey {first_name|there}, I recorded you a quick video with something special we’…"
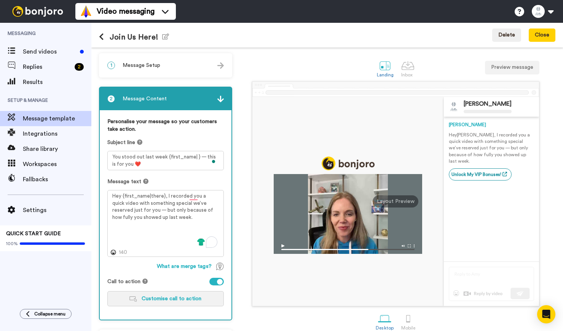
click at [143, 296] on span "Customise call to action" at bounding box center [171, 298] width 60 height 5
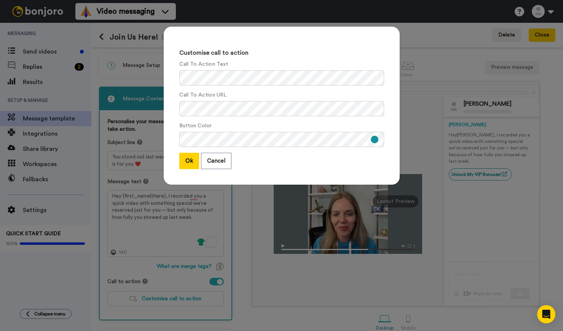
click at [153, 221] on div "Customise call to action Call To Action Text Call To Action URL Button Color Ok…" at bounding box center [281, 165] width 563 height 331
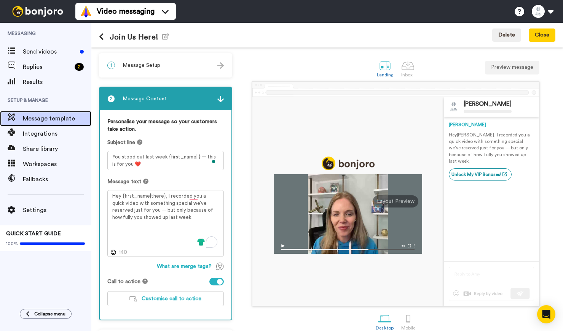
click at [30, 118] on span "Message template" at bounding box center [57, 118] width 68 height 9
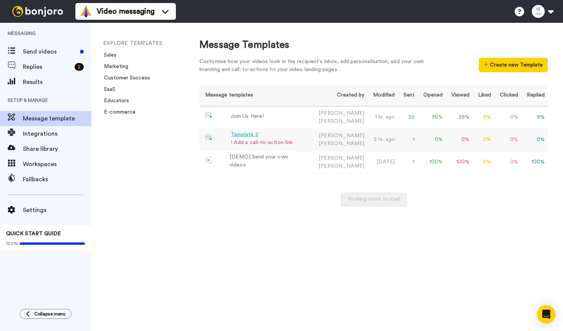
click at [230, 132] on td "Template 2 ! Add a call-to-action link" at bounding box center [247, 139] width 97 height 21
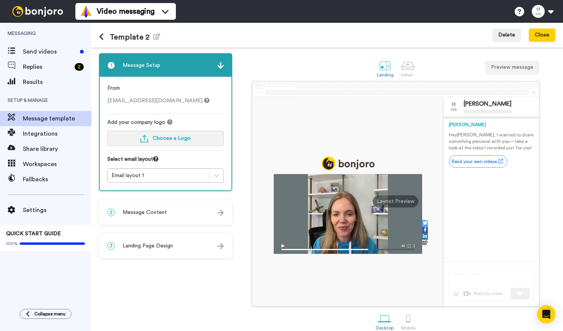
click at [157, 140] on span "Choose a Logo" at bounding box center [172, 138] width 38 height 5
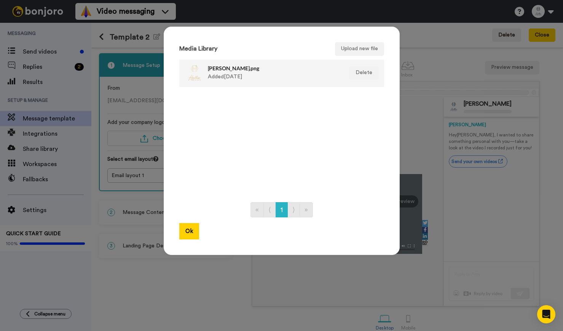
click at [209, 72] on div "Hallie Bulkin_Gold_V.png Added 1 day ago" at bounding box center [273, 73] width 131 height 19
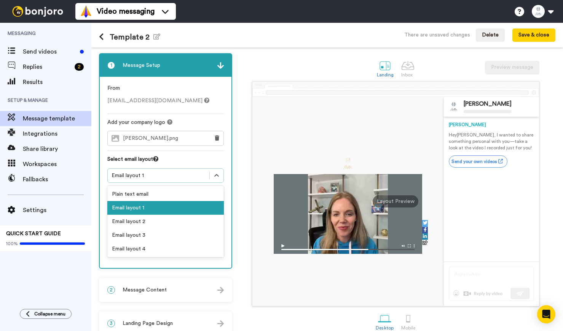
click at [169, 176] on div "Email layout 1" at bounding box center [158, 176] width 94 height 8
click at [163, 222] on div "Email layout 2" at bounding box center [165, 222] width 116 height 14
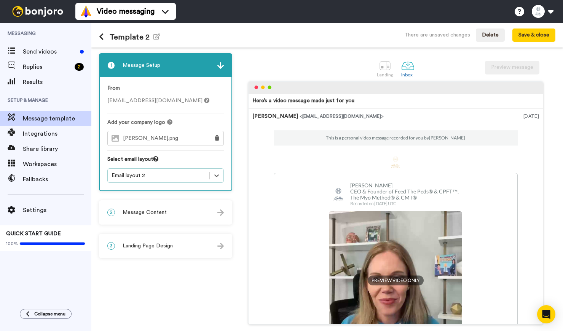
click at [170, 176] on div "Email layout 2" at bounding box center [158, 176] width 94 height 8
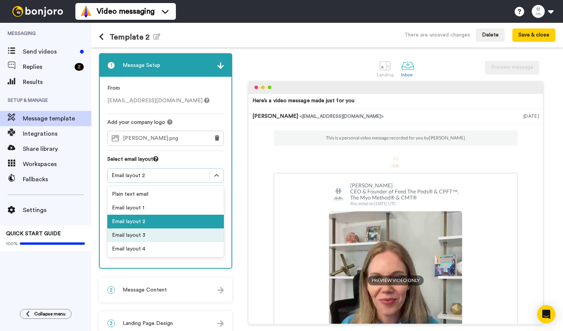
click at [167, 234] on div "Email layout 3" at bounding box center [165, 236] width 116 height 14
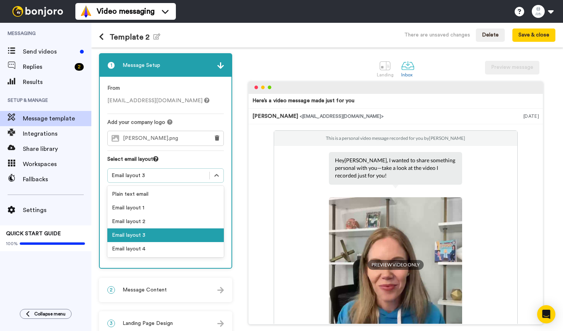
click at [166, 178] on div "Email layout 3" at bounding box center [158, 176] width 94 height 8
click at [166, 207] on div "Email layout 1" at bounding box center [165, 208] width 116 height 14
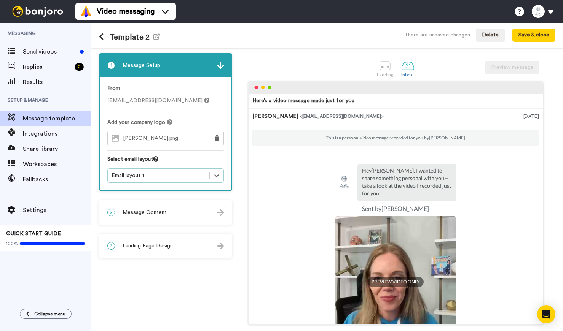
click at [177, 177] on div "Email layout 1" at bounding box center [158, 176] width 94 height 8
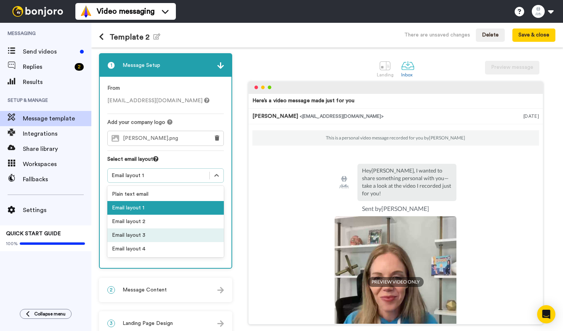
click at [170, 237] on div "Email layout 3" at bounding box center [165, 236] width 116 height 14
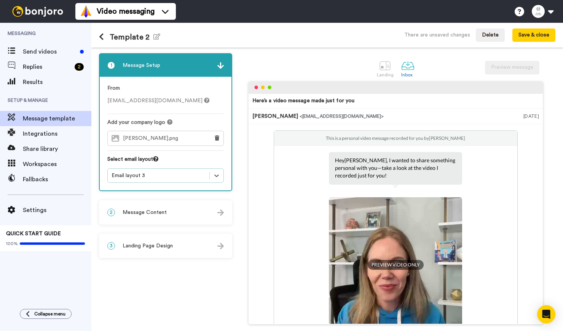
click at [183, 177] on div "Email layout 3" at bounding box center [158, 176] width 94 height 8
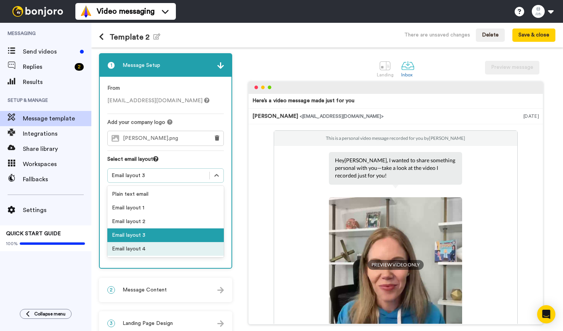
click at [180, 243] on div "Email layout 4" at bounding box center [165, 249] width 116 height 14
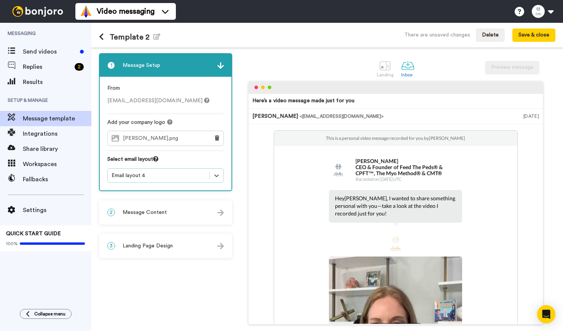
click at [187, 177] on div "Email layout 4" at bounding box center [158, 176] width 94 height 8
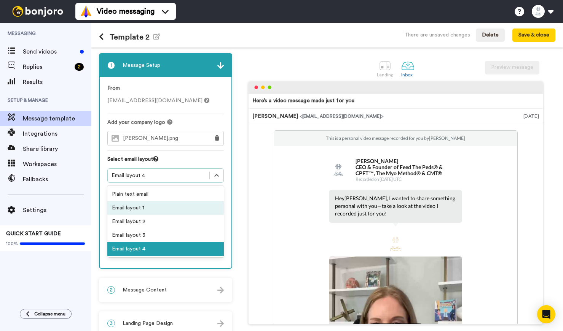
click at [181, 208] on div "Email layout 1" at bounding box center [165, 208] width 116 height 14
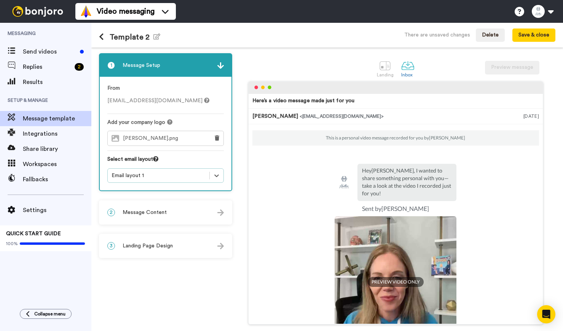
click at [183, 216] on div "2 Message Content" at bounding box center [166, 212] width 132 height 23
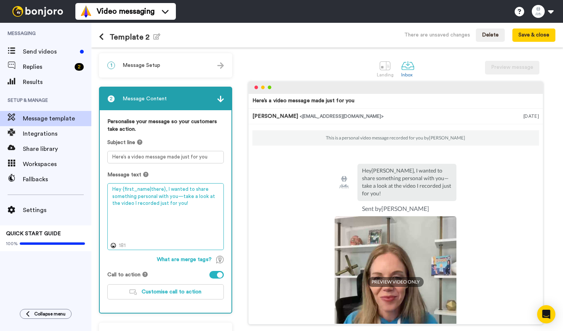
click at [170, 197] on textarea "Hey {first_name|there}, I wanted to share something personal with you—take a lo…" at bounding box center [165, 216] width 116 height 67
paste textarea "You stood out last week {first_name| } — this is for you ❤️ Hey {first_name|the…"
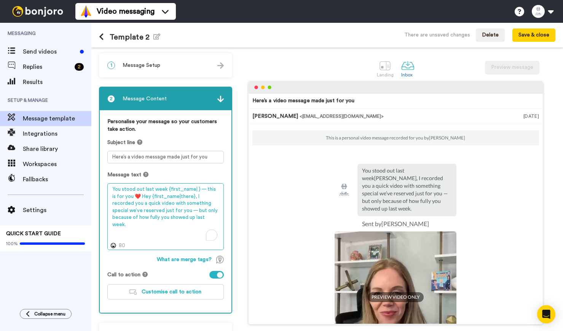
drag, startPoint x: 135, startPoint y: 196, endPoint x: 97, endPoint y: 186, distance: 38.7
click at [97, 186] on div "1 Message Setup From support@feedthepeds.com Add your company logo Hallie Bulki…" at bounding box center [326, 190] width 471 height 284
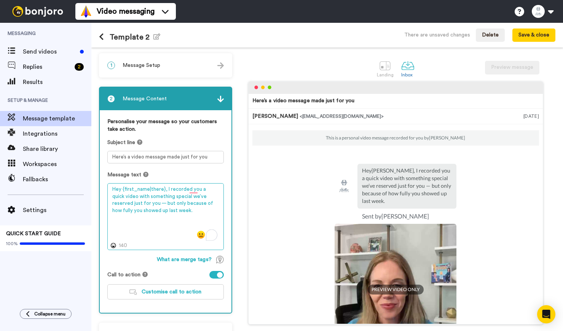
type textarea "Hey {first_name|there}, I recorded you a quick video with something special we’…"
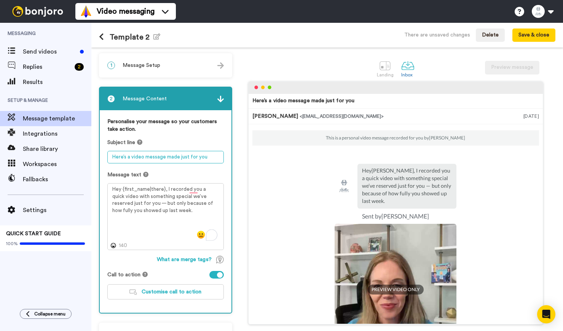
click at [136, 159] on textarea "Here’s a video message made just for you" at bounding box center [165, 157] width 116 height 13
paste textarea "You stood out last week {first_name| } — this is for you ❤️"
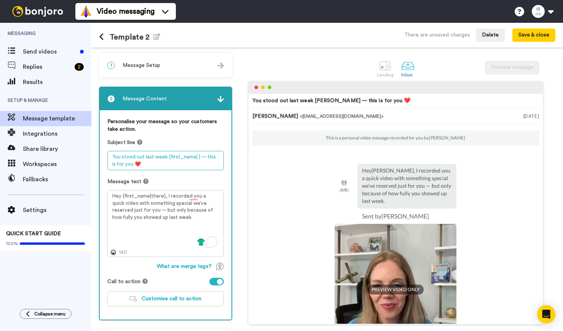
type textarea "You stood out last week {first_name| } — this is for you ❤️"
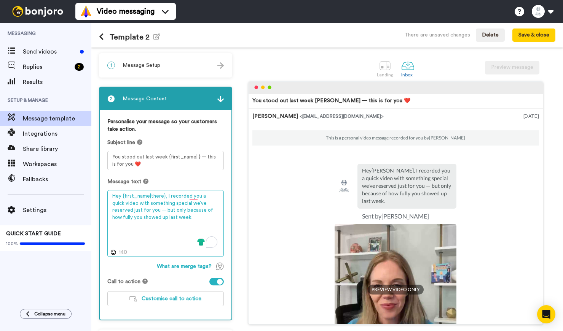
click at [142, 213] on textarea "Hey {first_name|there}, I recorded you a quick video with something special we’…" at bounding box center [165, 223] width 116 height 67
click at [172, 211] on textarea "Hey {first_name|there}, I recorded you a quick video with something special we’…" at bounding box center [165, 223] width 116 height 67
click at [175, 218] on textarea "Hey {first_name|there}, I recorded you a quick video with something special we’…" at bounding box center [165, 223] width 116 height 67
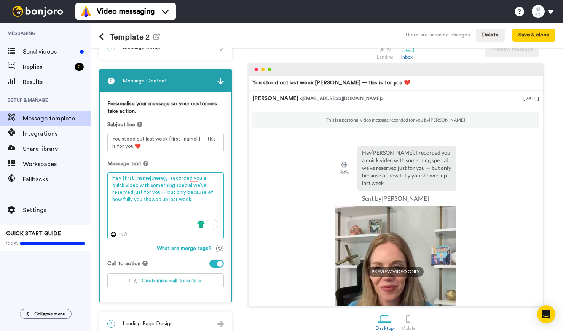
scroll to position [21, 0]
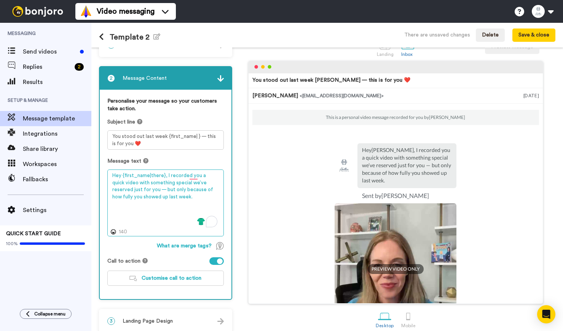
click at [202, 193] on textarea "Hey {first_name|there}, I recorded you a quick video with something special we’…" at bounding box center [165, 203] width 116 height 67
click at [174, 198] on textarea "Hey {first_name|there}, I recorded you a quick video with something special we’…" at bounding box center [165, 203] width 116 height 67
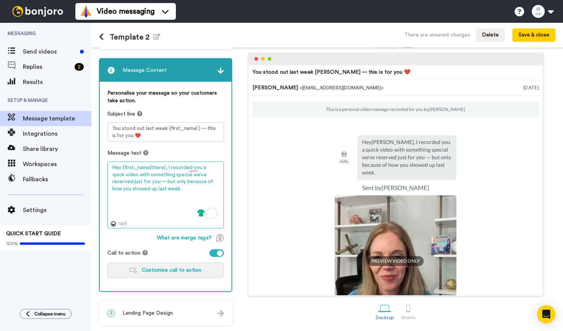
type textarea "Hey {first_name|there}, I recorded you a quick video with something special we’…"
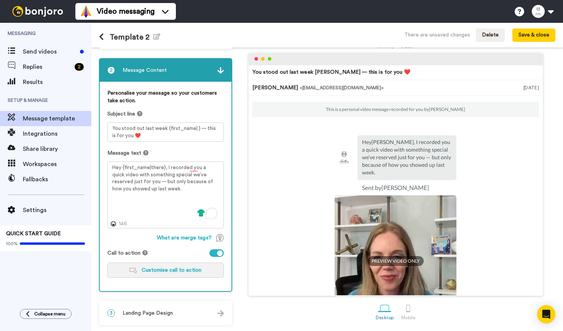
click at [167, 272] on span "Customise call to action" at bounding box center [171, 270] width 60 height 5
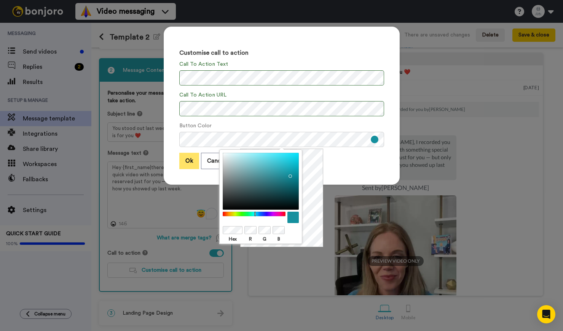
click at [186, 169] on button "Ok" at bounding box center [189, 161] width 20 height 16
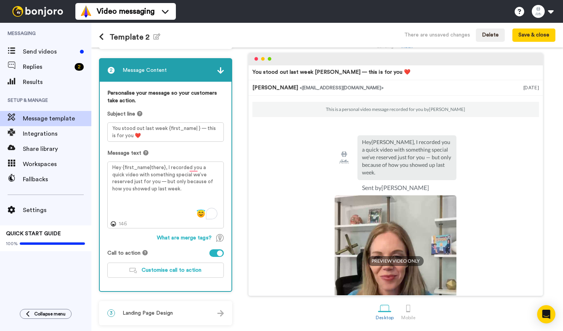
click at [175, 311] on div "3 Landing Page Design" at bounding box center [166, 313] width 132 height 23
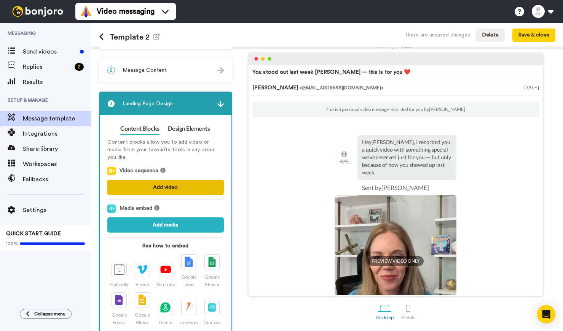
scroll to position [46, 0]
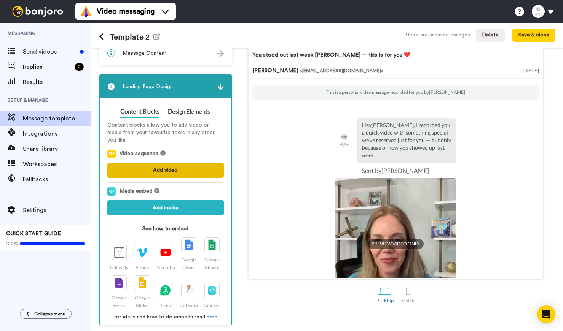
click at [174, 165] on button "Add video" at bounding box center [165, 170] width 116 height 15
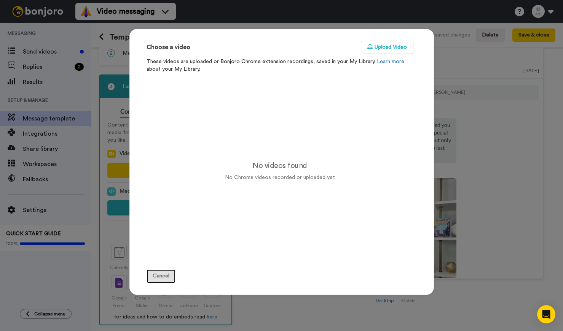
click at [159, 270] on button "Cancel" at bounding box center [160, 277] width 29 height 14
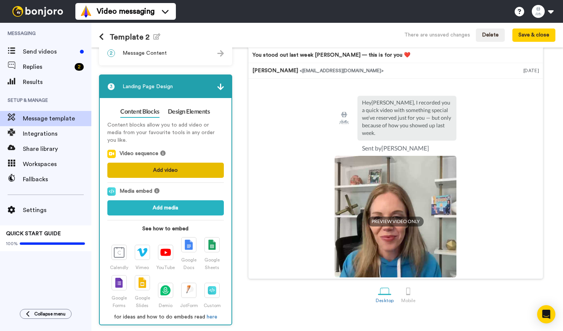
scroll to position [0, 0]
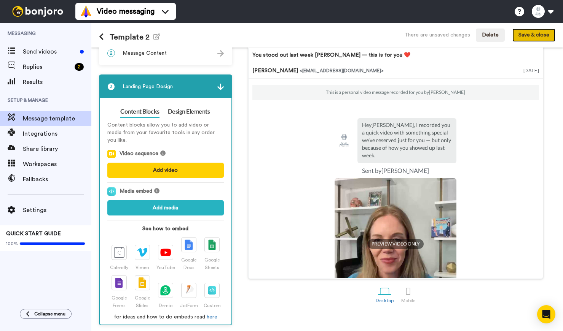
click at [548, 33] on button "Save & close" at bounding box center [533, 36] width 43 height 14
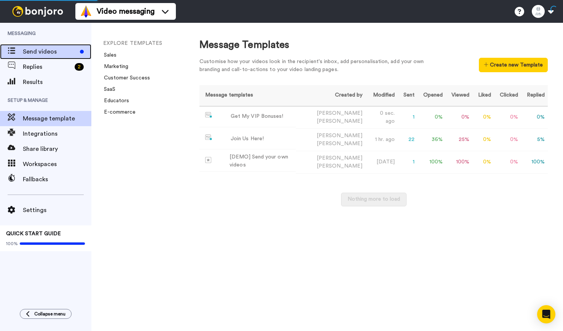
click at [51, 47] on span "Send videos" at bounding box center [50, 51] width 54 height 9
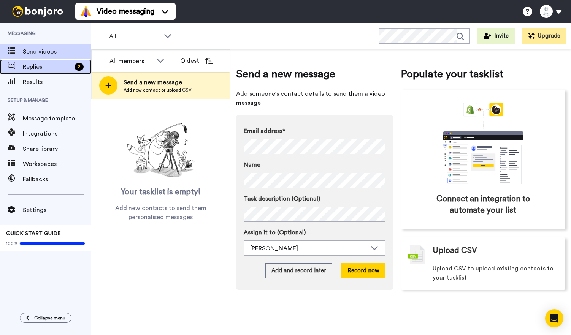
click at [65, 65] on span "Replies" at bounding box center [47, 66] width 49 height 9
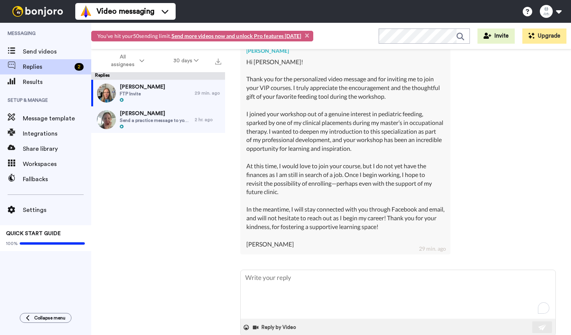
scroll to position [341, 0]
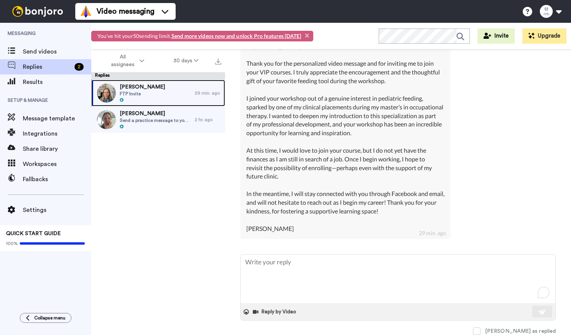
click at [168, 94] on div "[PERSON_NAME] FTP Invite" at bounding box center [142, 93] width 103 height 27
click at [168, 89] on div "[PERSON_NAME] FTP Invite" at bounding box center [142, 93] width 103 height 27
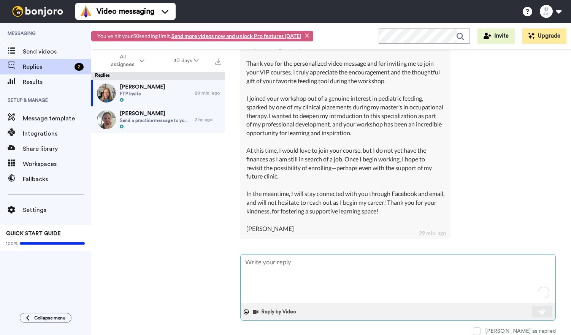
click at [334, 269] on textarea "To enrich screen reader interactions, please activate Accessibility in Grammarl…" at bounding box center [398, 279] width 315 height 49
type textarea "x"
type textarea "H"
type textarea "x"
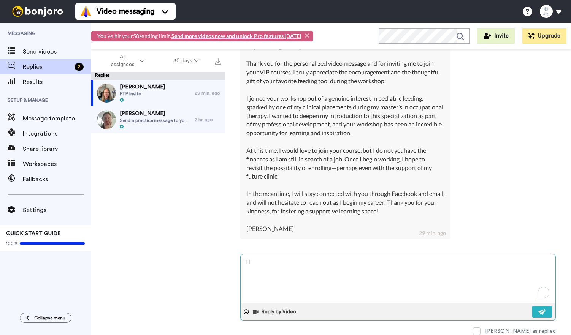
type textarea "He"
type textarea "x"
type textarea "Hey"
type textarea "x"
type textarea "Hey"
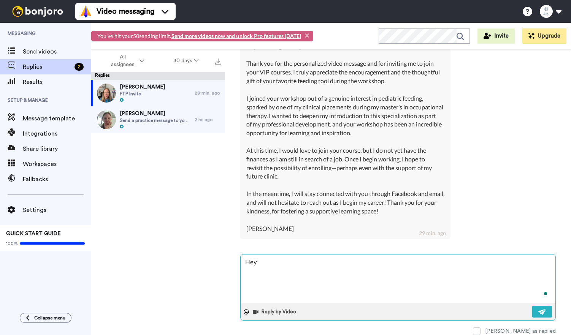
type textarea "x"
type textarea "Hey E"
type textarea "x"
type textarea "Hey Em"
type textarea "x"
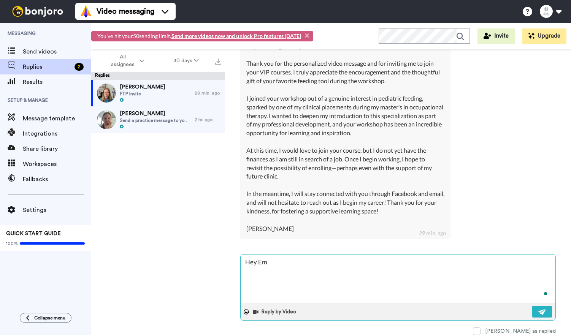
type textarea "Hey Emm"
type textarea "x"
type textarea "Hey [PERSON_NAME]"
type textarea "x"
type textarea "Hey [PERSON_NAME],"
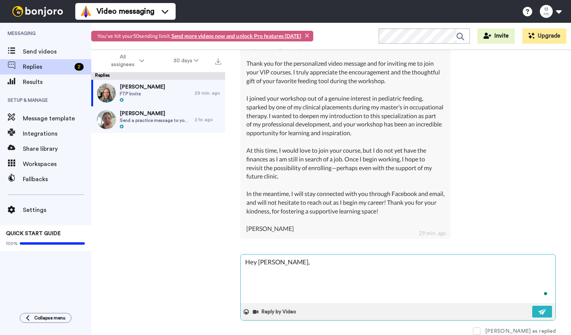
type textarea "x"
type textarea "Hey [PERSON_NAME],"
type textarea "x"
type textarea "Hey [PERSON_NAME],"
type textarea "x"
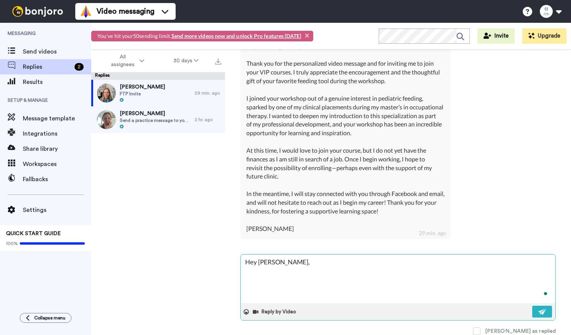
type textarea "Hey [PERSON_NAME], e"
type textarea "x"
type textarea "Hey [PERSON_NAME],"
type textarea "x"
type textarea "Hey [PERSON_NAME], W"
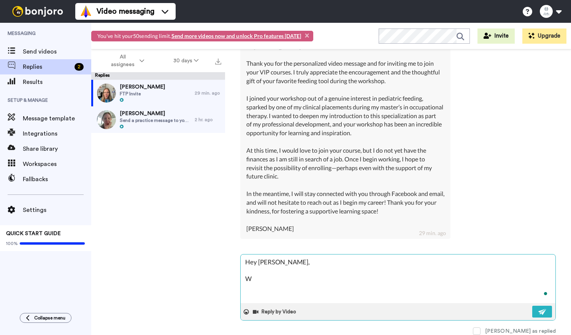
type textarea "x"
type textarea "Hey [PERSON_NAME], We"
type textarea "x"
type textarea "Hey [PERSON_NAME], We a"
type textarea "x"
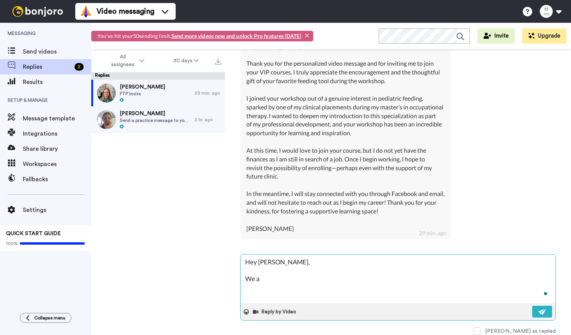
type textarea "Hey [PERSON_NAME], We ar"
type textarea "x"
type textarea "Hey [PERSON_NAME], We are"
type textarea "x"
type textarea "Hey [PERSON_NAME], We are w"
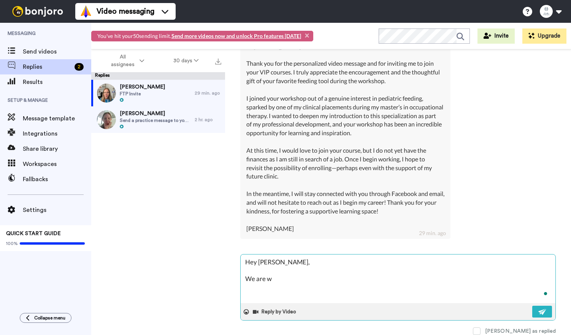
type textarea "x"
type textarea "Hey [PERSON_NAME], We are wor"
type textarea "x"
type textarea "Hey [PERSON_NAME], We are work"
type textarea "x"
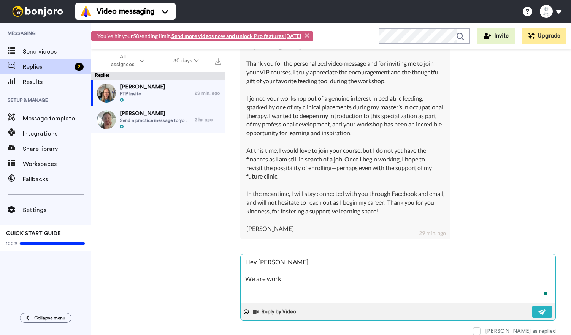
type textarea "Hey [PERSON_NAME], We are worko"
type textarea "x"
type textarea "Hey [PERSON_NAME], We are workon"
type textarea "x"
type textarea "Hey [PERSON_NAME], We are workong"
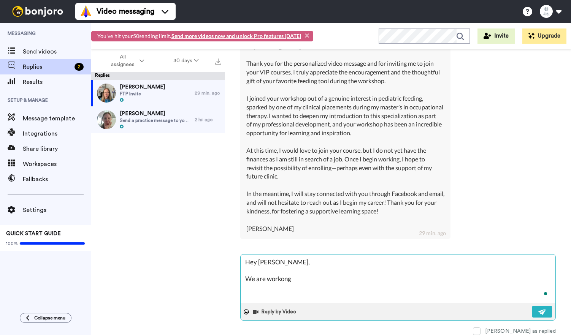
type textarea "x"
type textarea "Hey [PERSON_NAME], We are workong"
type textarea "x"
type textarea "Hey [PERSON_NAME], We are workong o"
type textarea "x"
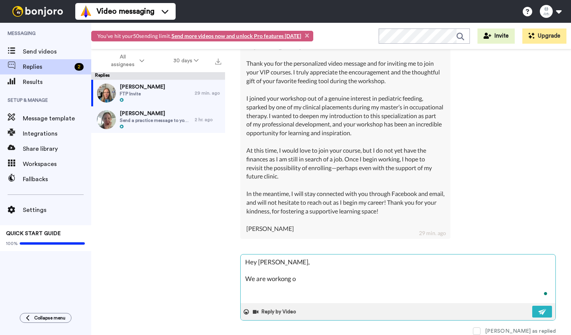
type textarea "Hey [PERSON_NAME], We are workong on"
type textarea "x"
type textarea "Hey [PERSON_NAME], We are workong on"
type textarea "x"
type textarea "Hey [PERSON_NAME], We are workong on"
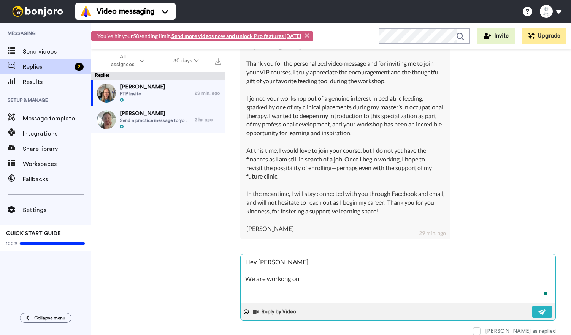
type textarea "x"
type textarea "Hey [PERSON_NAME], We are workong o"
type textarea "x"
type textarea "Hey [PERSON_NAME], We are workong"
type textarea "x"
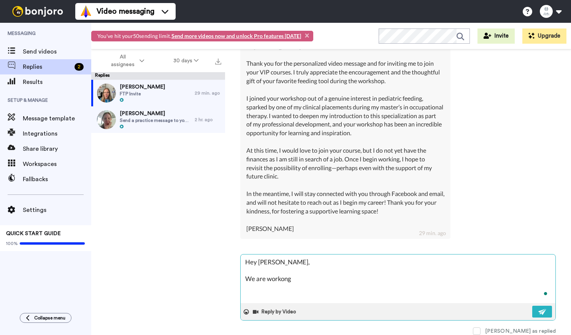
type textarea "Hey [PERSON_NAME], We are workong"
type textarea "x"
type textarea "Hey [PERSON_NAME], We are workon"
type textarea "x"
type textarea "Hey [PERSON_NAME], We are worko"
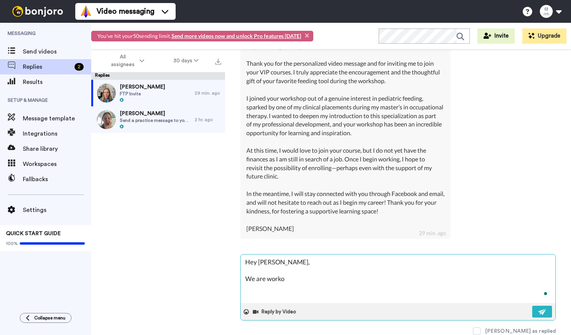
type textarea "x"
type textarea "Hey [PERSON_NAME], We are work"
type textarea "x"
type textarea "Hey [PERSON_NAME], We are worki"
type textarea "x"
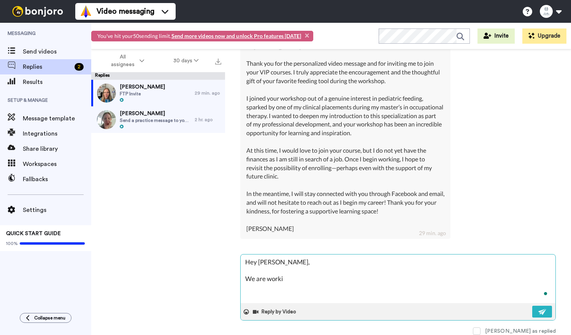
type textarea "Hey [PERSON_NAME], We are workin"
type textarea "x"
type textarea "Hey [PERSON_NAME], We are working"
type textarea "x"
type textarea "Hey [PERSON_NAME], We are working o"
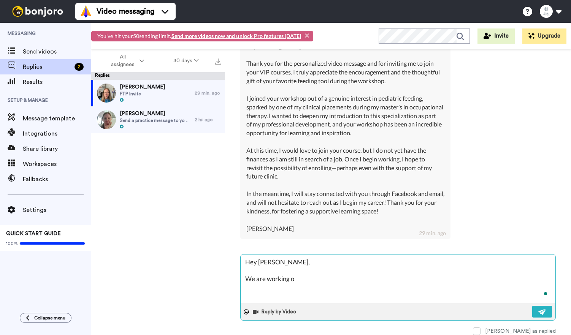
type textarea "x"
type textarea "Hey [PERSON_NAME], We are working on"
type textarea "x"
type textarea "Hey [PERSON_NAME], We are working on"
type textarea "x"
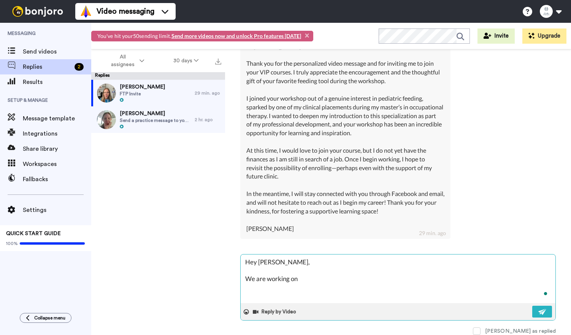
type textarea "Hey [PERSON_NAME], We are working on g"
type textarea "x"
type textarea "Hey [PERSON_NAME], We are working on get"
type textarea "x"
type textarea "Hey [PERSON_NAME], We are working on gett"
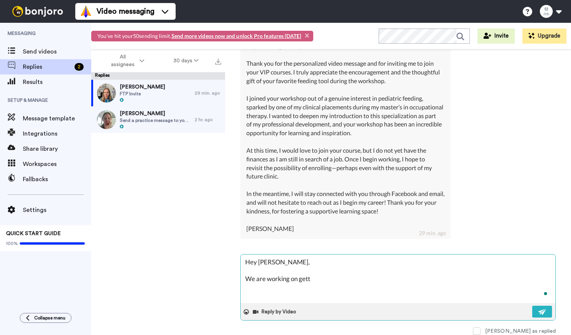
type textarea "x"
type textarea "Hey [PERSON_NAME], We are working on getti"
type textarea "x"
type textarea "Hey [PERSON_NAME], We are working on gettin"
type textarea "x"
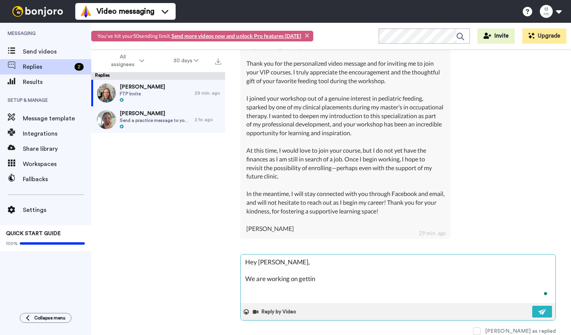
type textarea "Hey [PERSON_NAME], We are working on getting"
type textarea "x"
type textarea "Hey [PERSON_NAME], We are working on getting"
type textarea "x"
type textarea "Hey [PERSON_NAME], We are working on getting t"
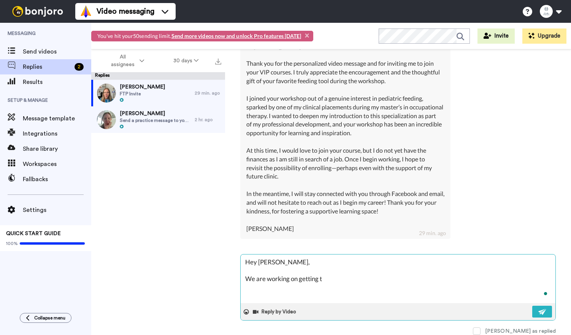
type textarea "x"
type textarea "Hey [PERSON_NAME], We are working on getting th"
type textarea "x"
type textarea "Hey [PERSON_NAME], We are working on getting tho"
type textarea "x"
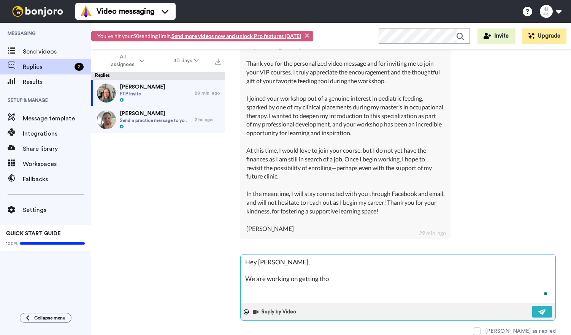
type textarea "Hey [PERSON_NAME], We are working on getting [PERSON_NAME]"
type textarea "x"
type textarea "Hey [PERSON_NAME], We are working on getting those"
type textarea "x"
type textarea "Hey [PERSON_NAME], We are working on getting those"
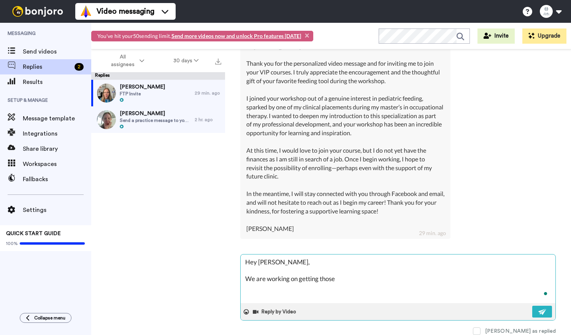
type textarea "x"
type textarea "Hey [PERSON_NAME], We are working on getting those t"
type textarea "x"
type textarea "Hey [PERSON_NAME], We are working on getting those to"
type textarea "x"
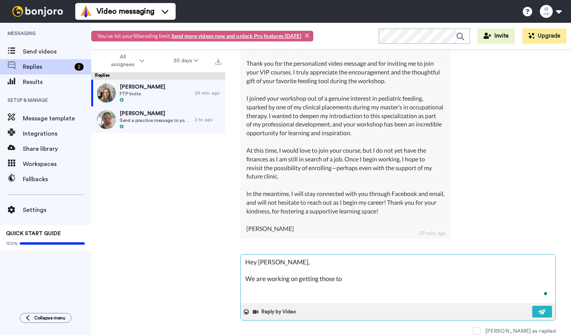
type textarea "Hey [PERSON_NAME], We are working on getting those too"
type textarea "x"
type textarea "Hey [PERSON_NAME], We are working on getting those tool"
type textarea "x"
type textarea "Hey [PERSON_NAME], We are working on getting those tools"
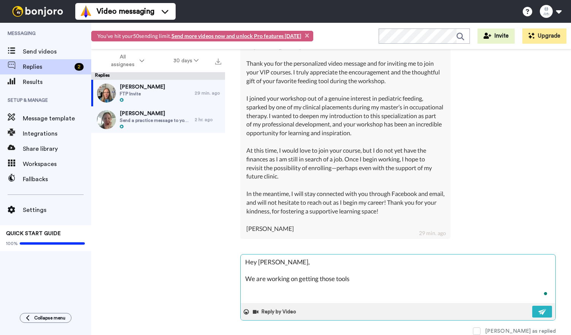
type textarea "x"
type textarea "Hey [PERSON_NAME], We are working on getting those tools"
type textarea "x"
type textarea "Hey [PERSON_NAME], We are working on getting those tools se"
type textarea "x"
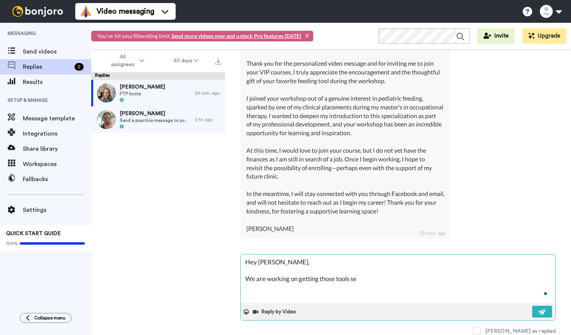
type textarea "Hey [PERSON_NAME], We are working on getting those tools sen"
type textarea "x"
type textarea "Hey [PERSON_NAME], We are working on getting those tools sent"
type textarea "x"
type textarea "Hey [PERSON_NAME], We are working on getting those tools sent y"
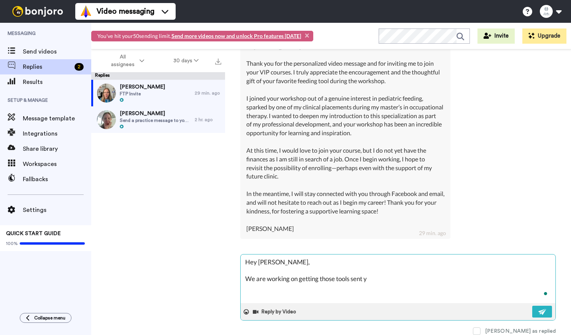
type textarea "x"
type textarea "Hey [PERSON_NAME], We are working on getting those tools sent yo"
type textarea "x"
type textarea "Hey [PERSON_NAME], We are working on getting those tools sent you"
type textarea "x"
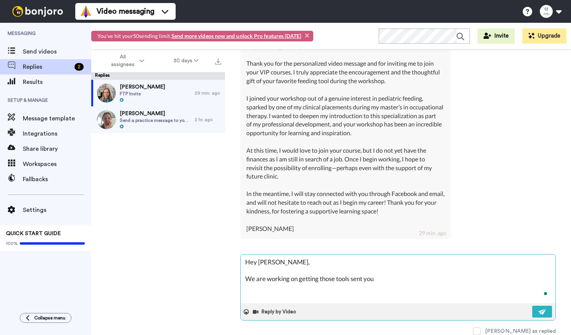
type textarea "Hey [PERSON_NAME], We are working on getting those tools sent your"
type textarea "x"
type textarea "Hey [PERSON_NAME], We are working on getting those tools sent your w"
type textarea "x"
type textarea "Hey [PERSON_NAME], We are working on getting those tools sent your wa"
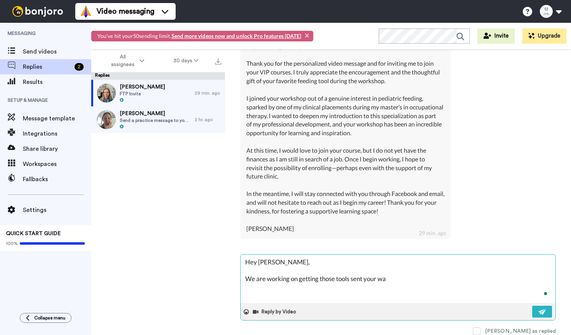
type textarea "x"
type textarea "Hey [PERSON_NAME], We are working on getting those tools sent your way"
type textarea "x"
type textarea "Hey [PERSON_NAME], We are working on getting those tools sent your way!"
type textarea "x"
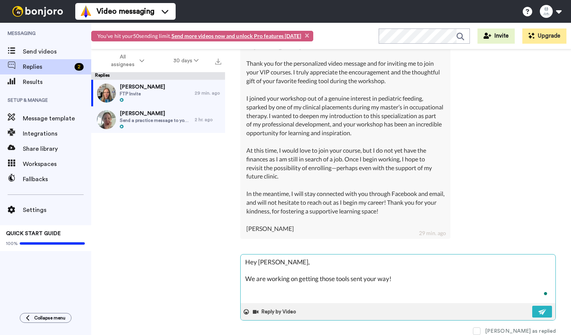
type textarea "Hey [PERSON_NAME], We are working on getting those tools sent your way!"
type textarea "x"
type textarea "Hey [PERSON_NAME], We are working on getting those tools sent your way! I"
type textarea "x"
type textarea "Hey [PERSON_NAME], We are working on getting those tools sent your way! In"
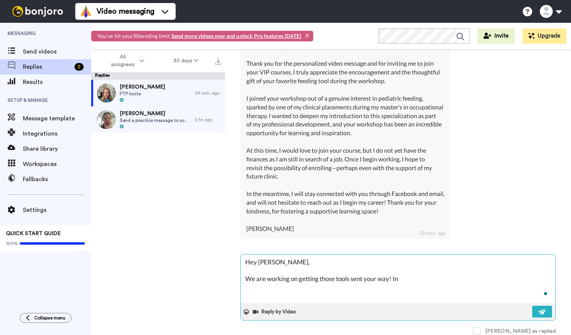
type textarea "x"
type textarea "Hey [PERSON_NAME], We are working on getting those tools sent your way! I"
type textarea "x"
type textarea "Hey [PERSON_NAME], We are working on getting those tools sent your way!"
type textarea "x"
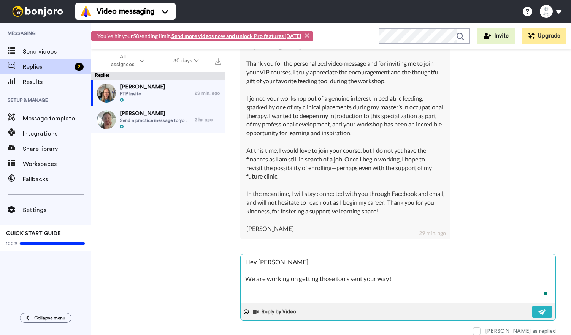
type textarea "Hey [PERSON_NAME], We are working on getting those tools sent your way! B"
type textarea "x"
type textarea "Hey [PERSON_NAME], We are working on getting those tools sent your way! Bu"
type textarea "x"
type textarea "Hey [PERSON_NAME], We are working on getting those tools sent your way! But"
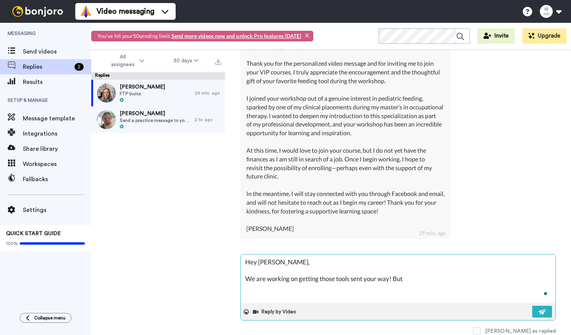
type textarea "x"
type textarea "Hey [PERSON_NAME], We are working on getting those tools sent your way! Bu"
type textarea "x"
type textarea "Hey [PERSON_NAME], We are working on getting those tools sent your way! B"
type textarea "x"
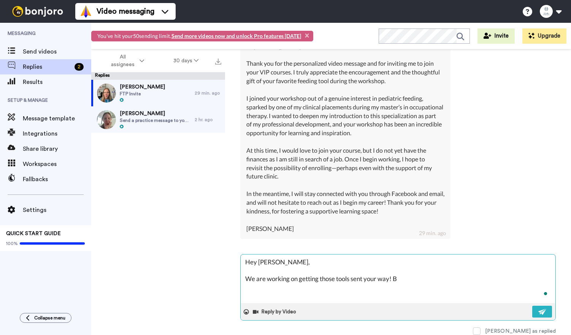
type textarea "Hey [PERSON_NAME], We are working on getting those tools sent your way!"
click at [248, 277] on textarea "Hey [PERSON_NAME], We are working on getting those tools sent your way!" at bounding box center [398, 279] width 315 height 49
type textarea "x"
type textarea "Hey [PERSON_NAME], TWe are working on getting those tools sent your way!"
type textarea "x"
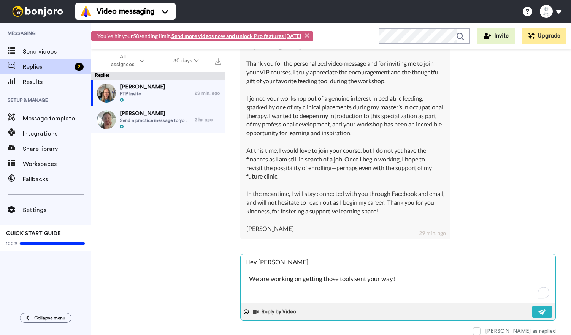
type textarea "Hey [PERSON_NAME], ThWe are working on getting those tools sent your way!"
type textarea "x"
type textarea "Hey [PERSON_NAME], ThaWe are working on getting those tools sent your way!"
type textarea "x"
type textarea "Hey [PERSON_NAME], ThanWe are working on getting those tools sent your way!"
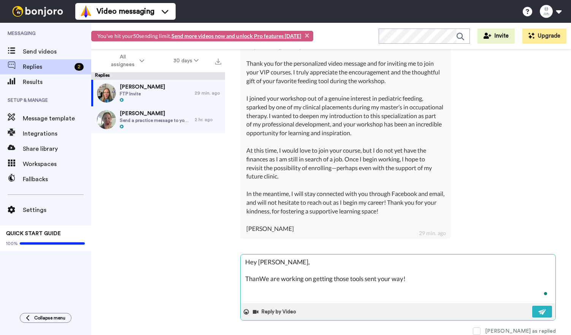
type textarea "x"
type textarea "Hey [PERSON_NAME], ThankWe are working on getting those tools sent your way!"
type textarea "x"
type textarea "Hey [PERSON_NAME], Thank We are working on getting those tools sent your way!"
type textarea "x"
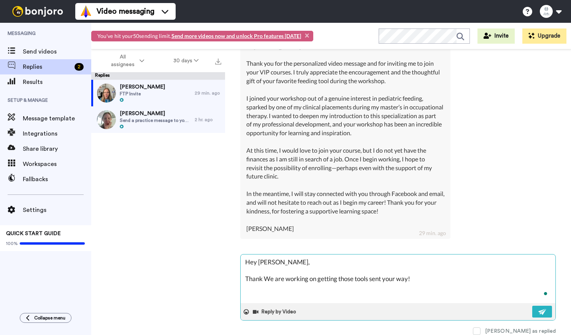
type textarea "Hey [PERSON_NAME], Thank yWe are working on getting those tools sent your way!"
type textarea "x"
type textarea "Hey [PERSON_NAME], Thank yoWe are working on getting those tools sent your way!"
type textarea "x"
type textarea "Hey [PERSON_NAME], Thank you We are working on getting those tools sent your wa…"
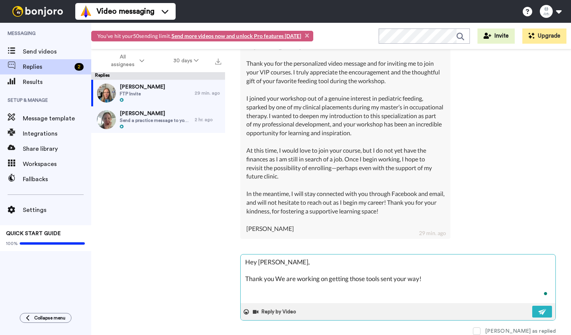
type textarea "x"
type textarea "Hey [PERSON_NAME], Thank you fWe are working on getting those tools sent your w…"
type textarea "x"
type textarea "Hey [PERSON_NAME], Thank you foWe are working on getting those tools sent your …"
type textarea "x"
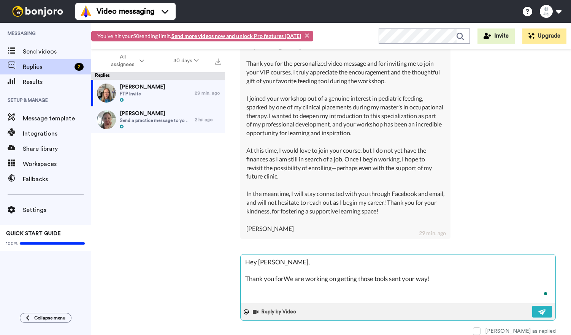
type textarea "Hey [PERSON_NAME], Thank you for We are working on getting those tools sent you…"
type textarea "x"
type textarea "Hey [PERSON_NAME], Thank you for yWe are working on getting those tools sent yo…"
type textarea "x"
type textarea "Hey [PERSON_NAME], Thank you for yoWe are working on getting those tools sent y…"
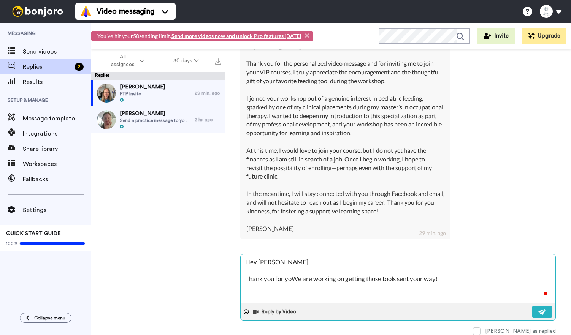
type textarea "x"
type textarea "Hey [PERSON_NAME], Thank you for youWe are working on getting those tools sent …"
type textarea "x"
type textarea "Hey [PERSON_NAME], Thank you for yourWe are working on getting those tools sent…"
type textarea "x"
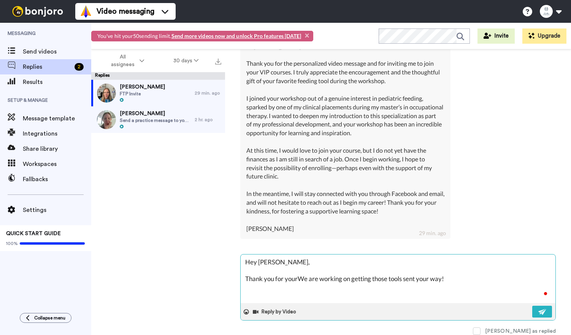
type textarea "Hey [PERSON_NAME], Thank you for your We are working on getting those tools sen…"
type textarea "x"
type textarea "Hey [PERSON_NAME], Thank you for your mWe are working on getting those tools se…"
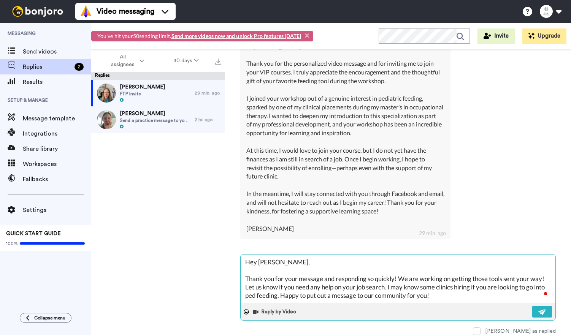
scroll to position [13, 0]
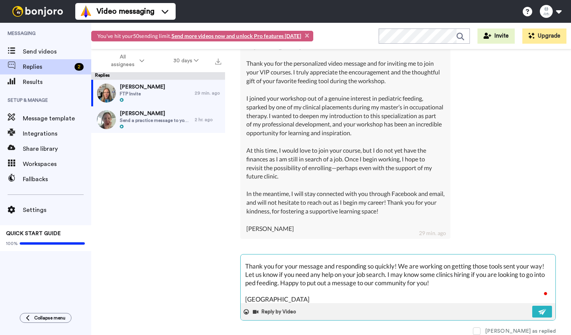
click at [475, 280] on textarea "Hey [PERSON_NAME], Thank you for your message and responding so quickly! We are…" at bounding box center [398, 279] width 315 height 49
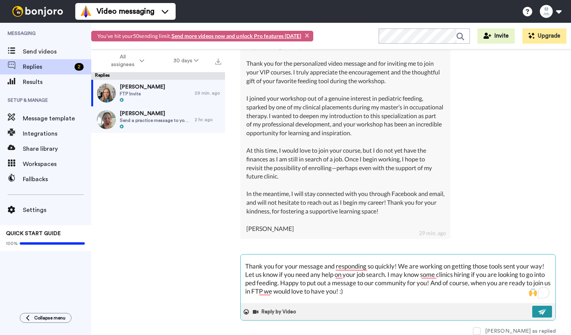
click at [539, 312] on img at bounding box center [543, 312] width 8 height 6
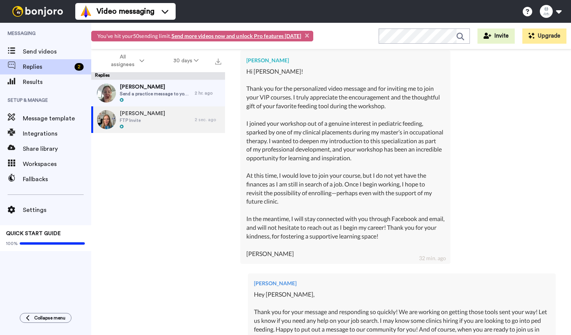
scroll to position [271, 0]
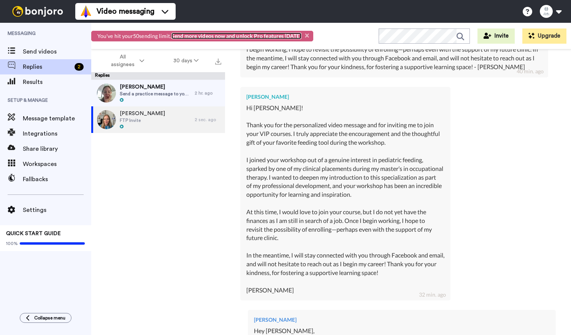
click at [280, 35] on link "Send more videos now and unlock Pro features [DATE]" at bounding box center [237, 36] width 130 height 6
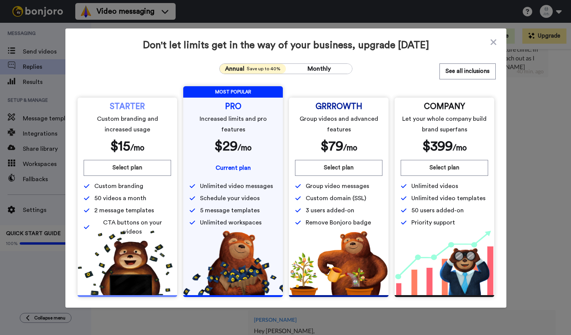
drag, startPoint x: 343, startPoint y: 166, endPoint x: 343, endPoint y: 87, distance: 78.7
click at [343, 87] on div "STARTER Custom branding and increased usage $ 15 /mo Select plan Custom brandin…" at bounding box center [286, 191] width 420 height 211
click at [336, 169] on button "Select plan" at bounding box center [338, 168] width 87 height 16
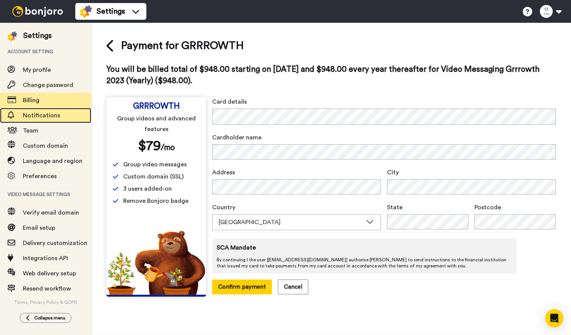
click at [57, 114] on span "Notifications" at bounding box center [41, 116] width 37 height 6
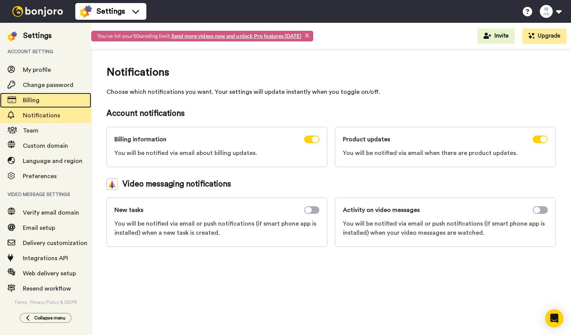
click at [63, 103] on span "Billing" at bounding box center [57, 100] width 68 height 9
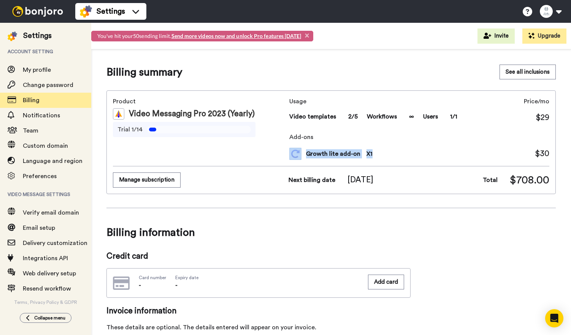
drag, startPoint x: 304, startPoint y: 155, endPoint x: 377, endPoint y: 156, distance: 73.4
click at [377, 156] on span "Growth lite add-on X 1 $ 30" at bounding box center [419, 154] width 260 height 12
click at [549, 37] on button "Upgrade" at bounding box center [545, 36] width 44 height 15
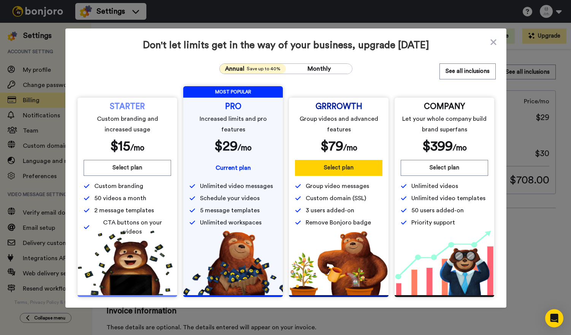
click at [349, 175] on button "Select plan" at bounding box center [338, 168] width 87 height 16
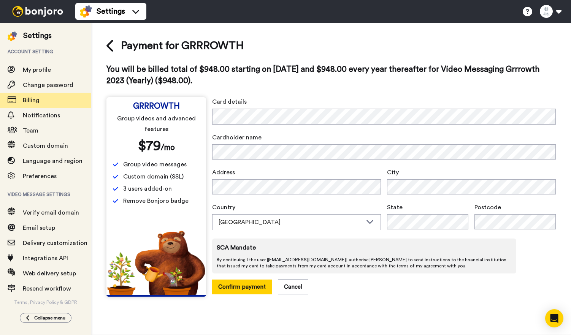
click at [149, 137] on div "GRRROWTH Group videos and advanced features $ 79 /mo" at bounding box center [156, 128] width 87 height 51
click at [107, 51] on icon at bounding box center [110, 45] width 8 height 13
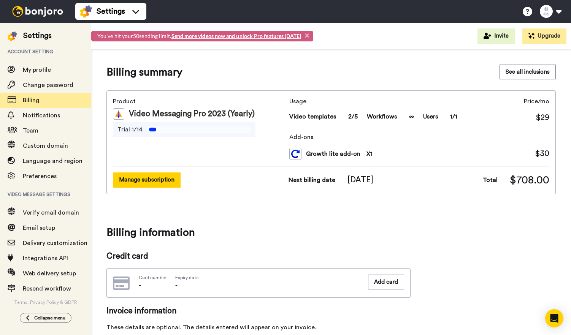
click at [156, 184] on button "Manage subscription" at bounding box center [147, 180] width 68 height 15
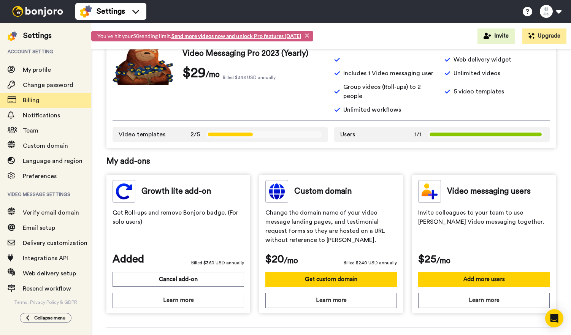
scroll to position [124, 0]
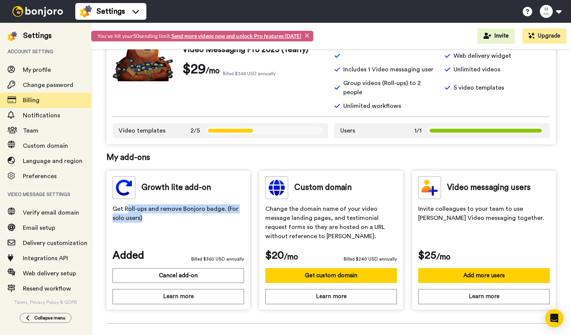
drag, startPoint x: 127, startPoint y: 201, endPoint x: 151, endPoint y: 211, distance: 25.9
click at [151, 211] on span "Get Roll-ups and remove Bonjoro badge. (For solo users)" at bounding box center [179, 224] width 132 height 38
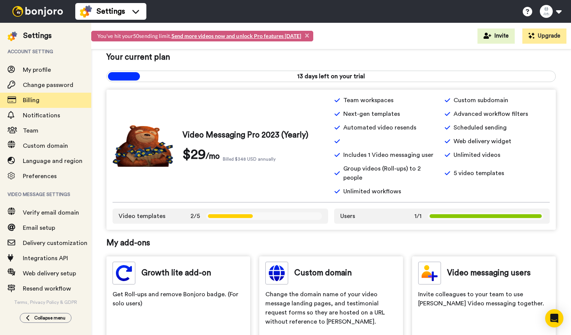
scroll to position [37, 0]
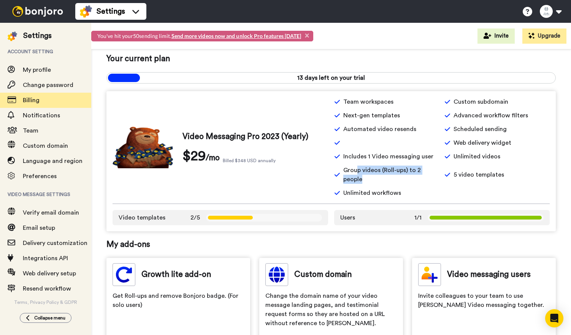
drag, startPoint x: 356, startPoint y: 169, endPoint x: 421, endPoint y: 176, distance: 65.4
click at [421, 176] on div "Team workspaces Custom subdomain Next-gen templates Advanced workflow filters A…" at bounding box center [442, 147] width 216 height 100
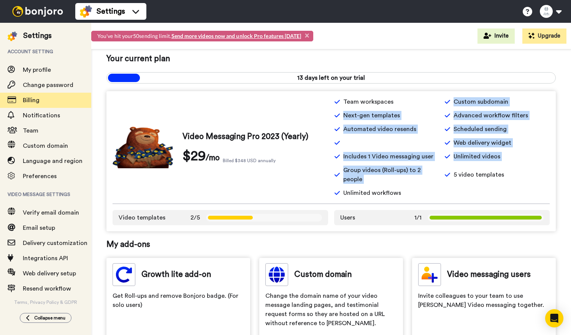
drag, startPoint x: 421, startPoint y: 176, endPoint x: 429, endPoint y: 106, distance: 70.4
click at [429, 106] on div "Team workspaces Custom subdomain Next-gen templates Advanced workflow filters A…" at bounding box center [442, 147] width 216 height 100
click at [429, 106] on div "Team workspaces" at bounding box center [387, 101] width 106 height 9
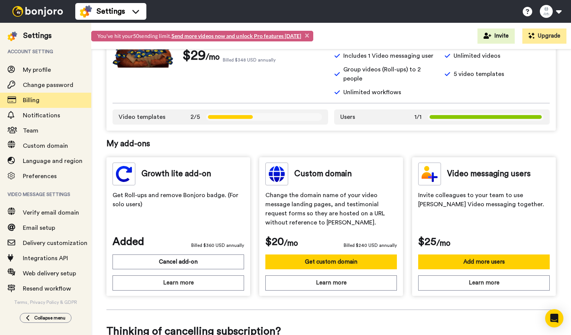
scroll to position [144, 0]
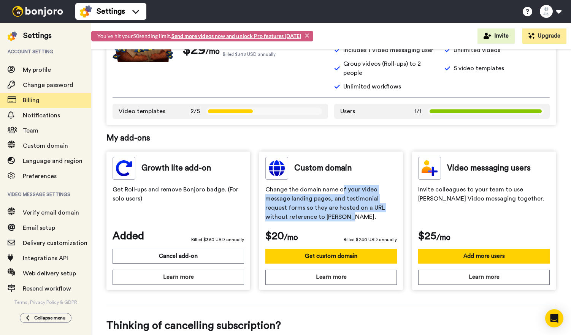
drag, startPoint x: 340, startPoint y: 177, endPoint x: 340, endPoint y: 204, distance: 27.0
click at [340, 204] on span "Change the domain name of your video message landing pages, and testimonial req…" at bounding box center [331, 204] width 132 height 38
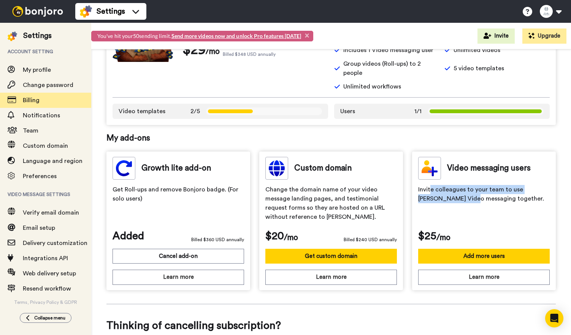
drag, startPoint x: 430, startPoint y: 181, endPoint x: 450, endPoint y: 192, distance: 22.6
click at [450, 192] on span "Invite colleagues to your team to use [PERSON_NAME] Video messaging together." at bounding box center [484, 204] width 132 height 38
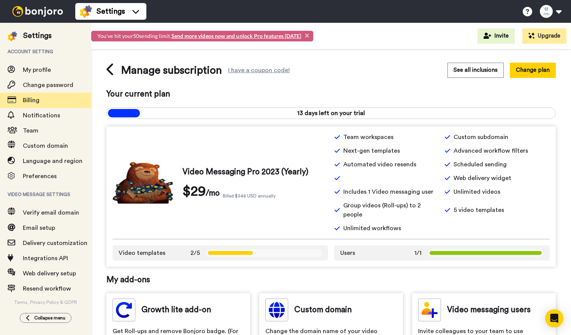
scroll to position [0, 0]
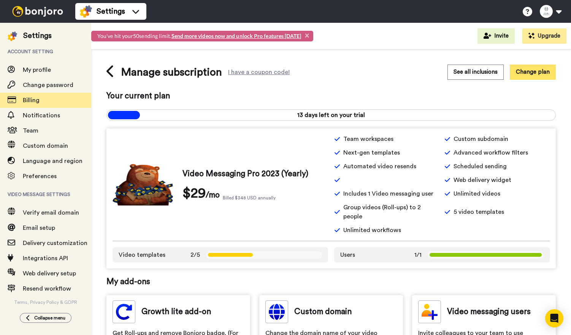
click at [526, 72] on button "Change plan" at bounding box center [533, 72] width 46 height 15
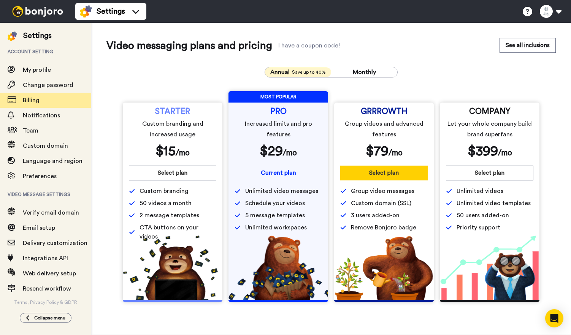
click at [381, 171] on button "Select plan" at bounding box center [383, 173] width 87 height 15
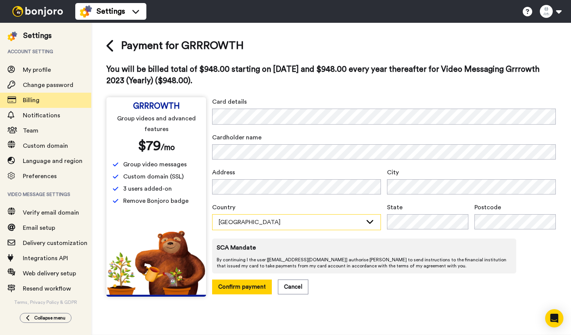
click at [319, 221] on div "[GEOGRAPHIC_DATA]" at bounding box center [291, 222] width 144 height 9
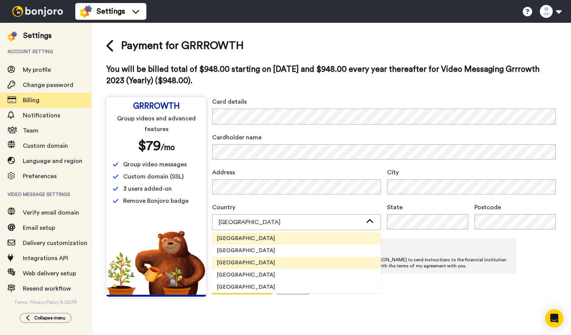
click at [307, 259] on li "[GEOGRAPHIC_DATA]" at bounding box center [296, 263] width 169 height 12
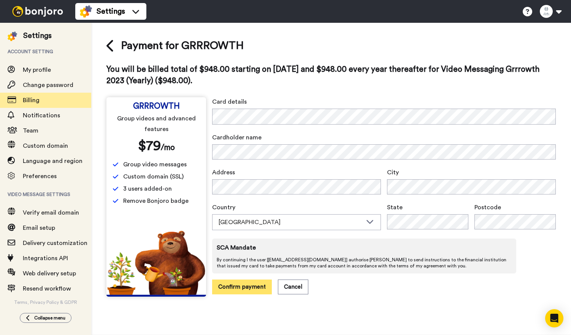
click at [250, 287] on button "Confirm payment" at bounding box center [242, 287] width 60 height 15
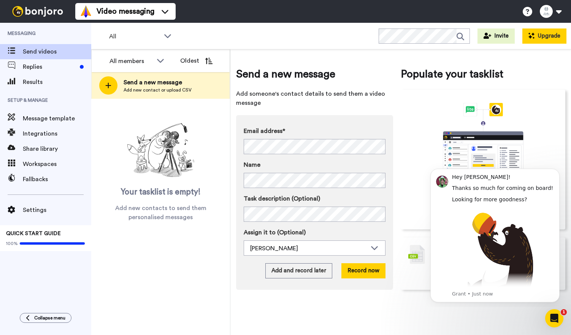
click at [541, 38] on button "Upgrade" at bounding box center [545, 36] width 44 height 15
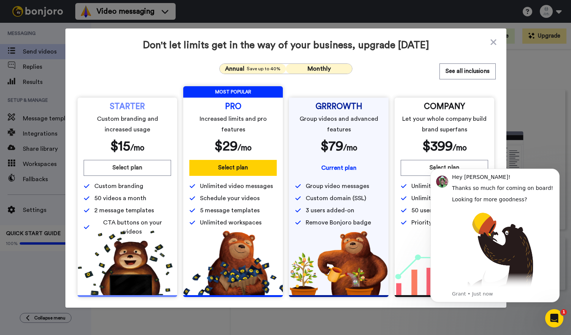
click at [308, 68] on span "Monthly" at bounding box center [319, 69] width 23 height 6
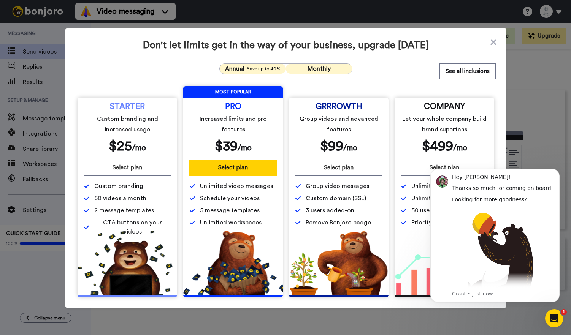
click at [261, 69] on span "Save up to 40%" at bounding box center [264, 69] width 34 height 6
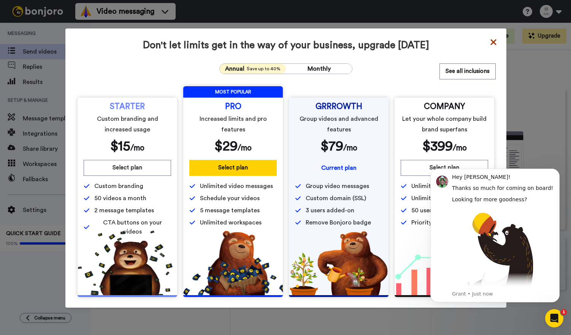
click at [493, 39] on icon at bounding box center [494, 42] width 8 height 9
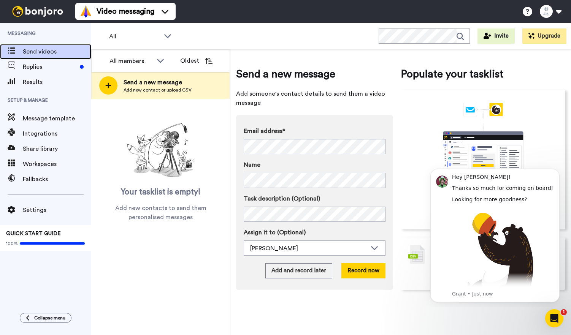
click at [57, 51] on span "Send videos" at bounding box center [57, 51] width 68 height 9
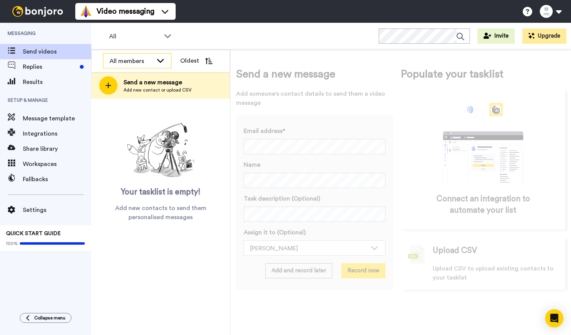
click at [144, 62] on div "All members" at bounding box center [131, 61] width 43 height 9
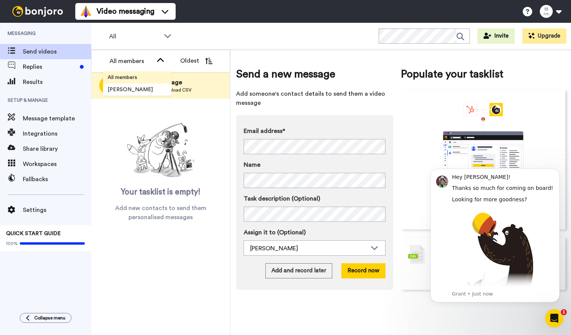
click at [140, 75] on span "All members" at bounding box center [122, 78] width 39 height 8
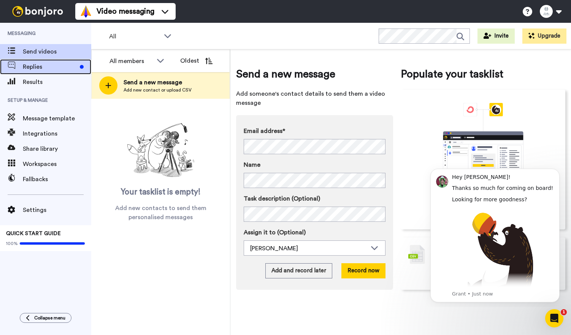
click at [46, 71] on span "Replies" at bounding box center [50, 66] width 54 height 9
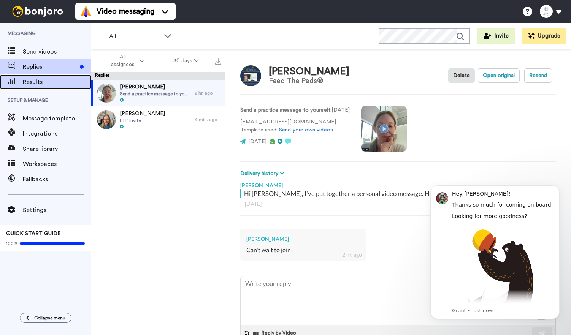
click at [39, 83] on span "Results" at bounding box center [57, 82] width 68 height 9
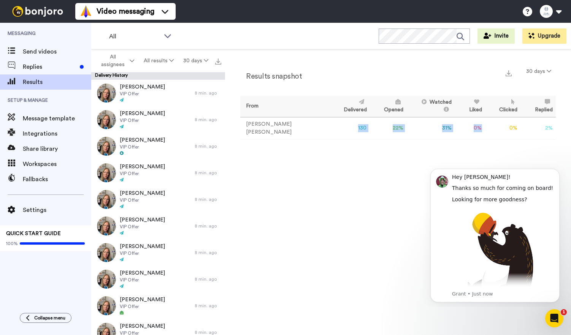
drag, startPoint x: 321, startPoint y: 126, endPoint x: 450, endPoint y: 132, distance: 128.3
click at [450, 132] on tr "[PERSON_NAME] 130 22 % 31 % 0 % 0 % 2 % 0" at bounding box center [398, 128] width 316 height 22
click at [439, 143] on div "Results snapshot 30 days From Delivered Opened Watched Liked Clicked Replied Fa…" at bounding box center [398, 106] width 316 height 83
click at [558, 167] on button "Dismiss notification" at bounding box center [558, 171] width 10 height 10
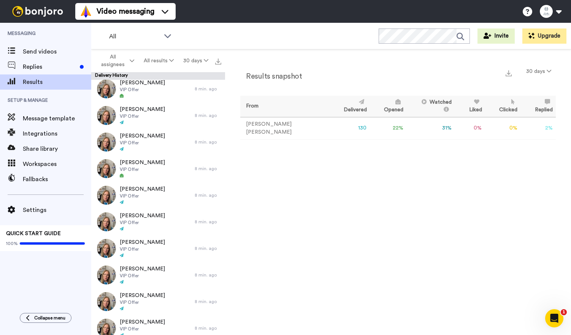
scroll to position [1575, 0]
click at [42, 68] on span "Replies" at bounding box center [50, 66] width 54 height 9
click at [38, 51] on span "Send videos" at bounding box center [57, 51] width 68 height 9
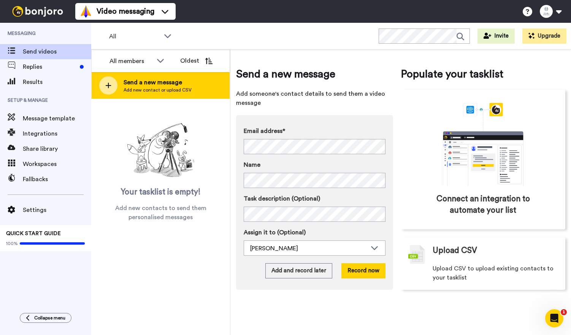
click at [110, 83] on icon at bounding box center [108, 85] width 6 height 7
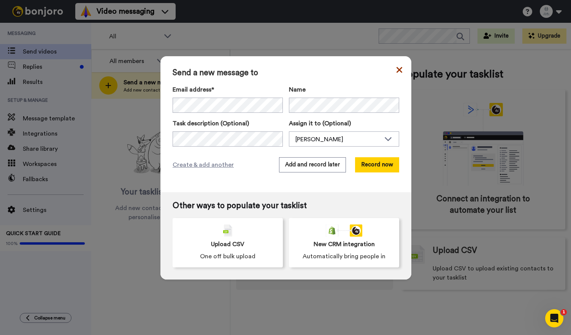
click at [398, 67] on icon at bounding box center [400, 69] width 6 height 9
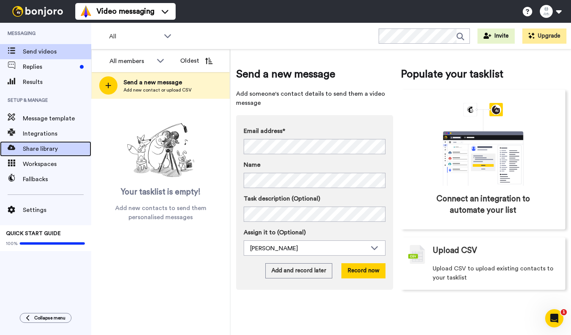
click at [60, 148] on span "Share library" at bounding box center [57, 149] width 68 height 9
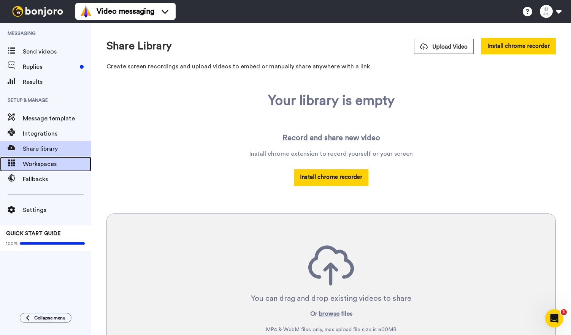
click at [54, 167] on span "Workspaces" at bounding box center [57, 164] width 68 height 9
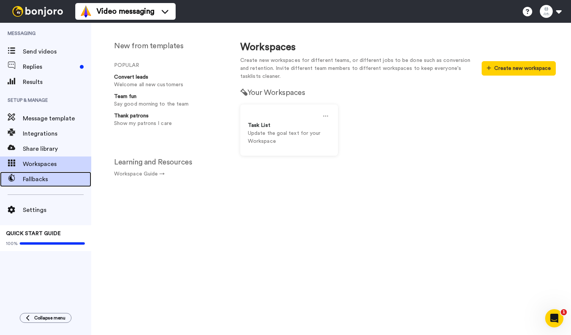
click at [48, 178] on span "Fallbacks" at bounding box center [57, 179] width 68 height 9
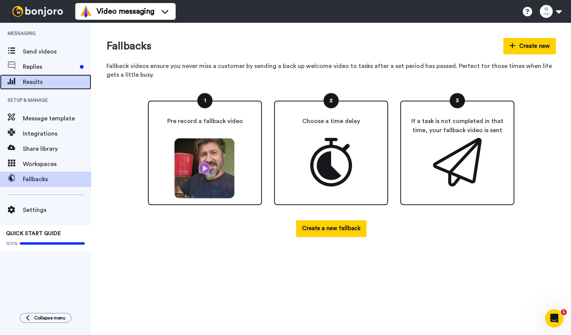
click at [57, 83] on span "Results" at bounding box center [57, 82] width 68 height 9
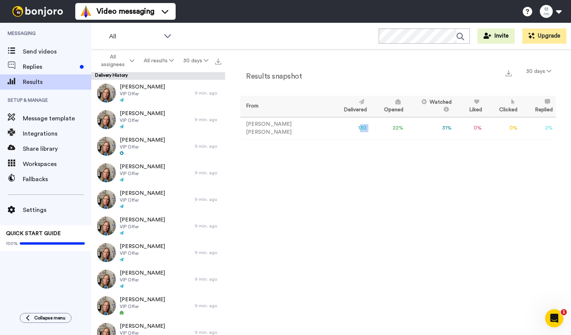
drag, startPoint x: 323, startPoint y: 127, endPoint x: 333, endPoint y: 127, distance: 10.3
click at [333, 127] on tr "[PERSON_NAME] 130 22 % 31 % 0 % 0 % 2 % 0" at bounding box center [398, 128] width 316 height 22
click at [370, 130] on td "22 %" at bounding box center [388, 128] width 37 height 22
drag, startPoint x: 361, startPoint y: 124, endPoint x: 377, endPoint y: 125, distance: 15.2
click at [379, 125] on tr "[PERSON_NAME] 130 22 % 31 % 0 % 0 % 2 % 0" at bounding box center [398, 128] width 316 height 22
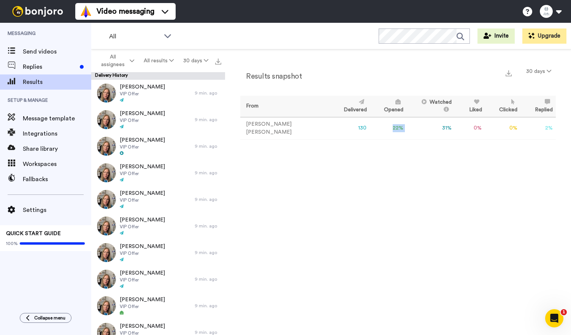
click at [407, 127] on td "31 %" at bounding box center [431, 128] width 48 height 22
drag, startPoint x: 410, startPoint y: 127, endPoint x: 431, endPoint y: 126, distance: 21.3
click at [432, 126] on td "31 %" at bounding box center [431, 128] width 48 height 22
click at [455, 132] on td "0 %" at bounding box center [470, 128] width 30 height 22
drag, startPoint x: 456, startPoint y: 129, endPoint x: 540, endPoint y: 111, distance: 86.3
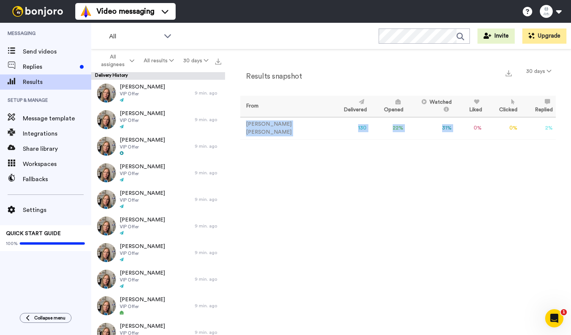
click at [540, 111] on table "From Delivered Opened Watched Liked Clicked Replied Failed [PERSON_NAME] 130 22…" at bounding box center [398, 118] width 316 height 44
click at [546, 123] on td "2 %" at bounding box center [538, 128] width 35 height 22
drag, startPoint x: 544, startPoint y: 123, endPoint x: 552, endPoint y: 126, distance: 7.6
click at [552, 126] on td "2 %" at bounding box center [538, 128] width 35 height 22
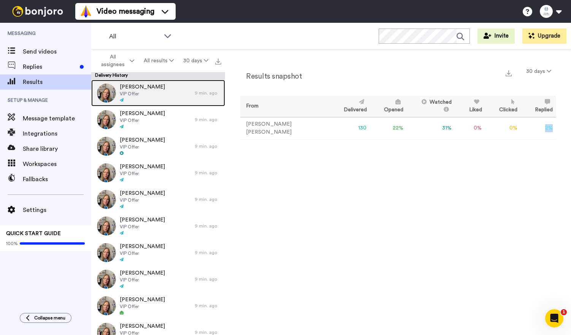
click at [153, 87] on span "[PERSON_NAME]" at bounding box center [142, 87] width 45 height 8
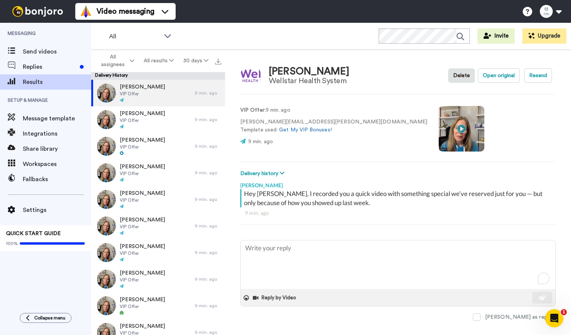
click at [439, 138] on video at bounding box center [462, 129] width 46 height 46
type textarea "x"
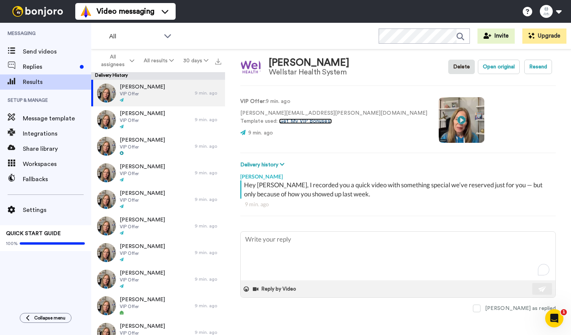
click at [299, 123] on link "Get My VIP Bonuses!" at bounding box center [305, 121] width 53 height 5
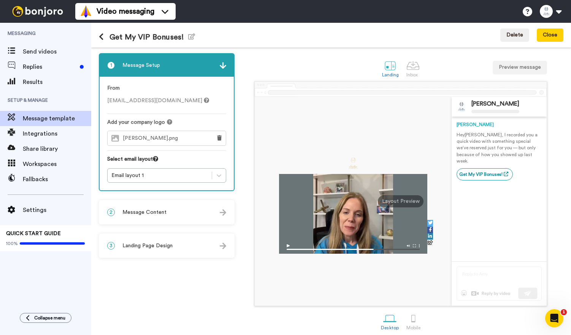
click at [205, 210] on div "2 Message Content" at bounding box center [167, 212] width 134 height 23
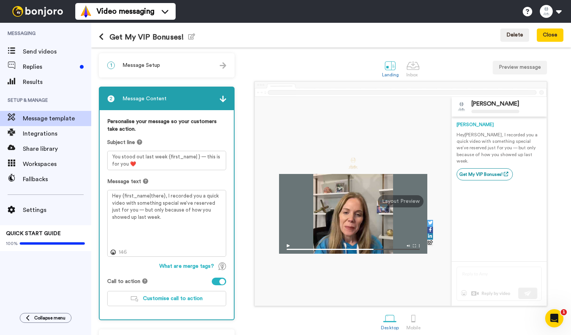
click at [223, 99] on img at bounding box center [223, 99] width 6 height 6
click at [219, 282] on div at bounding box center [222, 282] width 6 height 6
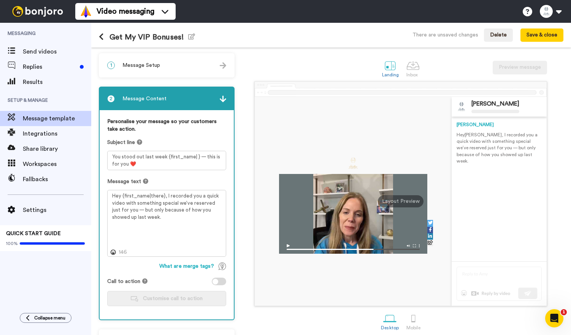
click at [216, 281] on div at bounding box center [216, 282] width 6 height 6
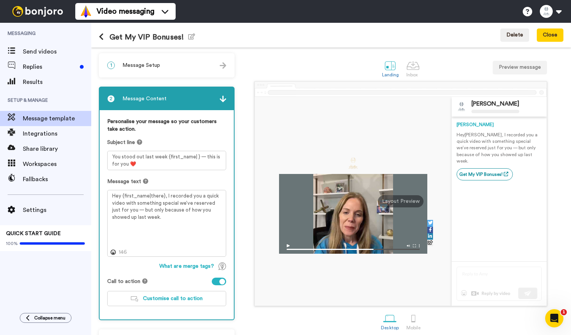
click at [220, 97] on img at bounding box center [223, 99] width 6 height 6
click at [224, 98] on img at bounding box center [223, 99] width 6 height 6
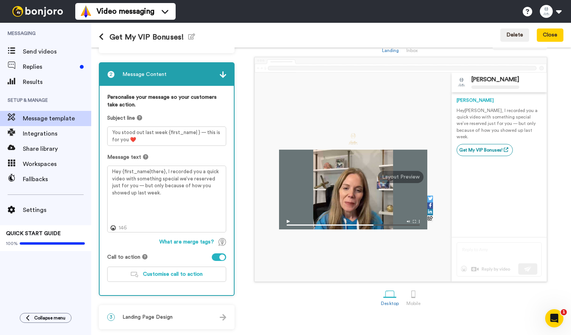
click at [210, 321] on div "3 Landing Page Design" at bounding box center [167, 317] width 134 height 23
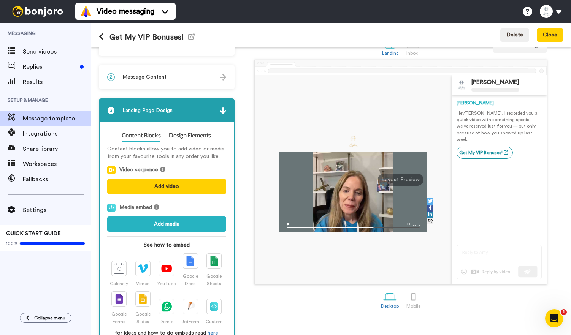
scroll to position [18, 0]
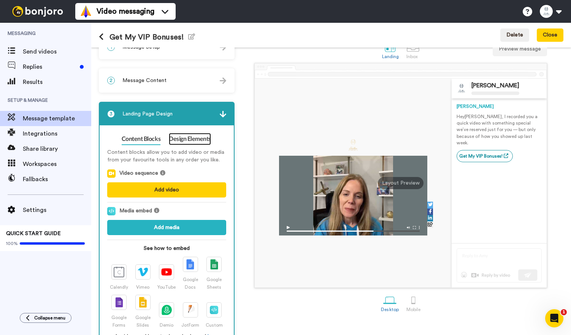
click at [186, 142] on link "Design Elements" at bounding box center [190, 139] width 42 height 12
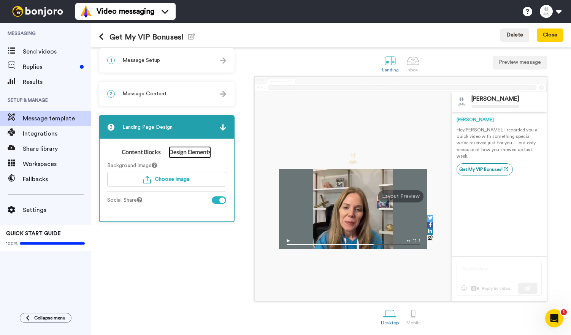
scroll to position [6, 0]
click at [216, 200] on div at bounding box center [219, 201] width 14 height 8
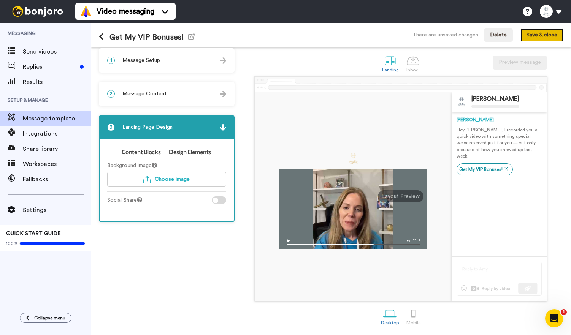
click at [537, 38] on button "Save & close" at bounding box center [542, 36] width 43 height 14
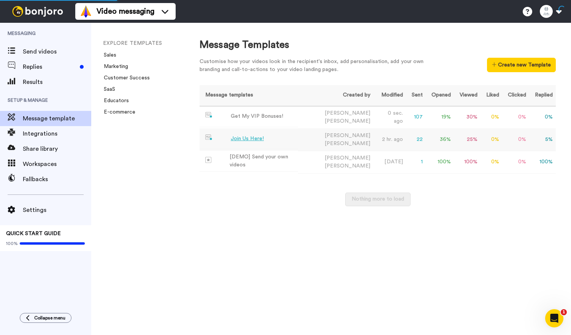
click at [544, 139] on td "5 %" at bounding box center [542, 140] width 27 height 22
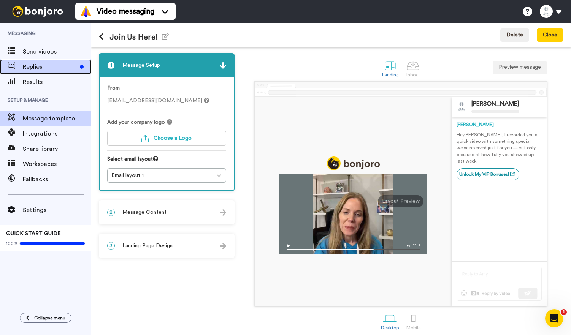
click at [62, 66] on span "Replies" at bounding box center [50, 66] width 54 height 9
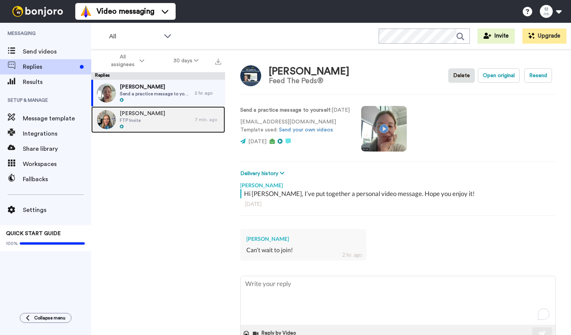
click at [174, 122] on div "Emma Daoust FTP Invite" at bounding box center [142, 119] width 103 height 27
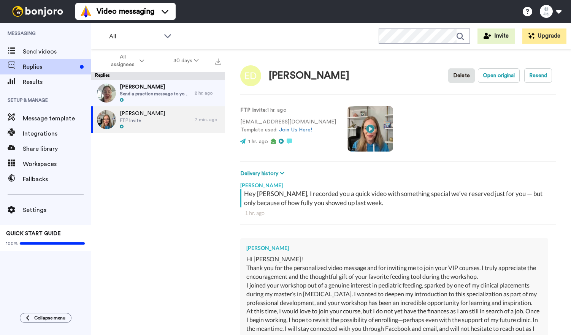
click at [301, 177] on div "Delivery history Email clicked support@feedthepeds.com Wed, Sep 17 6:55 PM Clic…" at bounding box center [398, 174] width 316 height 8
click at [278, 173] on button "Delivery history" at bounding box center [263, 174] width 46 height 8
type textarea "x"
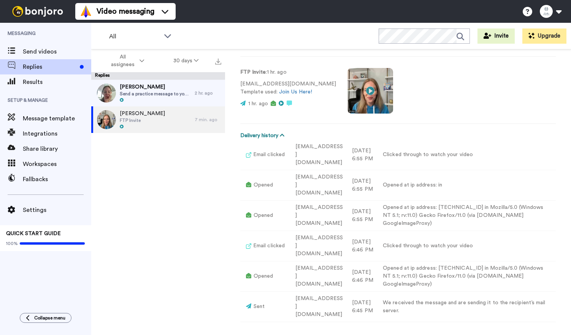
scroll to position [39, 0]
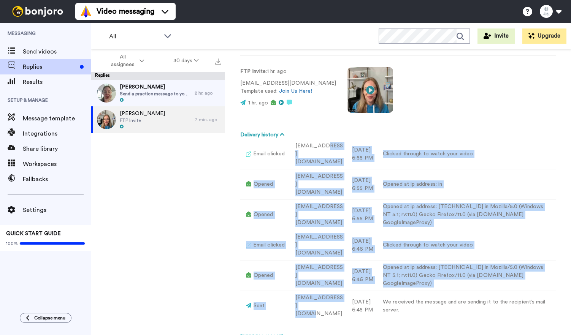
drag, startPoint x: 322, startPoint y: 152, endPoint x: 316, endPoint y: 265, distance: 113.5
click at [316, 265] on tbody "Email clicked support@feedthepeds.com Wed, Sep 17 6:55 PM Clicked through to wa…" at bounding box center [398, 230] width 316 height 183
click at [316, 291] on td "support@feedthepeds.com" at bounding box center [318, 306] width 57 height 30
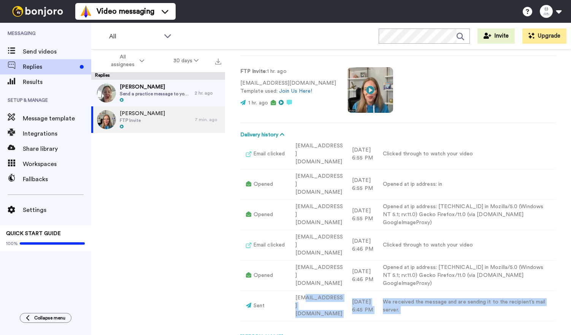
drag, startPoint x: 304, startPoint y: 258, endPoint x: 312, endPoint y: 275, distance: 18.6
click at [312, 275] on div "Emma Daoust Delete Open original Resend FTP Invite : 1 hr. ago emma.daoust1143@…" at bounding box center [398, 205] width 346 height 313
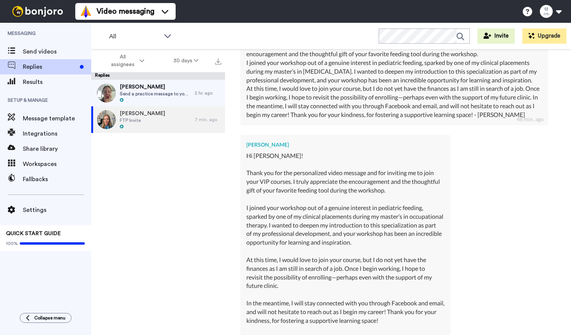
scroll to position [585, 0]
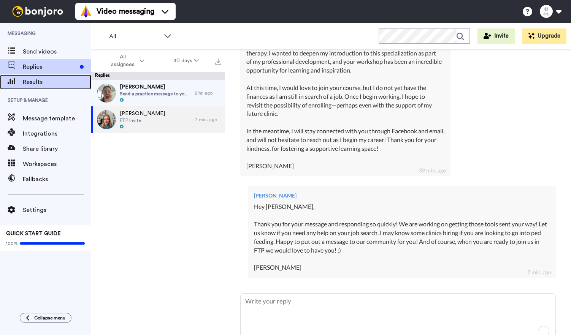
click at [53, 78] on span "Results" at bounding box center [57, 82] width 68 height 9
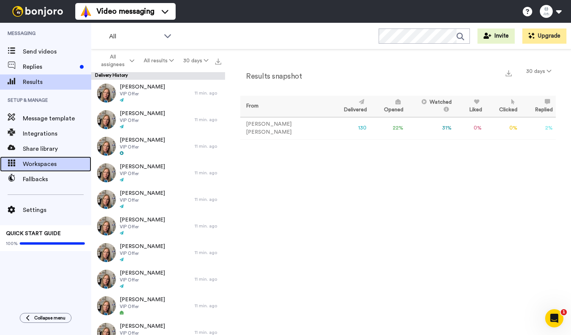
click at [43, 165] on span "Workspaces" at bounding box center [57, 164] width 68 height 9
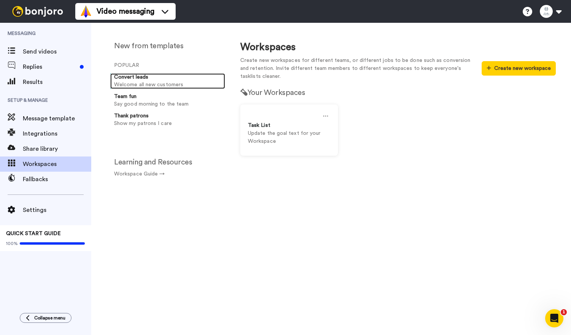
click at [122, 82] on p "Welcome all new customers" at bounding box center [168, 85] width 108 height 8
select select "Onboarding"
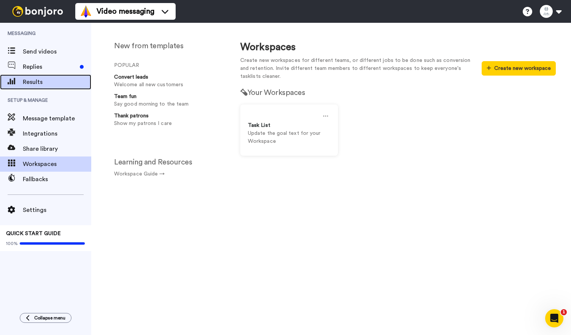
click at [31, 86] on span "Results" at bounding box center [57, 82] width 68 height 9
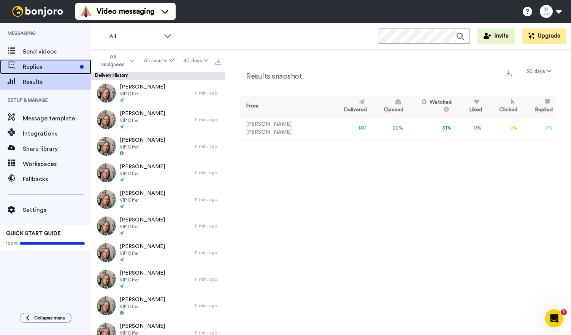
click at [38, 70] on span "Replies" at bounding box center [50, 66] width 54 height 9
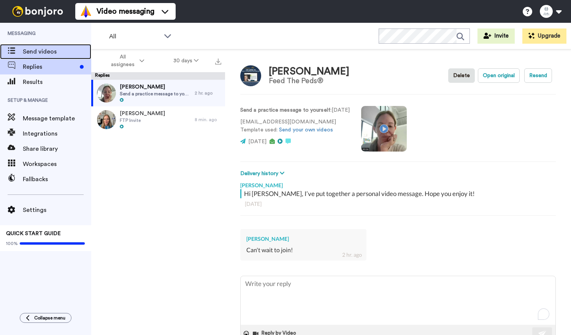
click at [29, 54] on span "Send videos" at bounding box center [57, 51] width 68 height 9
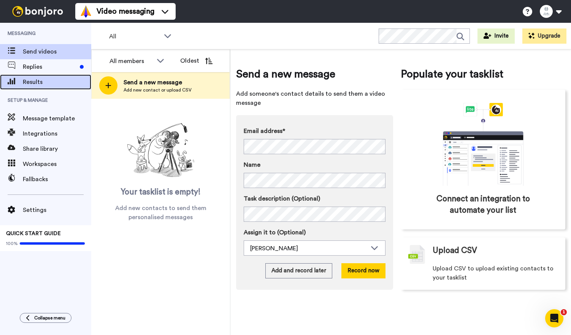
click at [35, 81] on span "Results" at bounding box center [57, 82] width 68 height 9
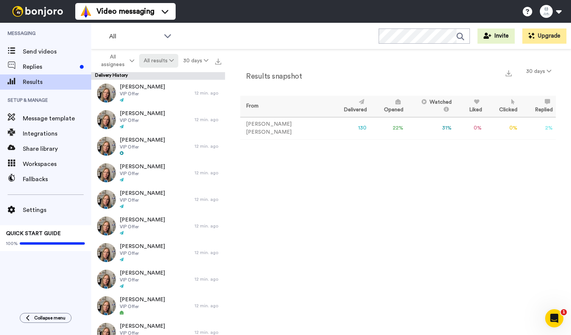
click at [154, 63] on button "All results" at bounding box center [159, 61] width 40 height 14
click at [156, 76] on div "Delivered" at bounding box center [159, 76] width 35 height 8
click at [531, 73] on button "30 days" at bounding box center [539, 72] width 34 height 14
click at [92, 21] on ul "Video messaging" at bounding box center [125, 11] width 100 height 23
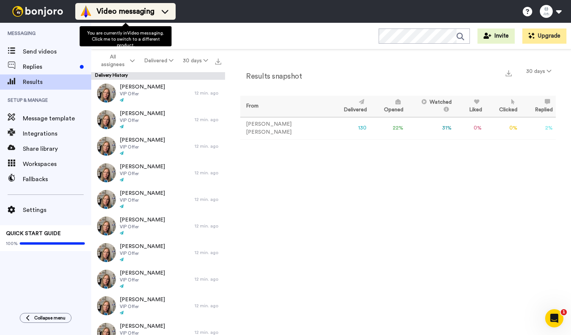
click at [91, 13] on img at bounding box center [86, 11] width 12 height 12
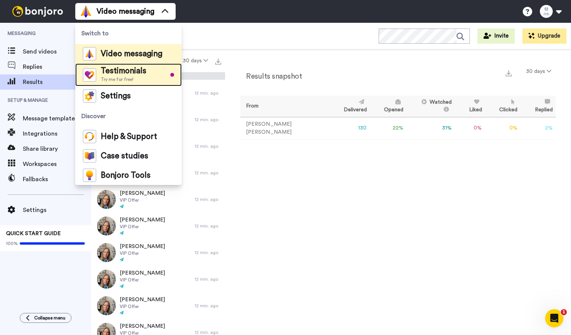
click at [95, 69] on img at bounding box center [89, 74] width 13 height 13
